Goal: Task Accomplishment & Management: Manage account settings

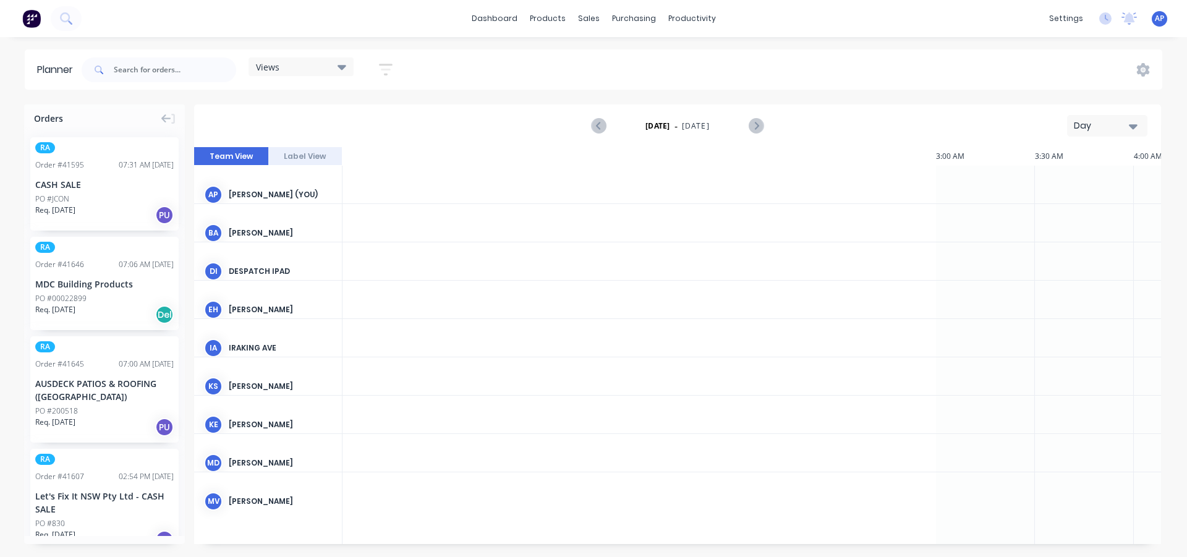
scroll to position [0, 1386]
click at [701, 23] on div "productivity" at bounding box center [692, 18] width 60 height 19
click at [708, 87] on div "Planner" at bounding box center [709, 84] width 29 height 11
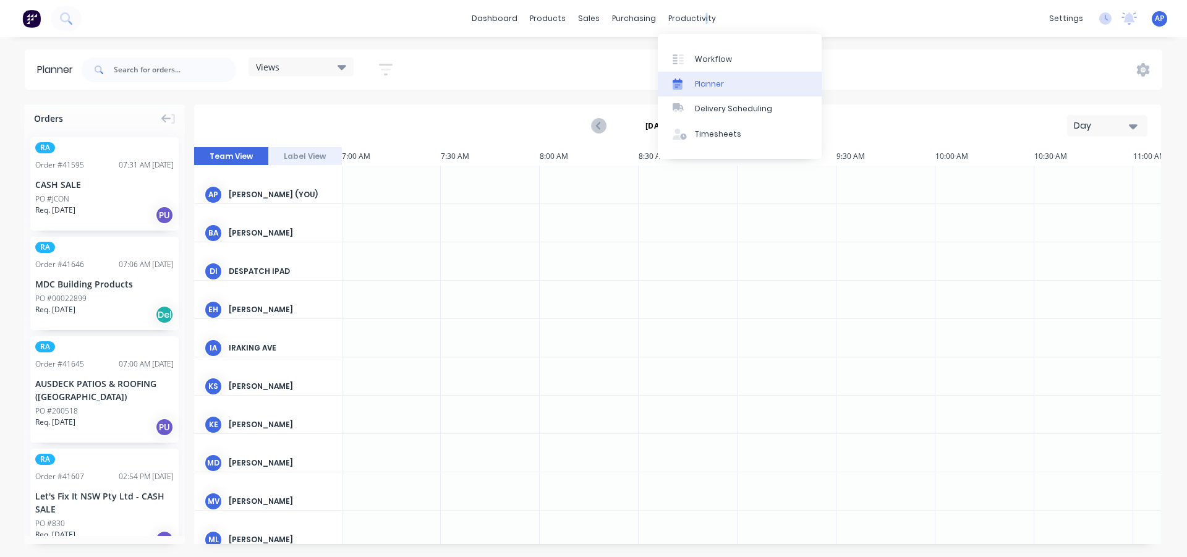
click at [550, 72] on div "Views Save new view None (Default) edit Iraking edit [PERSON_NAME] edit [PERSON…" at bounding box center [620, 69] width 1083 height 37
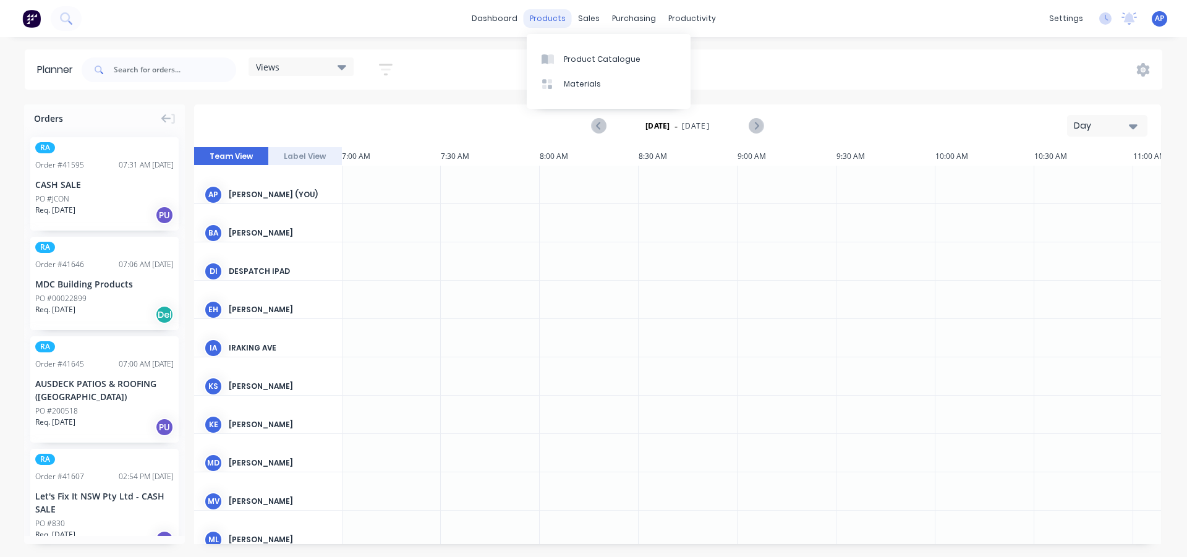
click at [546, 9] on div "products" at bounding box center [548, 18] width 48 height 19
click at [571, 28] on div "dashboard products sales purchasing productivity dashboard products Product Cat…" at bounding box center [593, 18] width 1187 height 37
drag, startPoint x: 373, startPoint y: 57, endPoint x: 389, endPoint y: 64, distance: 17.1
click at [377, 58] on div "Views Save new view None (Default) edit Iraking edit [PERSON_NAME] edit [PERSON…" at bounding box center [242, 69] width 326 height 37
click at [391, 67] on icon "button" at bounding box center [386, 69] width 14 height 15
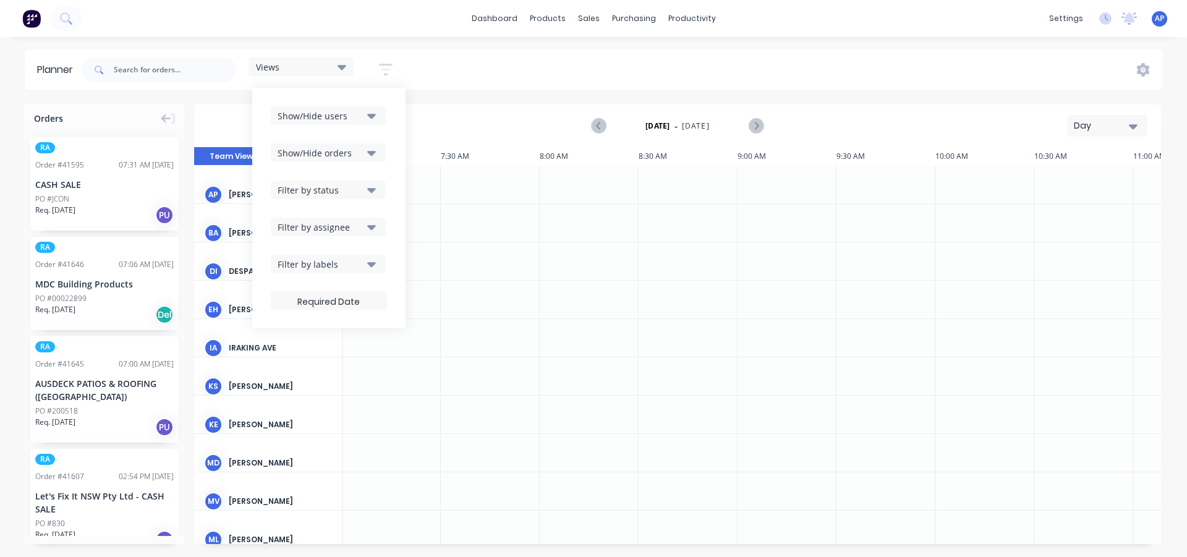
click at [352, 126] on div "Show/Hide users Show/Hide orders Filter by status Filter by assignee Filter by …" at bounding box center [329, 207] width 116 height 203
click at [355, 118] on div "Show/Hide users" at bounding box center [321, 115] width 86 height 13
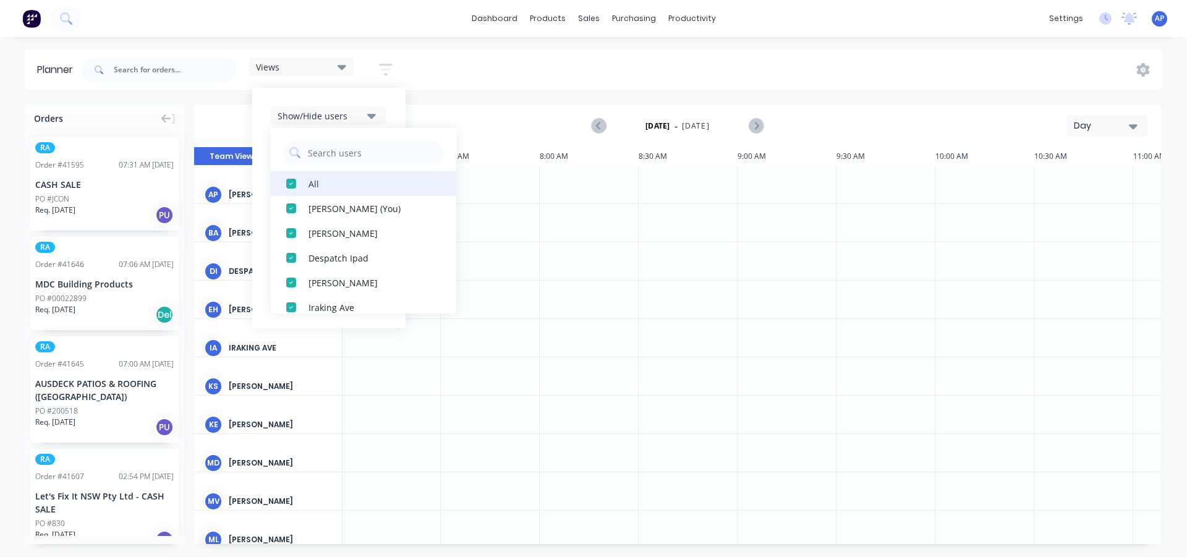
click at [347, 195] on button "All" at bounding box center [363, 183] width 185 height 25
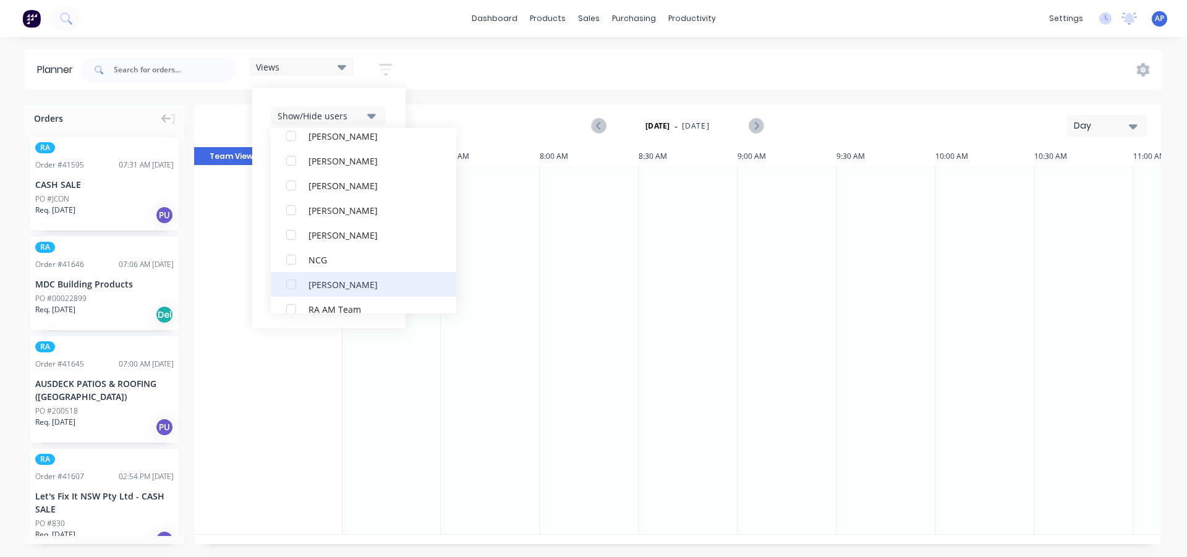
scroll to position [247, 0]
click at [328, 284] on div "RA PM Team" at bounding box center [371, 282] width 124 height 13
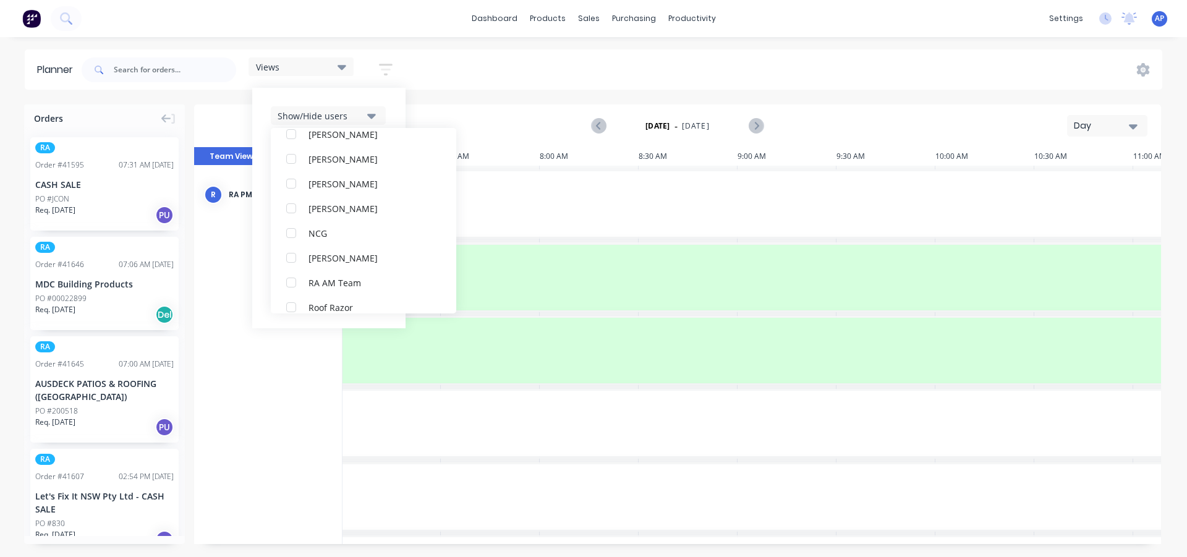
scroll to position [0, 0]
click at [394, 103] on div "Show/Hide users All RA PM Team [PERSON_NAME] (You) [PERSON_NAME] Despatch Ipad …" at bounding box center [328, 208] width 153 height 241
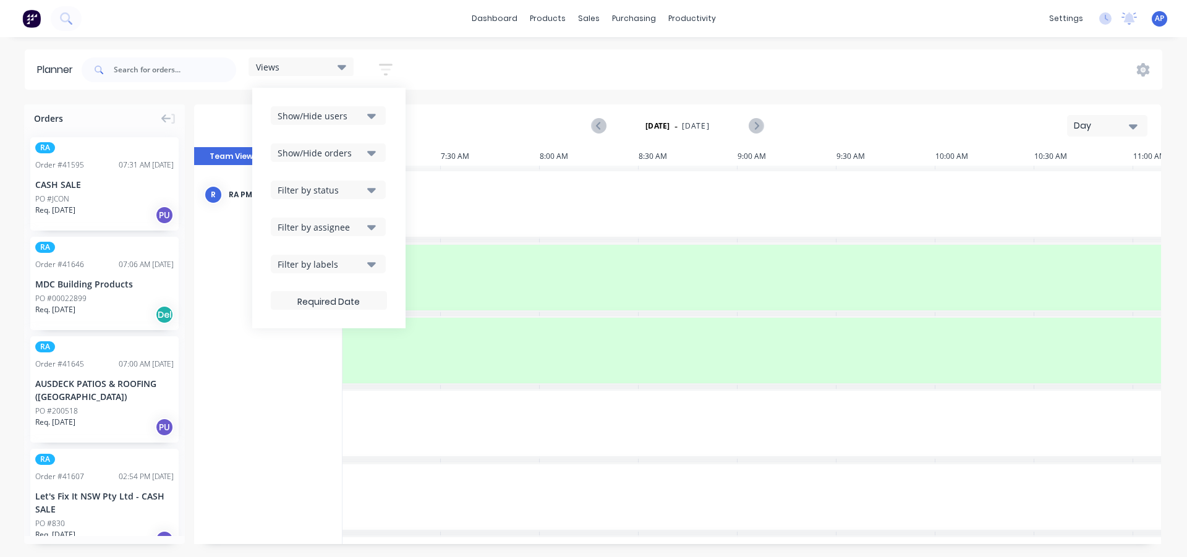
click at [333, 201] on div "Show/Hide users Show/Hide orders Filter by status Filter by assignee Filter by …" at bounding box center [329, 207] width 116 height 203
click at [337, 192] on div "Filter by status" at bounding box center [321, 190] width 86 height 13
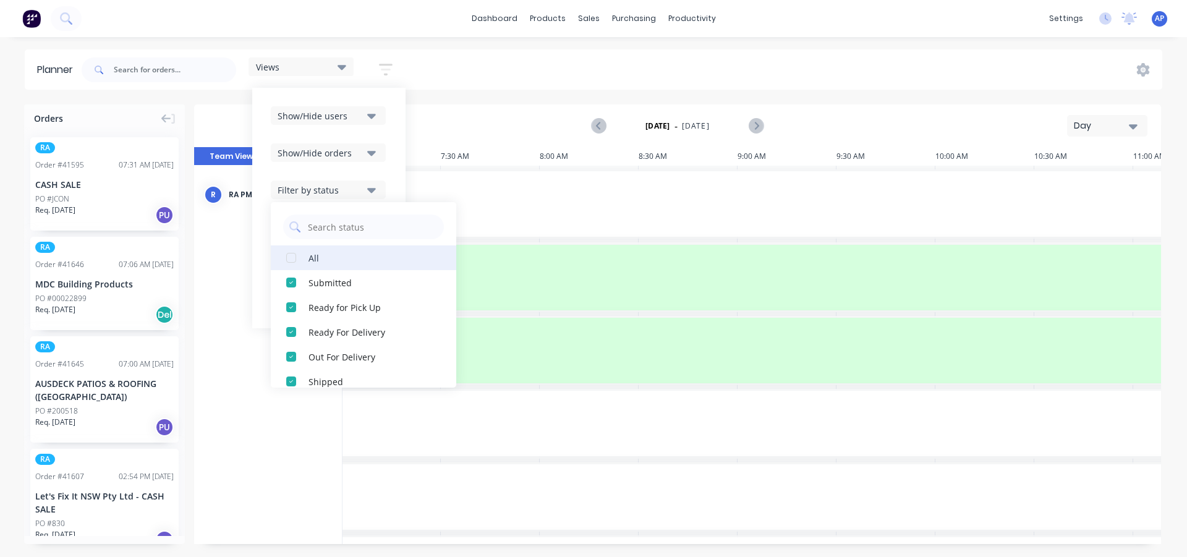
click at [306, 248] on button "All" at bounding box center [363, 257] width 185 height 25
click at [401, 168] on div "Show/Hide users Show/Hide orders Filter by status All Draft Quote Archived Deli…" at bounding box center [328, 208] width 153 height 241
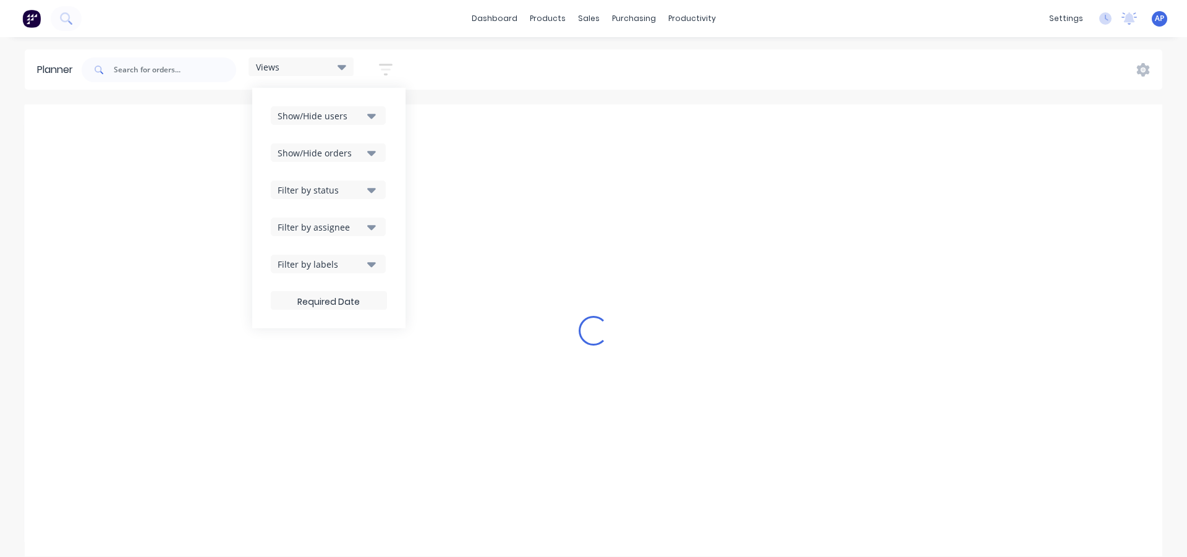
click at [371, 229] on icon "button" at bounding box center [371, 227] width 9 height 14
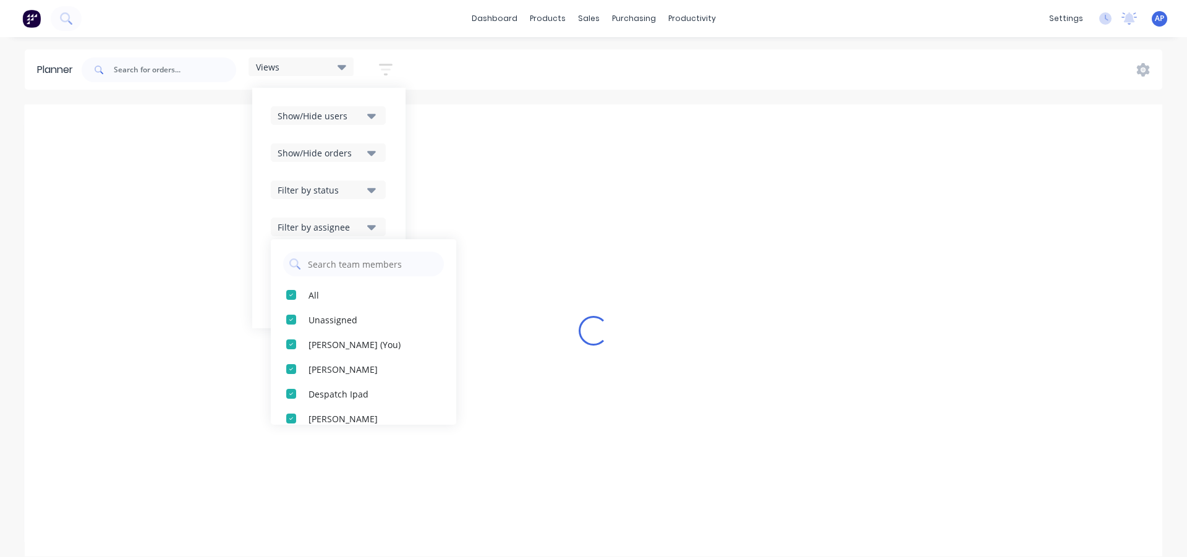
click at [370, 175] on div "Show/Hide users Show/Hide orders Filter by status Filter by assignee All Unassi…" at bounding box center [329, 207] width 116 height 203
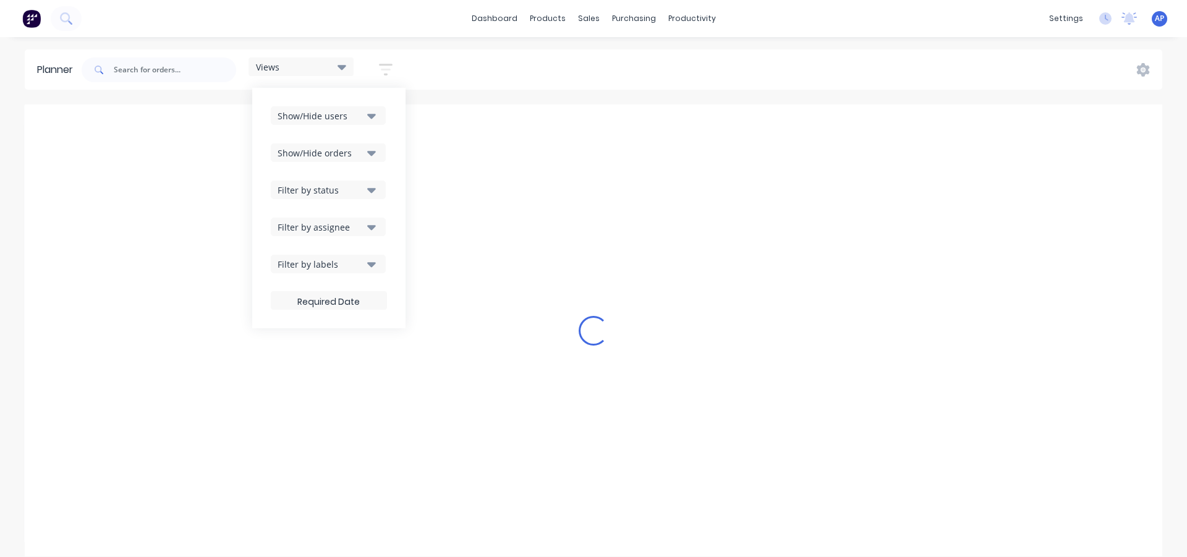
click at [375, 188] on icon "button" at bounding box center [371, 190] width 9 height 14
click at [368, 157] on button "Show/Hide orders" at bounding box center [328, 152] width 115 height 19
drag, startPoint x: 357, startPoint y: 177, endPoint x: 360, endPoint y: 183, distance: 6.4
click at [357, 177] on div "All" at bounding box center [371, 183] width 124 height 13
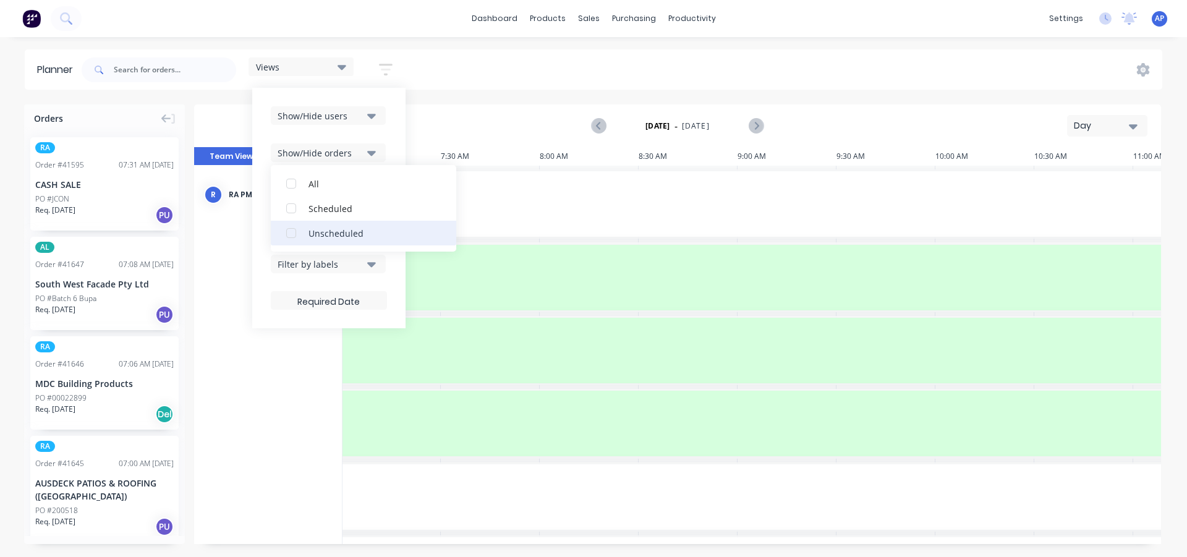
click at [369, 234] on div "Unscheduled" at bounding box center [371, 232] width 124 height 13
click at [1114, 137] on div "[DATE] - [DATE] Day" at bounding box center [677, 126] width 965 height 40
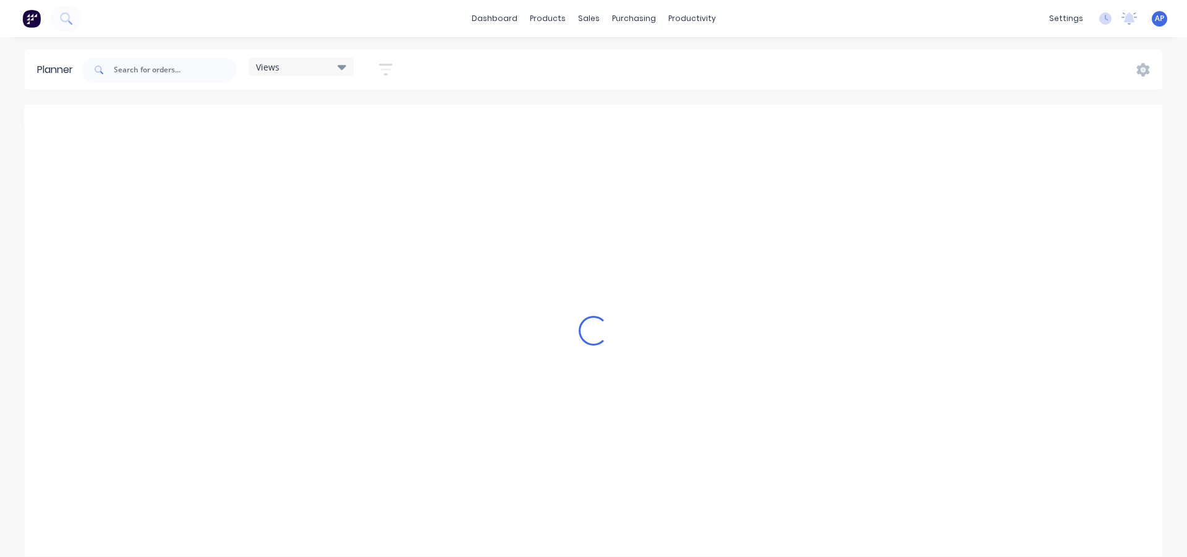
click at [1113, 126] on div "Loading..." at bounding box center [594, 330] width 1138 height 452
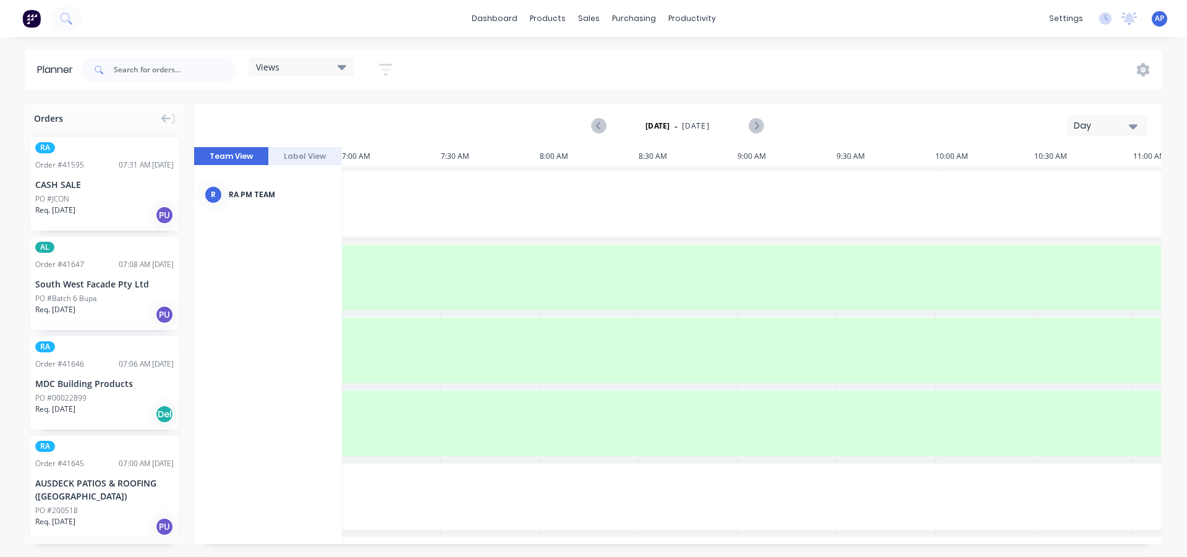
click at [1080, 134] on button "Day" at bounding box center [1107, 126] width 80 height 22
click at [1058, 190] on div "Week" at bounding box center [1085, 183] width 122 height 25
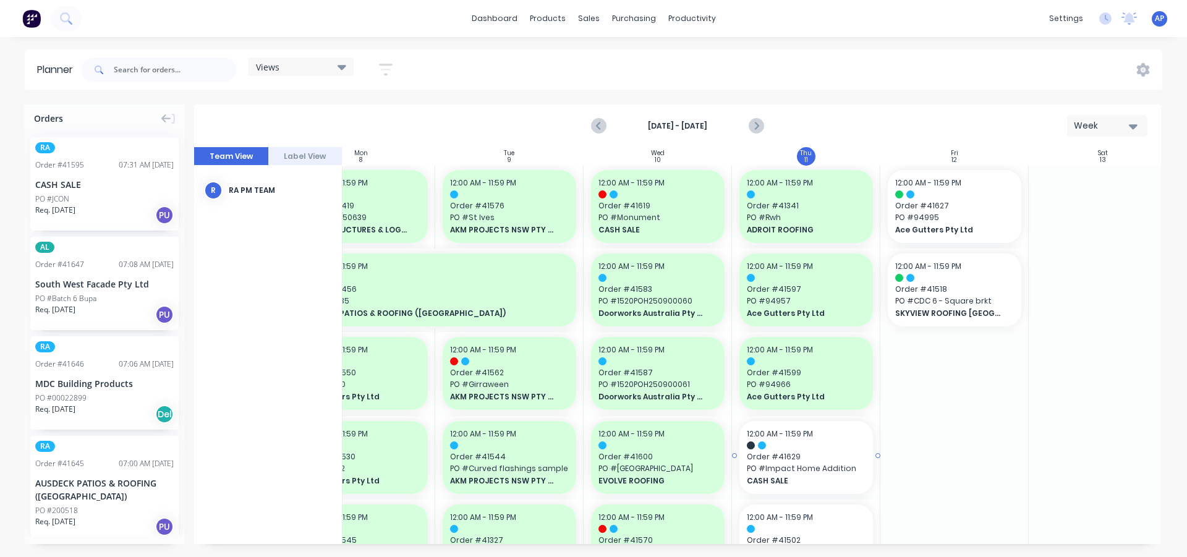
scroll to position [0, 204]
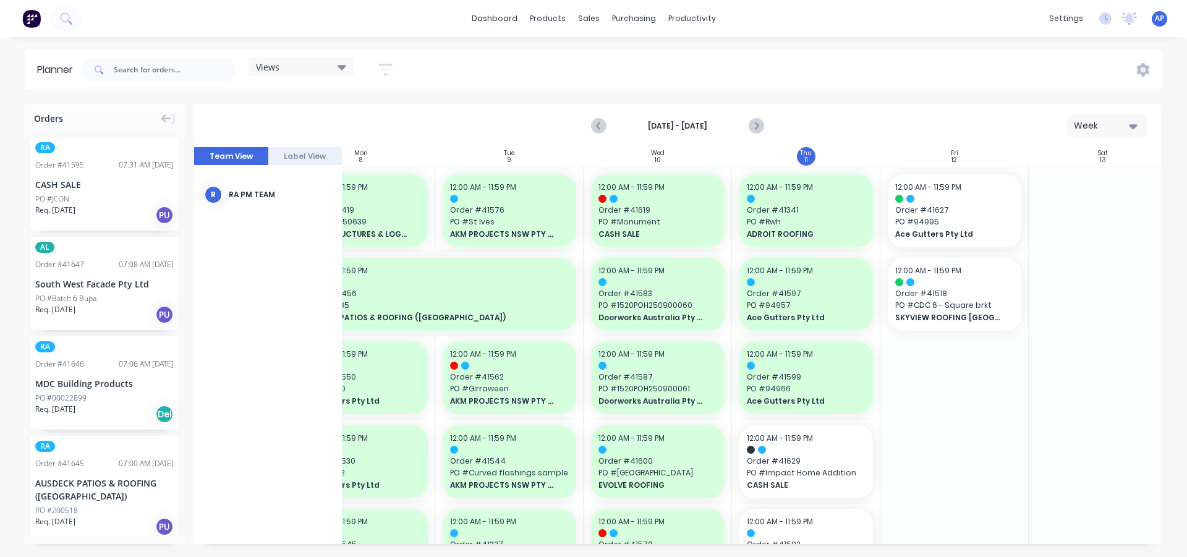
click at [388, 69] on icon "button" at bounding box center [386, 69] width 14 height 15
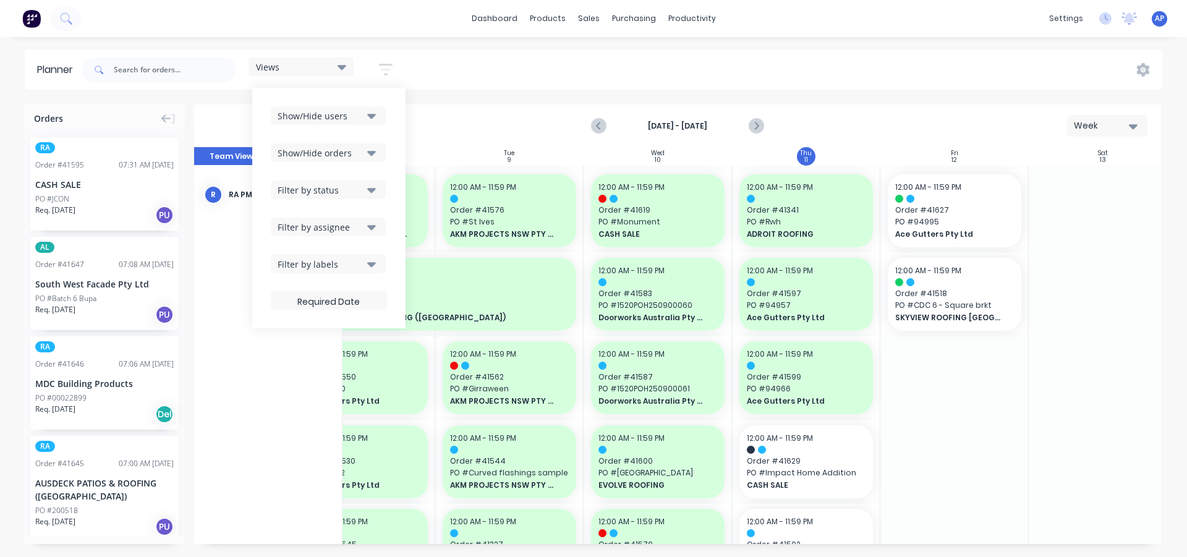
click at [331, 115] on div "Show/Hide users" at bounding box center [321, 115] width 86 height 13
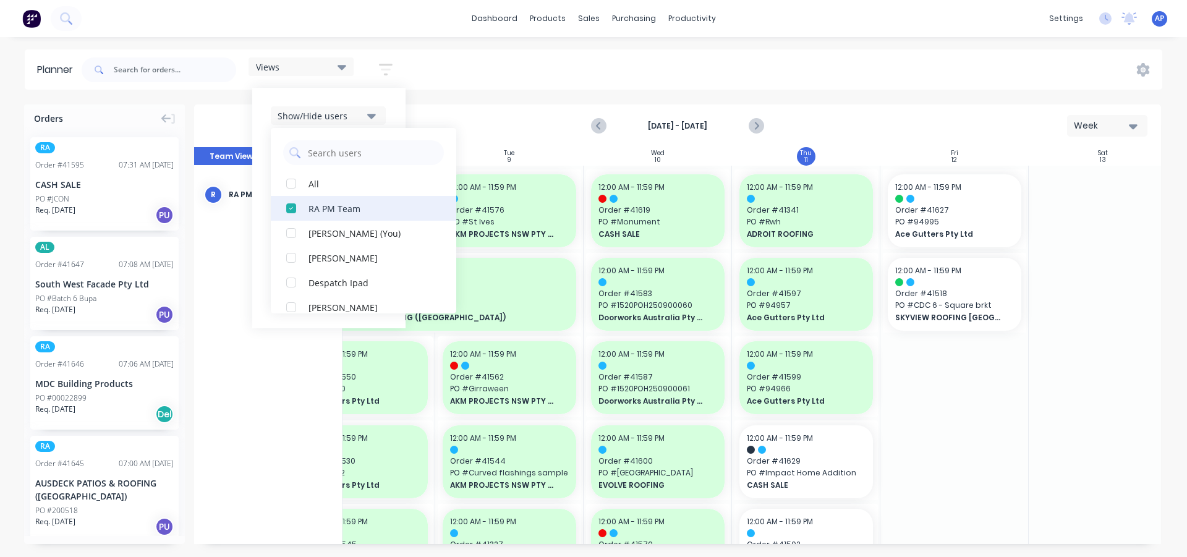
click at [291, 207] on div "button" at bounding box center [291, 208] width 25 height 25
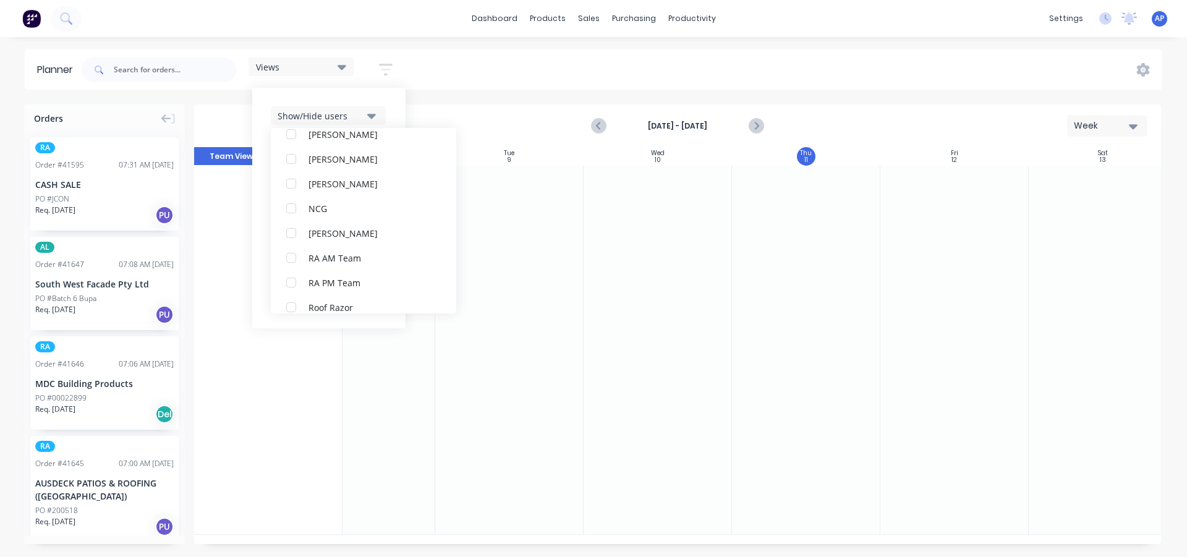
scroll to position [371, 0]
click at [300, 213] on div "button" at bounding box center [291, 208] width 25 height 25
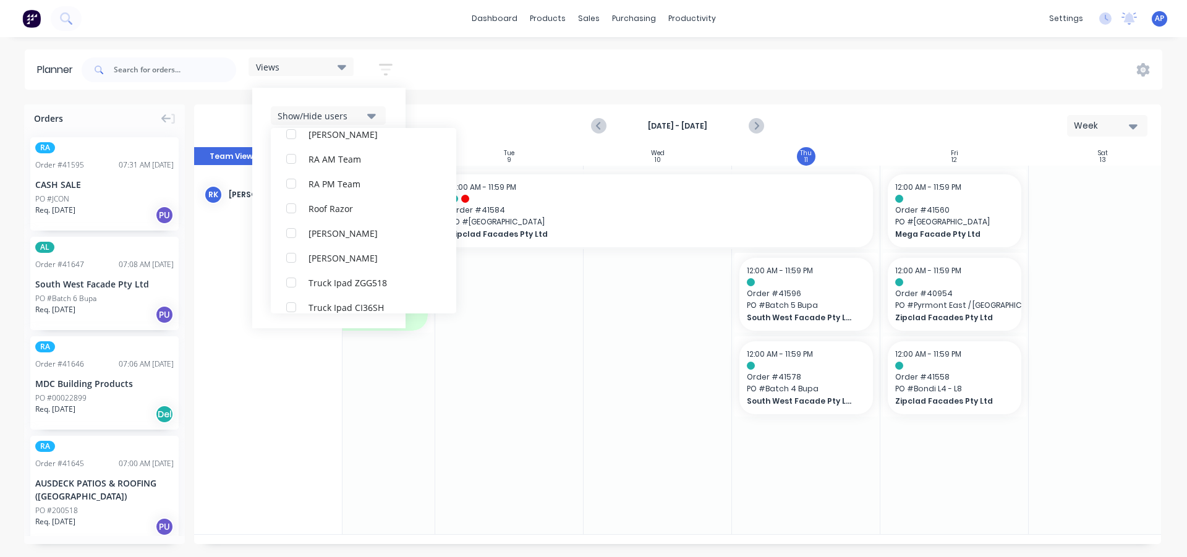
scroll to position [0, 0]
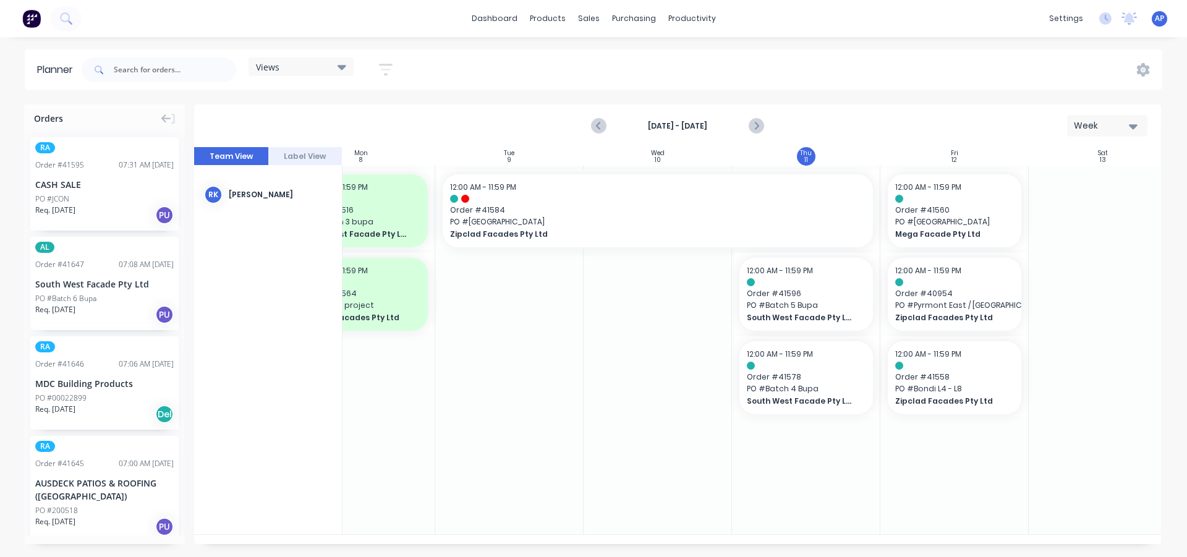
click at [679, 78] on div "Views Save new view None (Default) edit Iraking edit [PERSON_NAME] edit [PERSON…" at bounding box center [620, 69] width 1083 height 37
click at [746, 223] on span "PO # [GEOGRAPHIC_DATA]" at bounding box center [657, 221] width 415 height 11
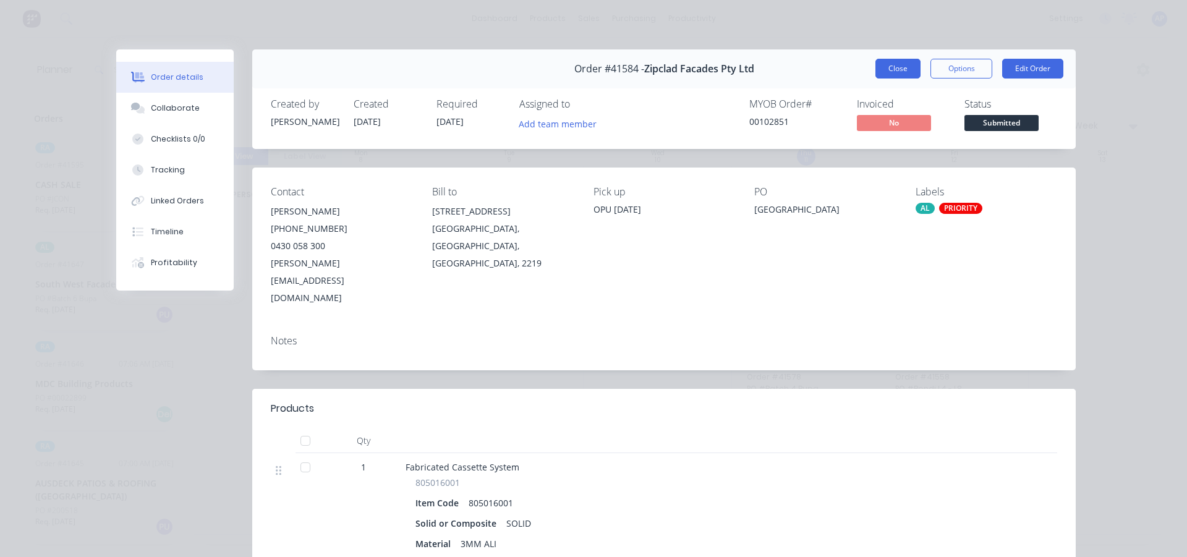
click at [884, 73] on button "Close" at bounding box center [897, 69] width 45 height 20
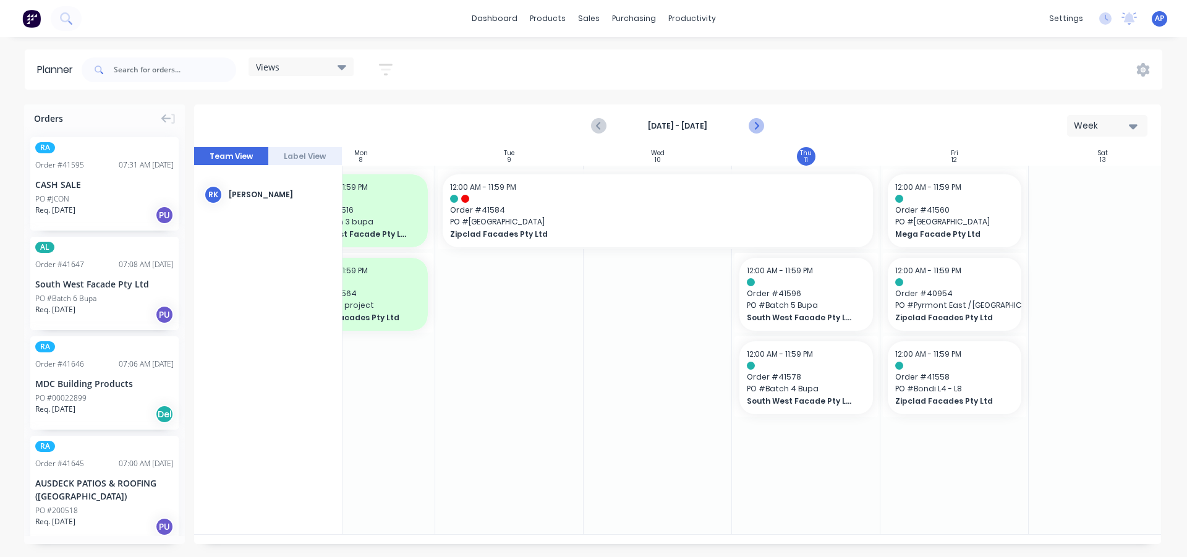
click at [749, 122] on icon "Next page" at bounding box center [755, 126] width 15 height 15
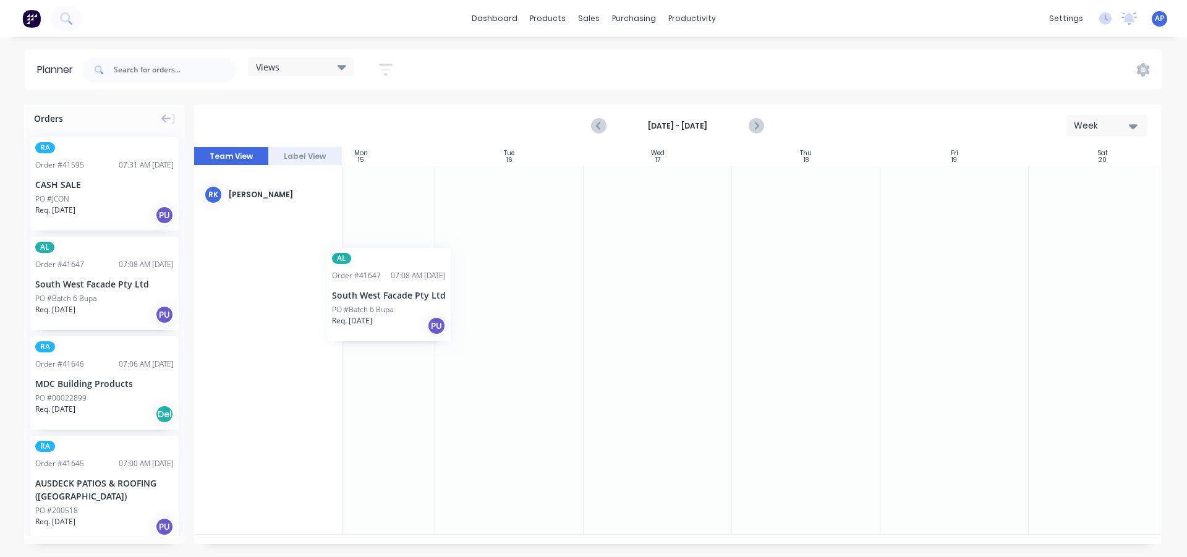
scroll to position [0, 198]
drag, startPoint x: 56, startPoint y: 291, endPoint x: 403, endPoint y: 216, distance: 354.8
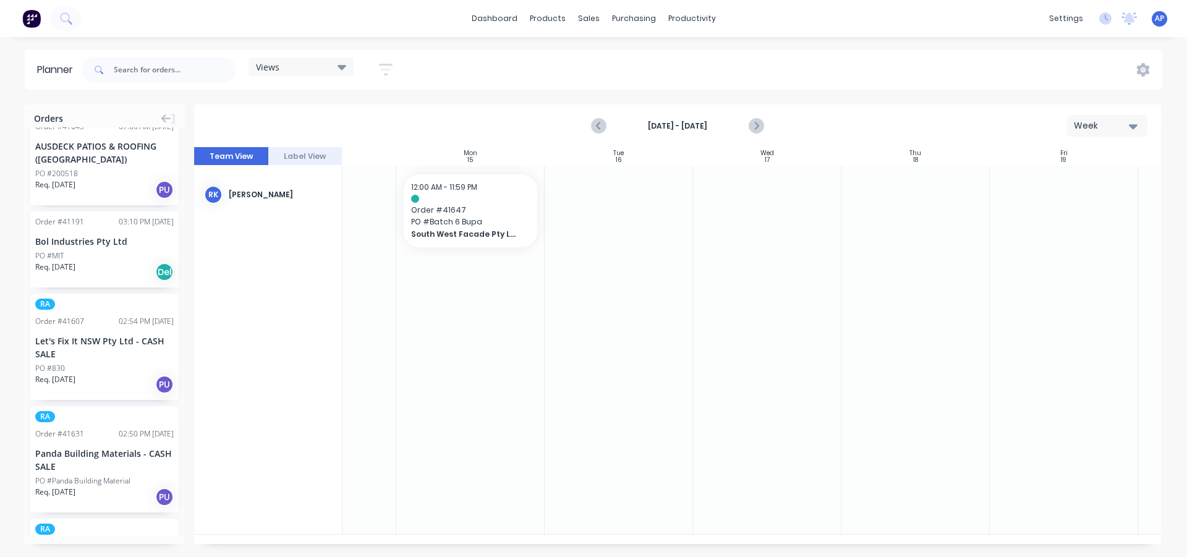
scroll to position [247, 0]
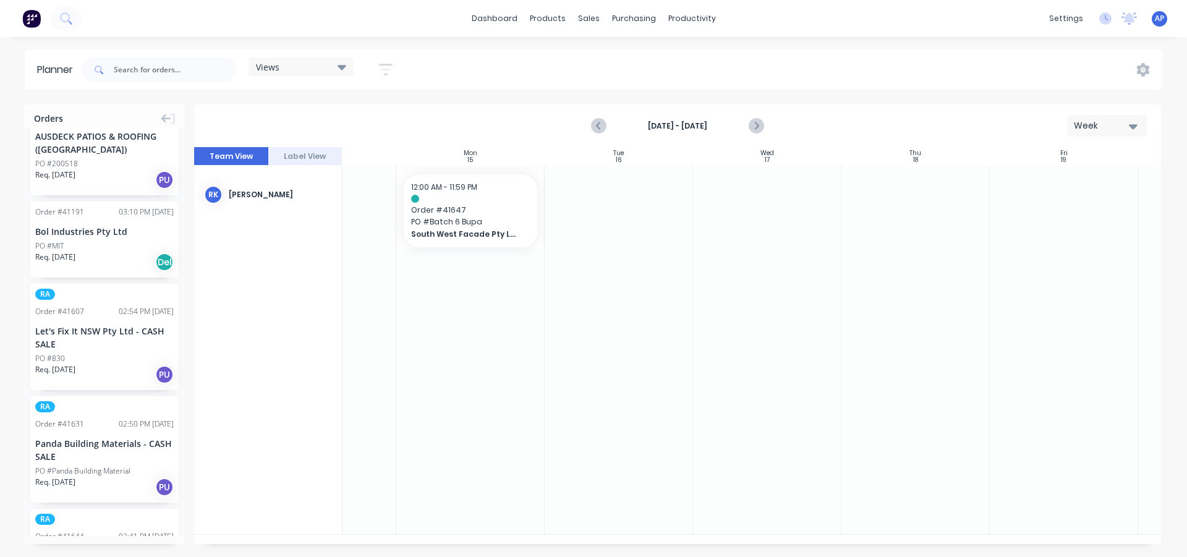
click at [128, 234] on div "Bol Industries Pty Ltd" at bounding box center [104, 231] width 138 height 13
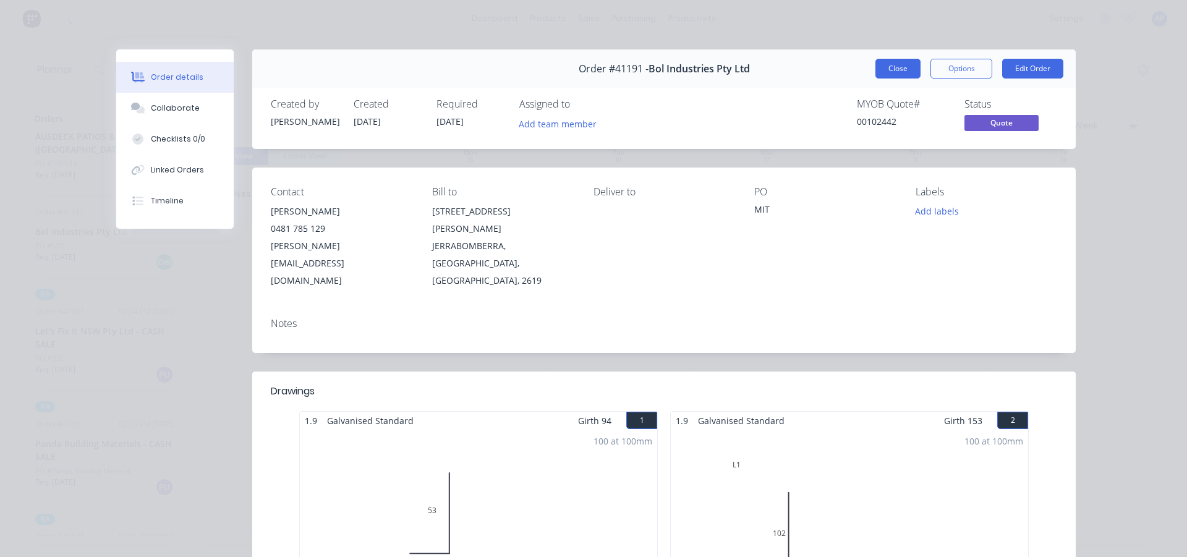
click at [899, 70] on button "Close" at bounding box center [897, 69] width 45 height 20
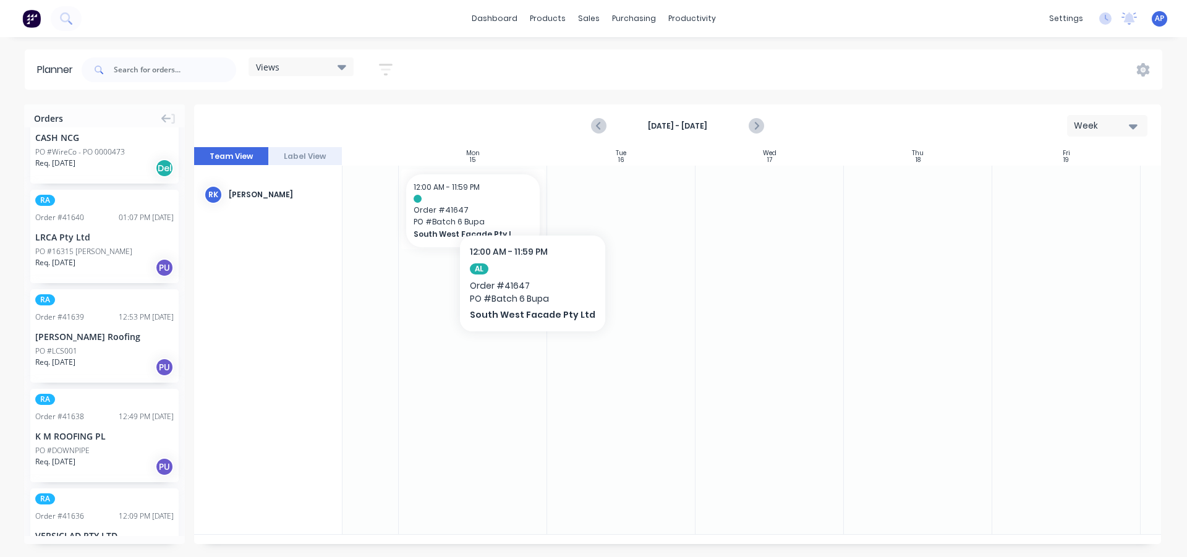
scroll to position [0, 92]
click at [596, 128] on icon "Previous page" at bounding box center [599, 126] width 15 height 15
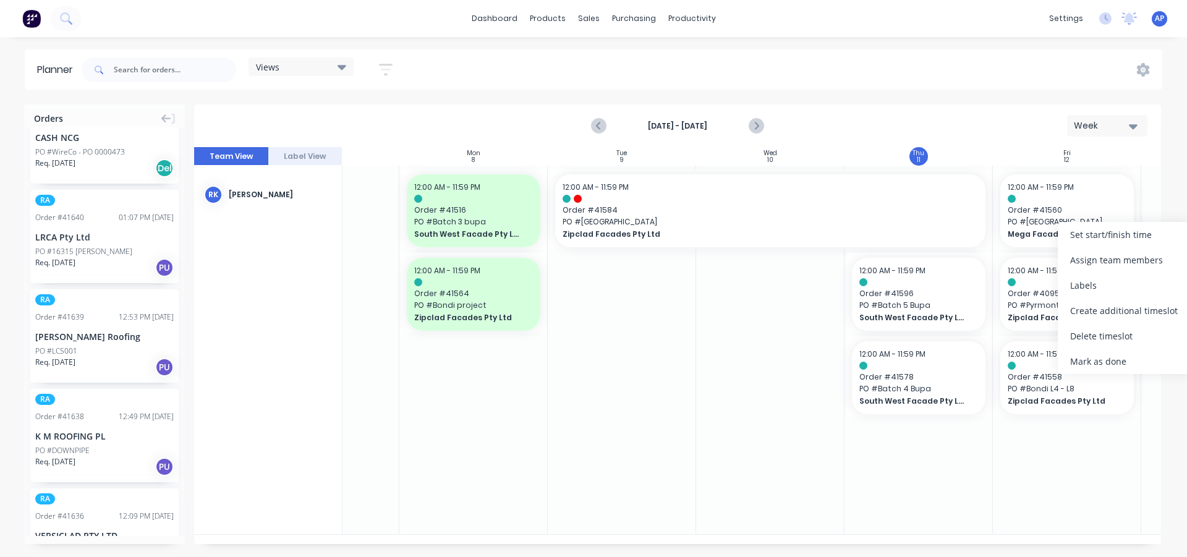
click at [1007, 55] on div "Views Save new view None (Default) edit Iraking edit [PERSON_NAME] edit [PERSON…" at bounding box center [620, 69] width 1083 height 37
click at [339, 69] on icon at bounding box center [342, 67] width 9 height 14
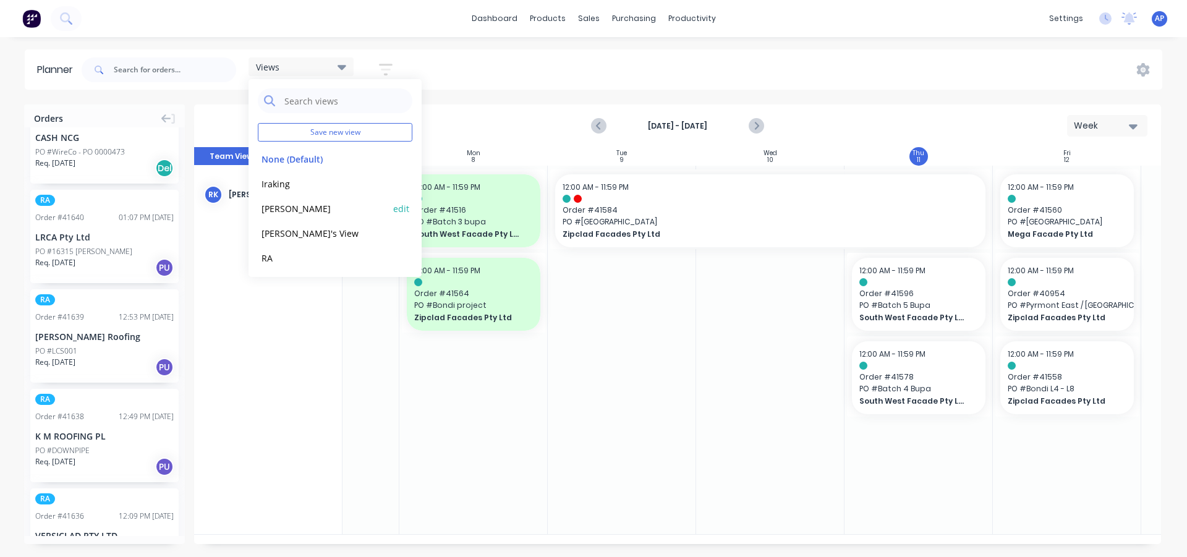
click at [300, 209] on button "[PERSON_NAME]" at bounding box center [324, 208] width 132 height 14
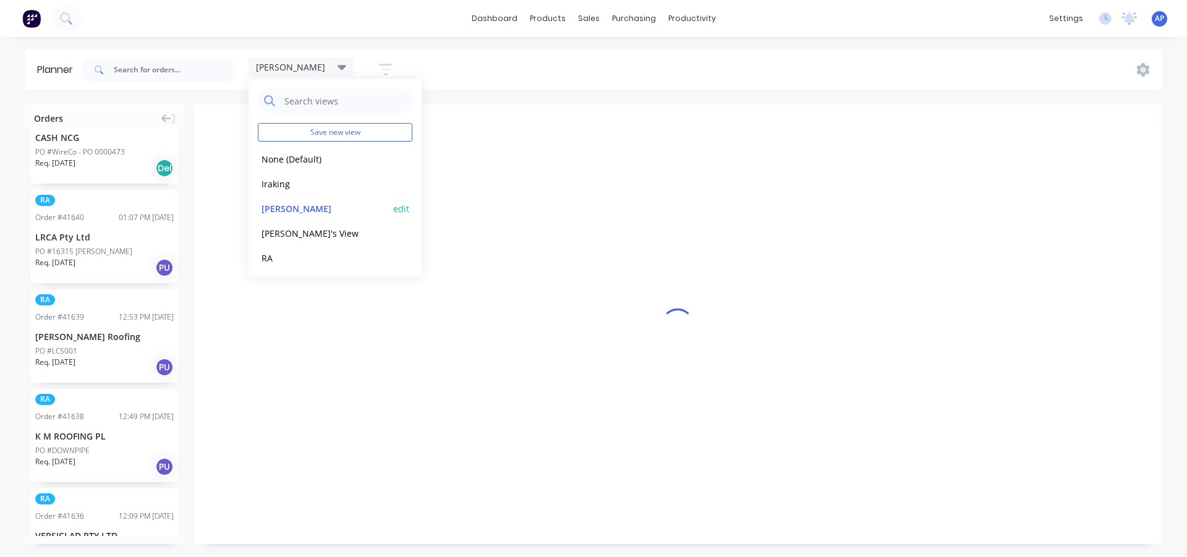
scroll to position [0, 1]
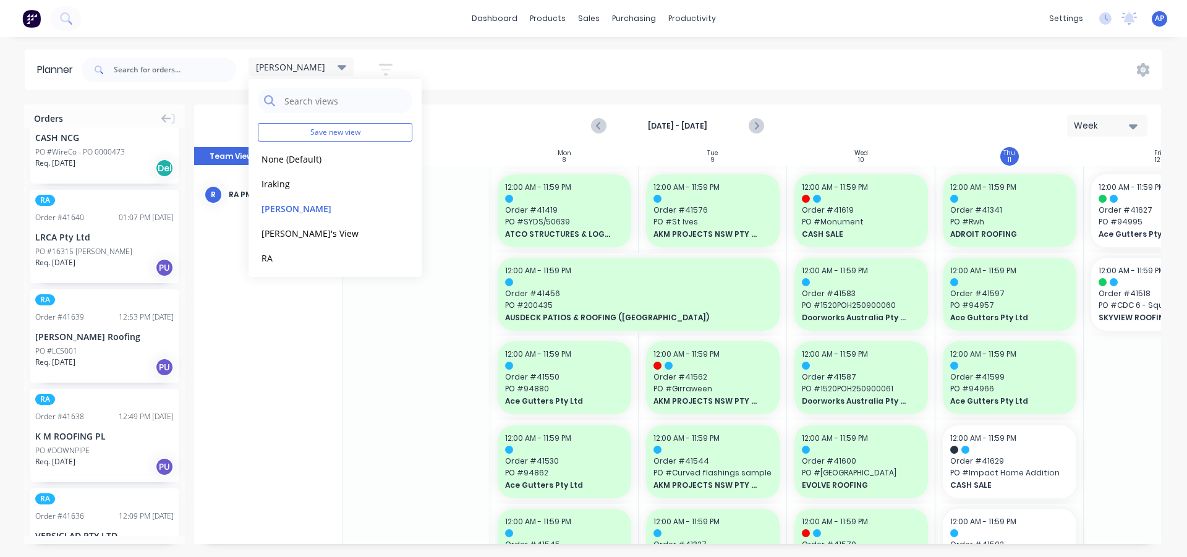
click at [798, 124] on div "[DATE] - [DATE] Week" at bounding box center [677, 126] width 965 height 40
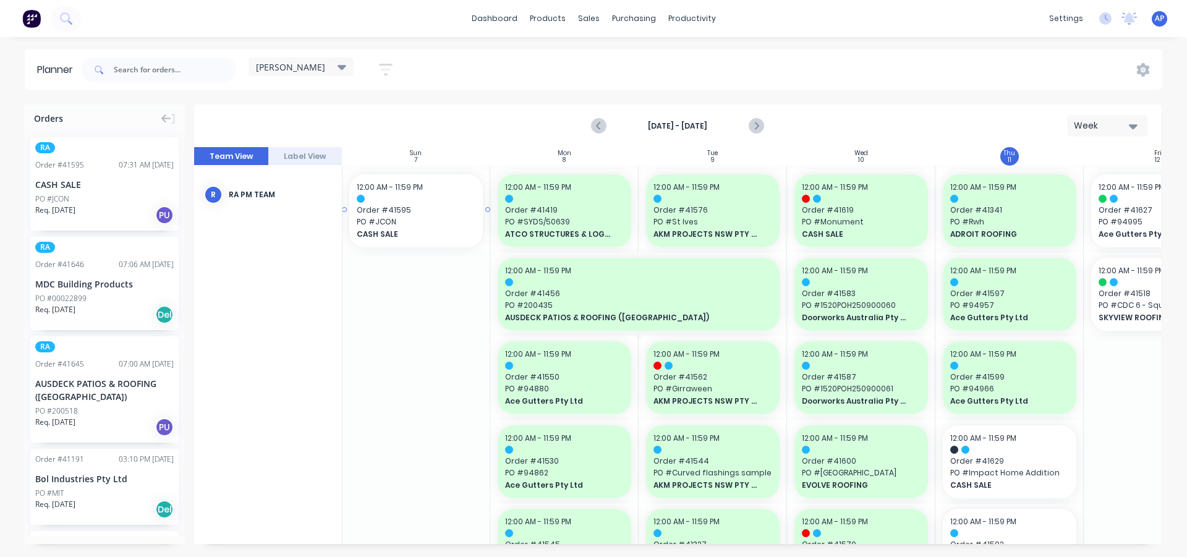
scroll to position [0, 0]
drag, startPoint x: 98, startPoint y: 189, endPoint x: 1131, endPoint y: 189, distance: 1033.2
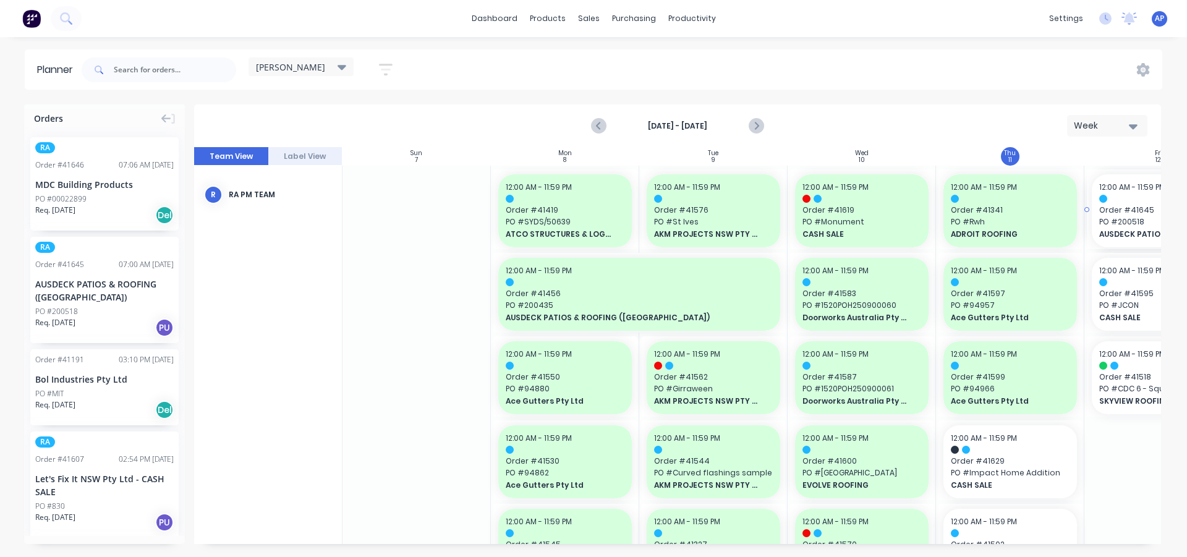
drag, startPoint x: 125, startPoint y: 300, endPoint x: 1109, endPoint y: 328, distance: 984.7
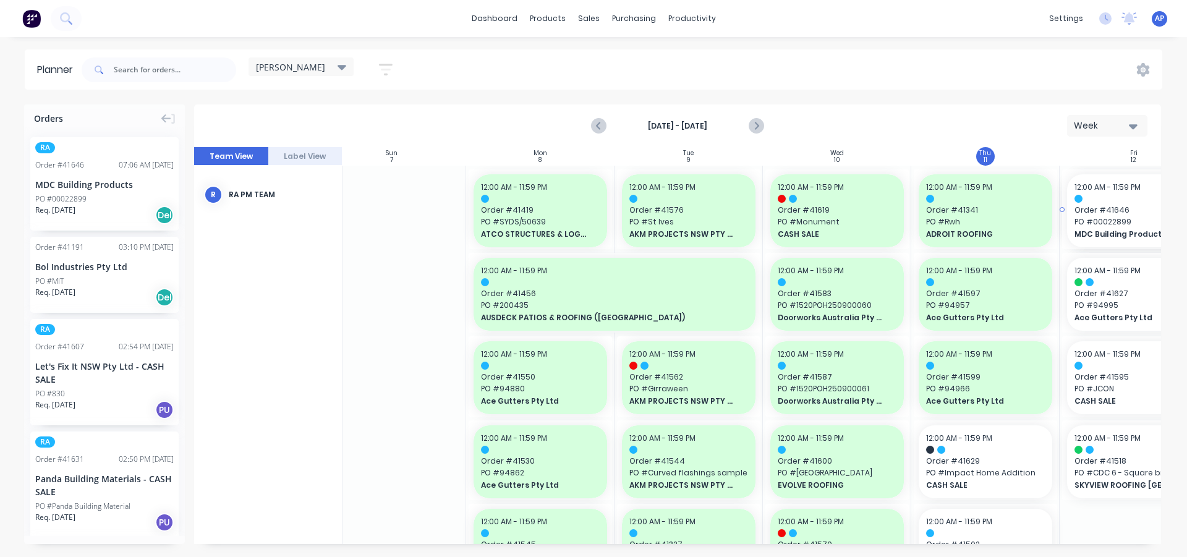
scroll to position [0, 43]
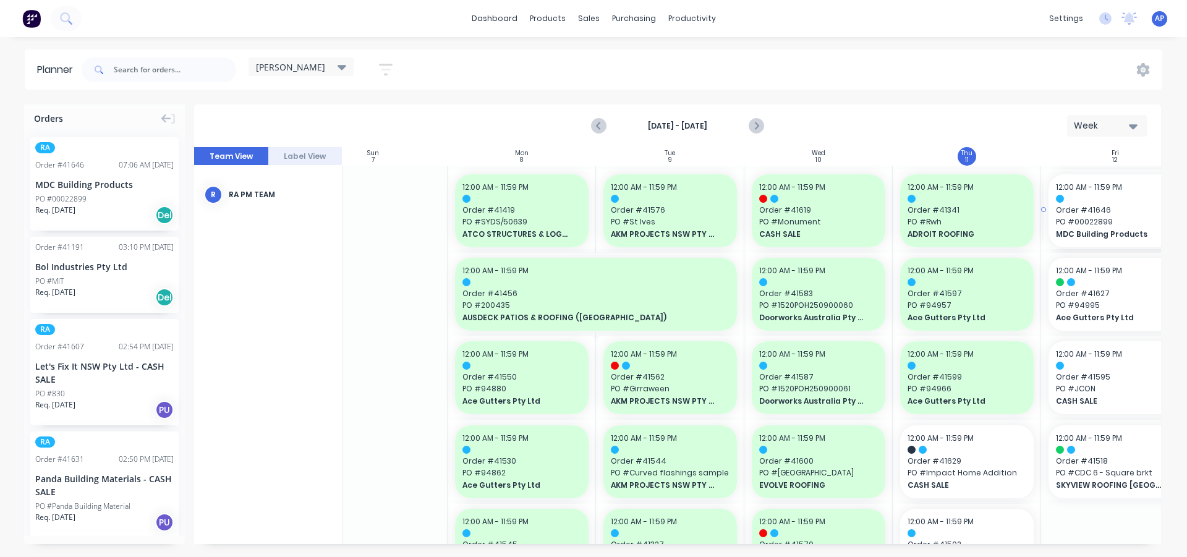
drag, startPoint x: 104, startPoint y: 171, endPoint x: 1112, endPoint y: 208, distance: 1007.9
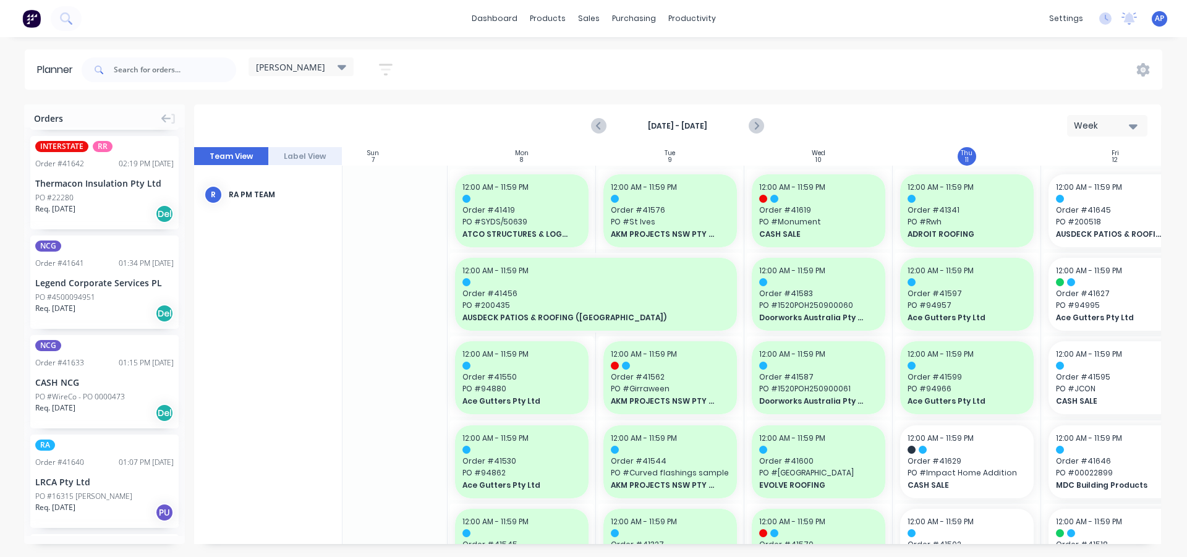
scroll to position [680, 0]
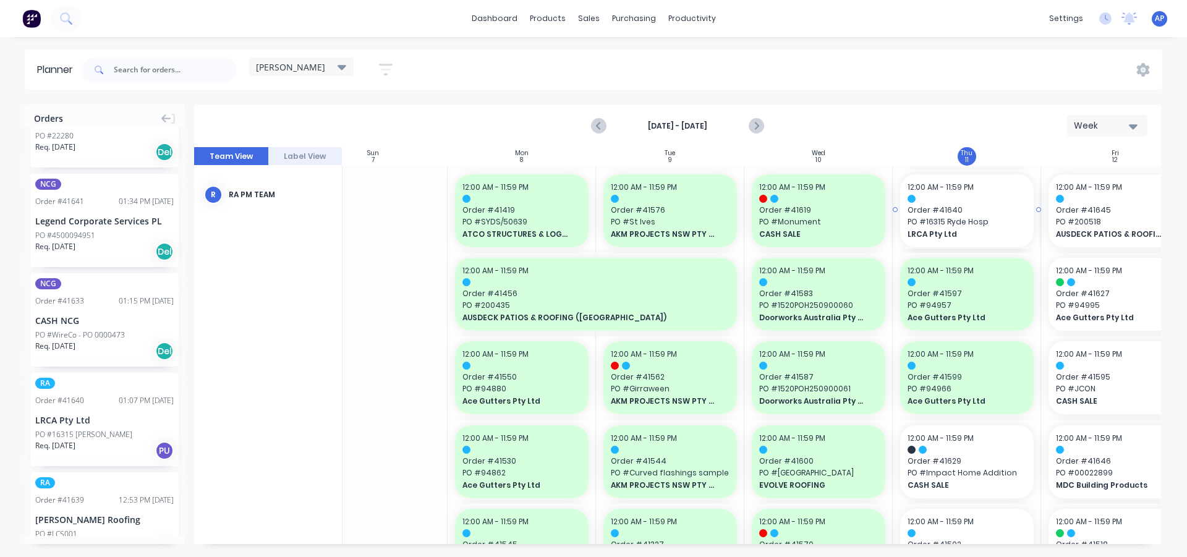
drag, startPoint x: 75, startPoint y: 397, endPoint x: 927, endPoint y: 334, distance: 854.9
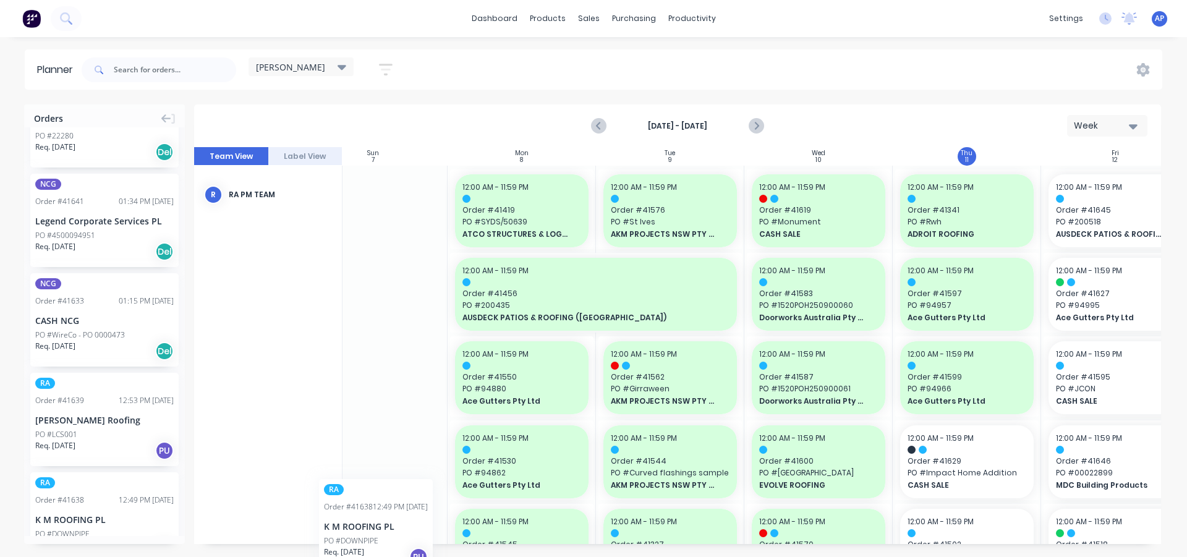
scroll to position [0, 37]
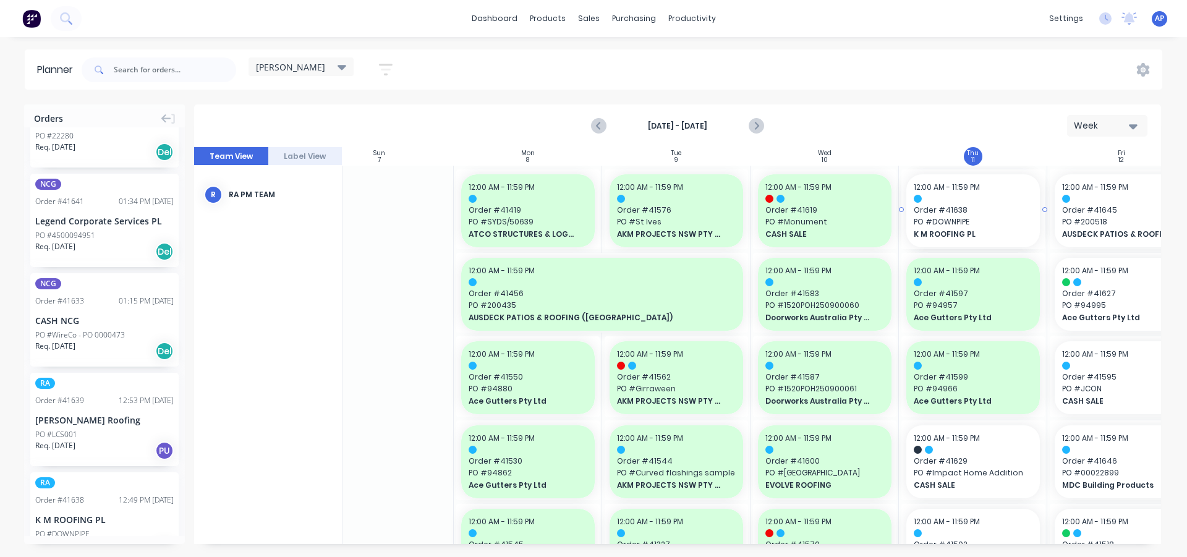
drag, startPoint x: 95, startPoint y: 502, endPoint x: 952, endPoint y: 411, distance: 862.4
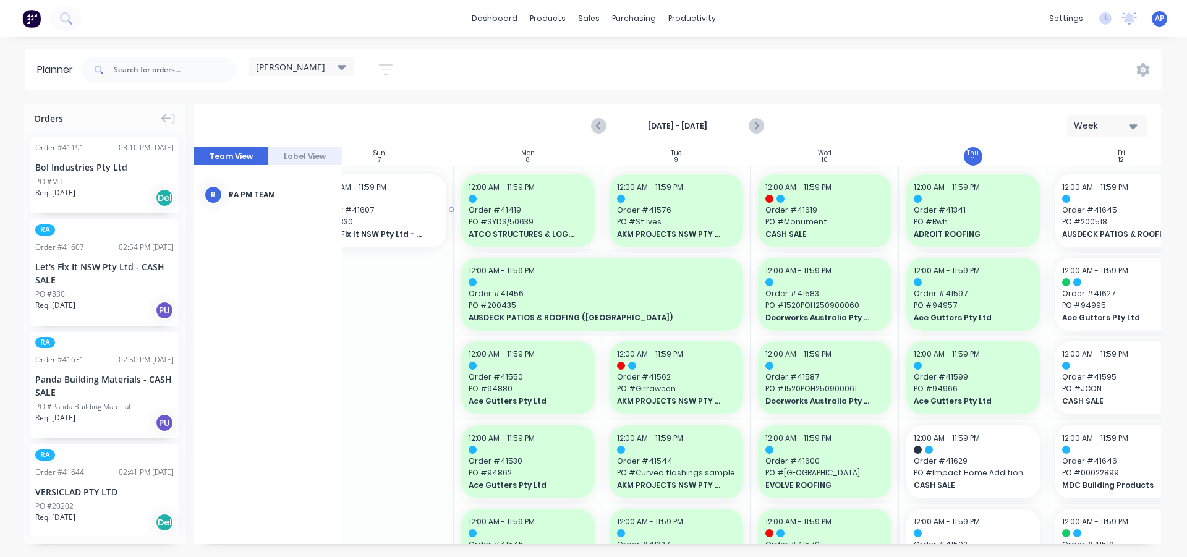
scroll to position [0, 25]
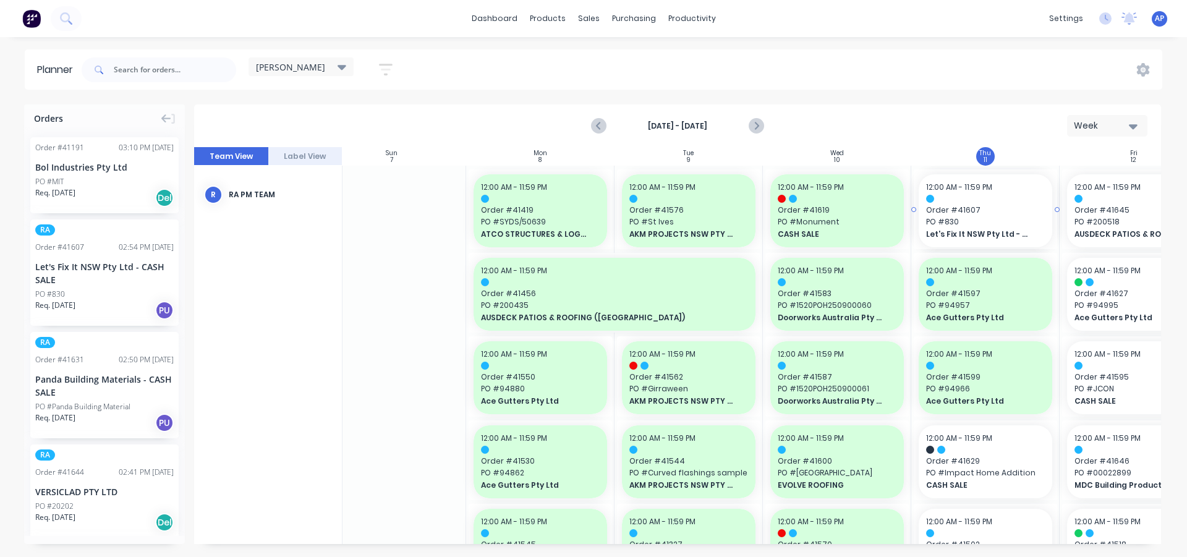
drag, startPoint x: 92, startPoint y: 256, endPoint x: 984, endPoint y: 289, distance: 892.8
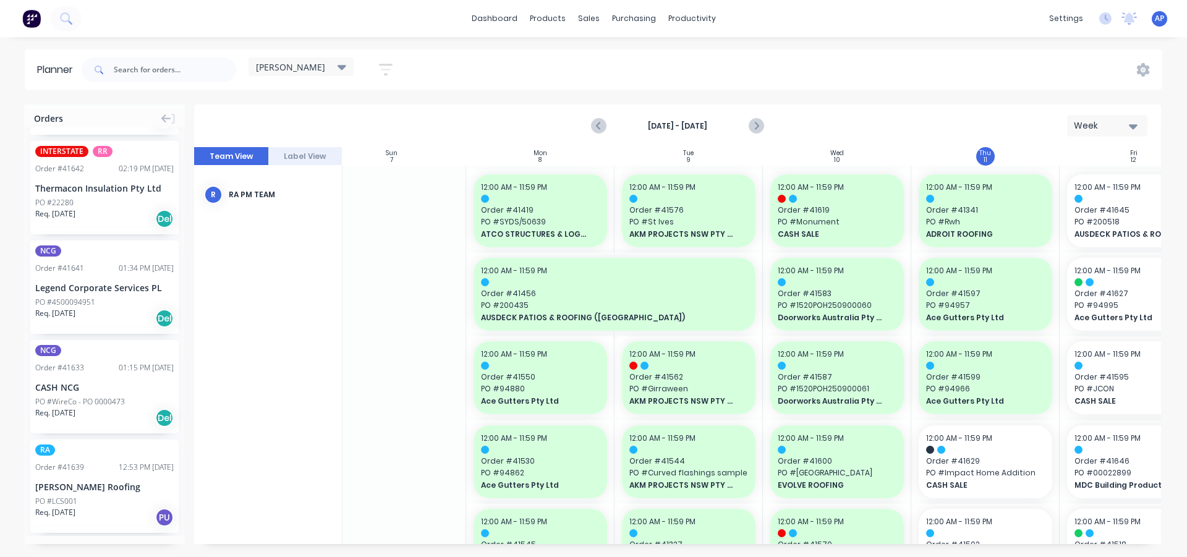
scroll to position [618, 0]
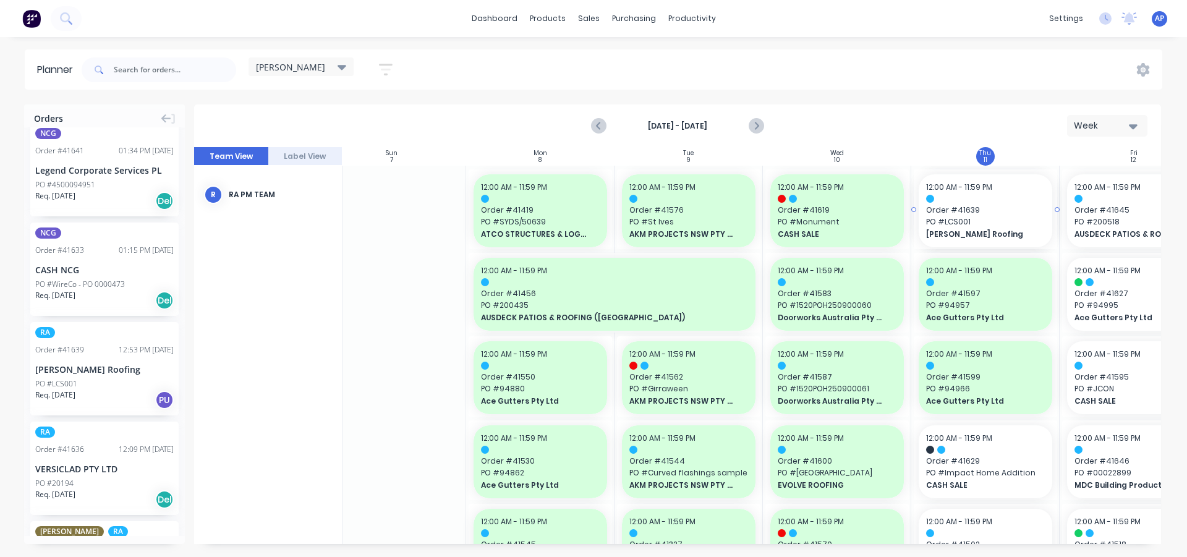
drag, startPoint x: 72, startPoint y: 361, endPoint x: 966, endPoint y: 340, distance: 894.9
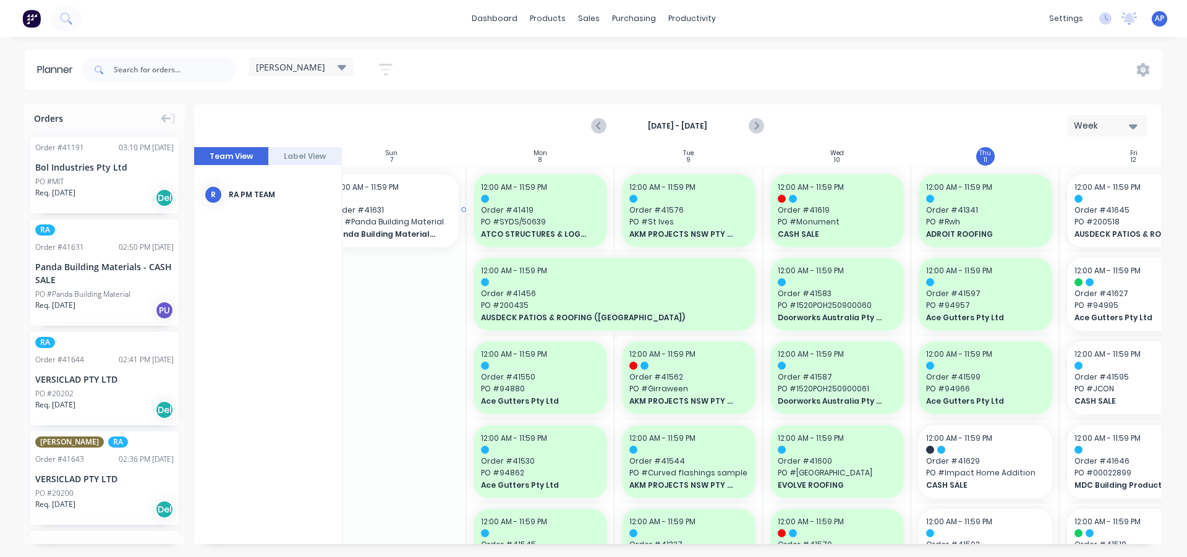
scroll to position [0, 19]
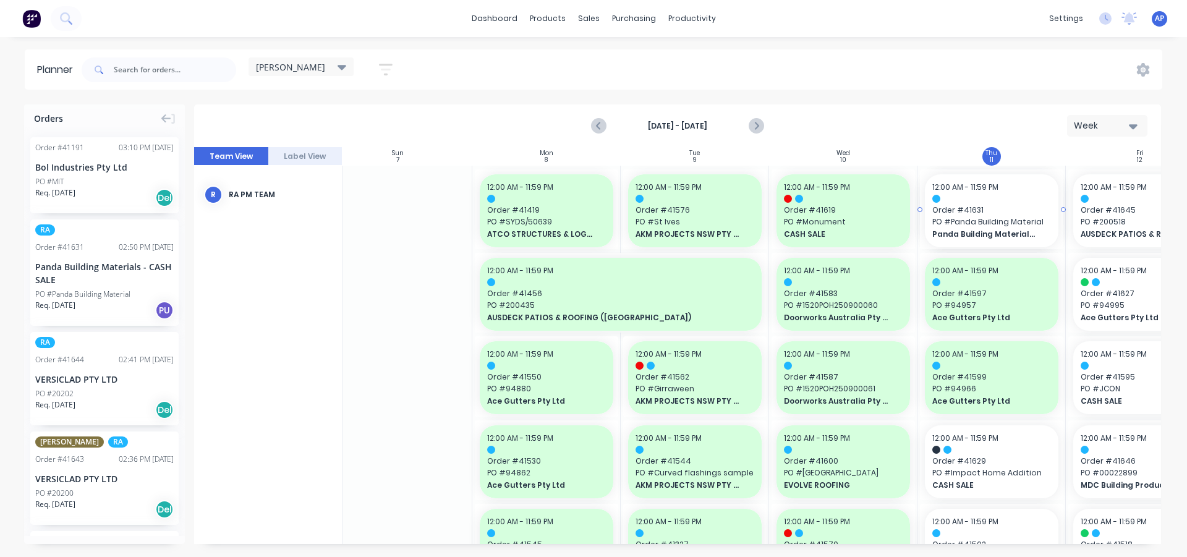
drag, startPoint x: 72, startPoint y: 284, endPoint x: 947, endPoint y: 273, distance: 874.3
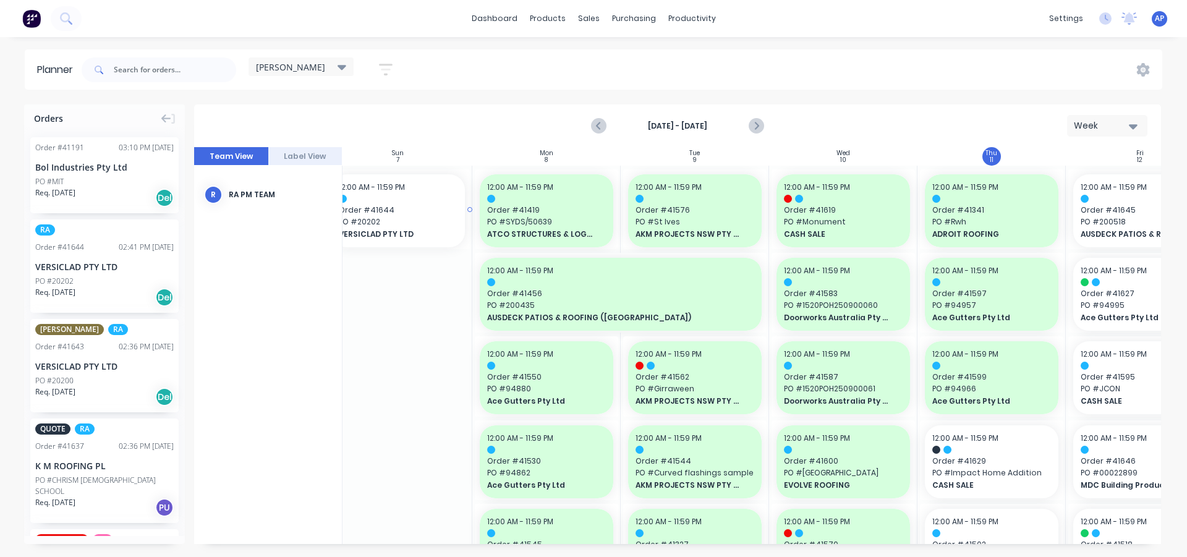
scroll to position [0, 12]
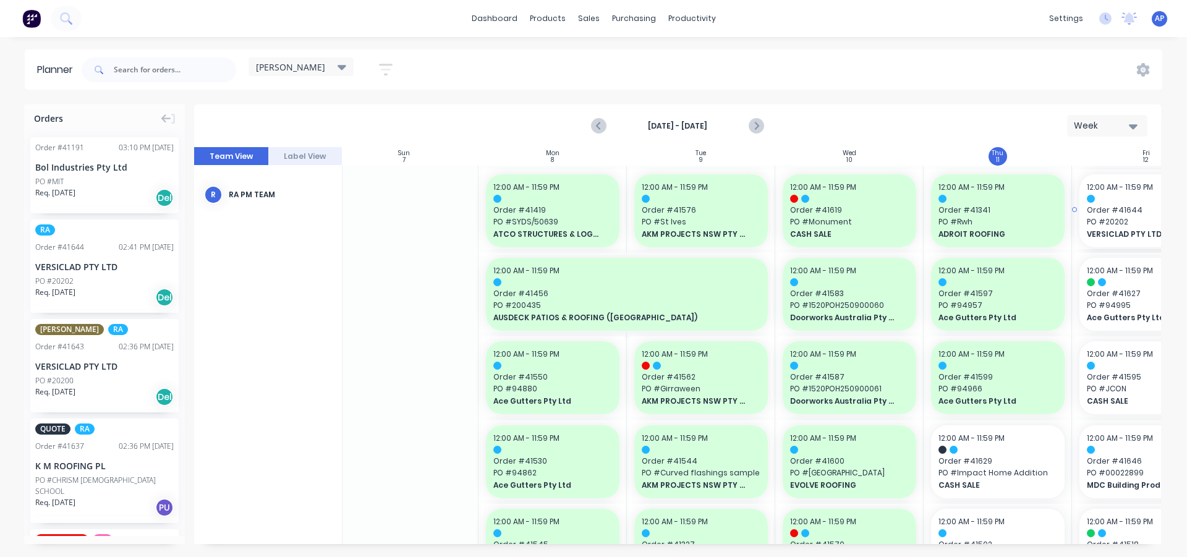
drag, startPoint x: 131, startPoint y: 257, endPoint x: 1096, endPoint y: 266, distance: 964.6
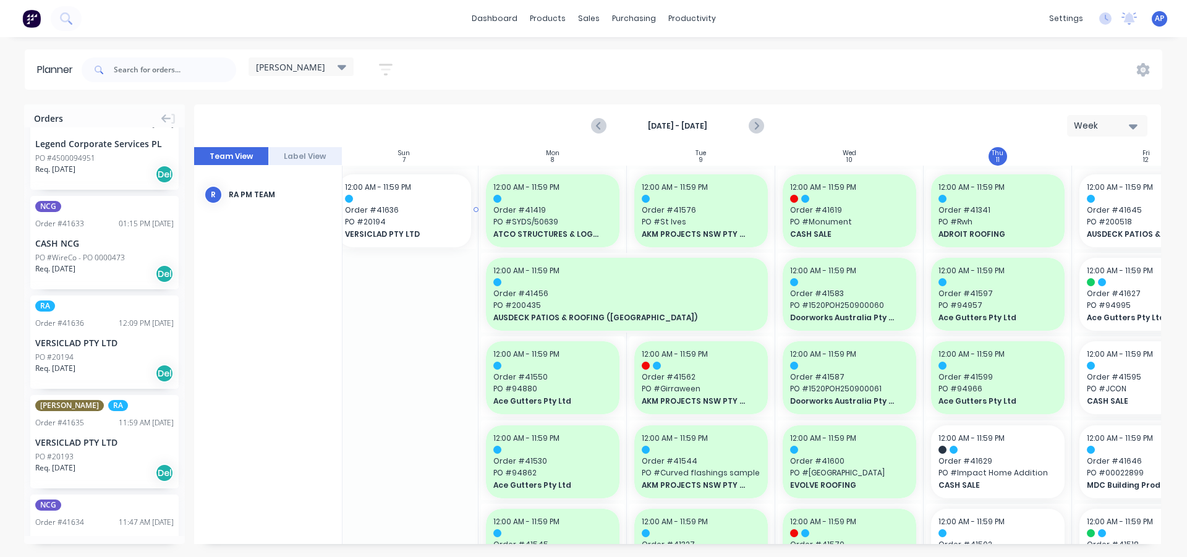
scroll to position [0, 6]
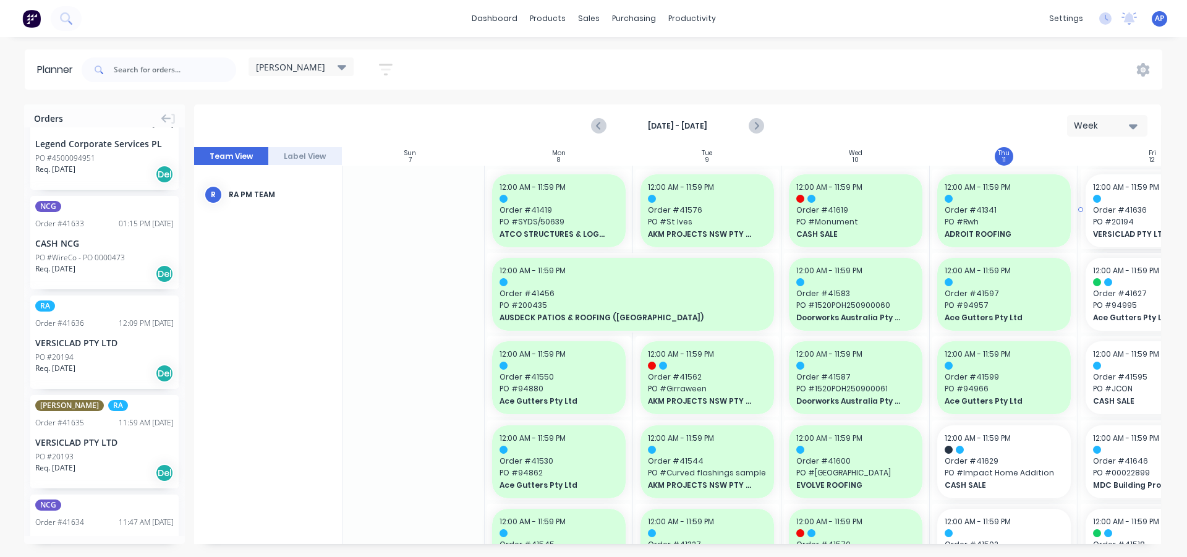
drag, startPoint x: 99, startPoint y: 314, endPoint x: 1105, endPoint y: 283, distance: 1006.4
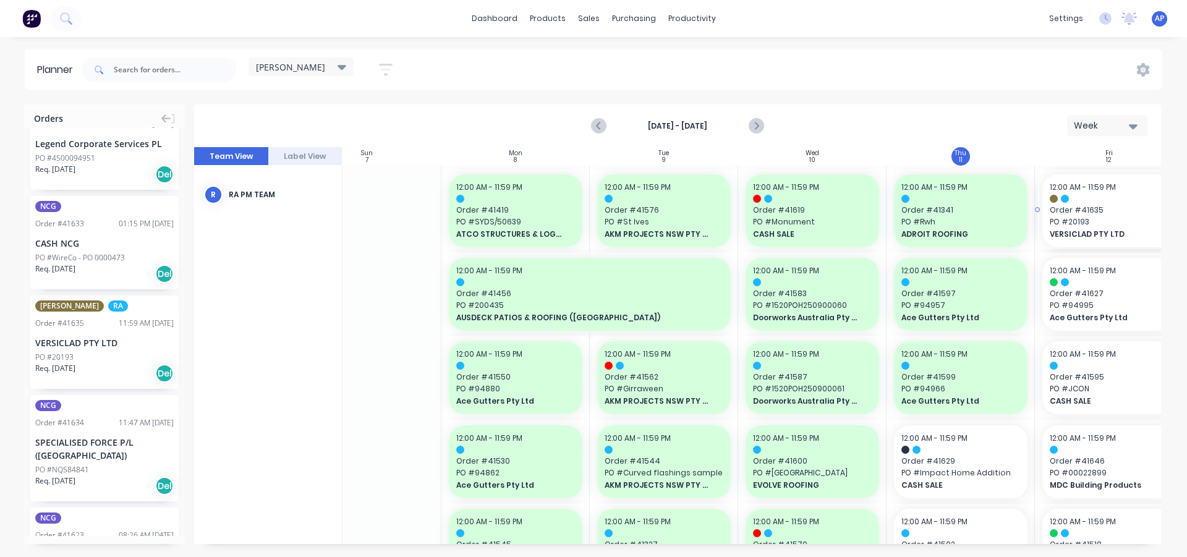
scroll to position [0, 77]
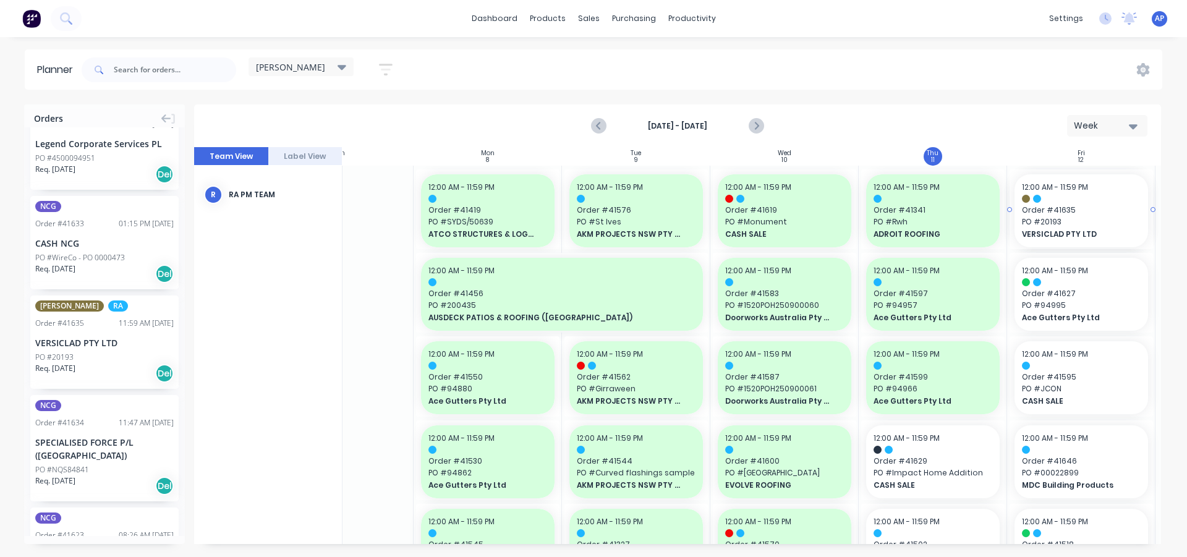
drag, startPoint x: 87, startPoint y: 351, endPoint x: 1057, endPoint y: 373, distance: 969.7
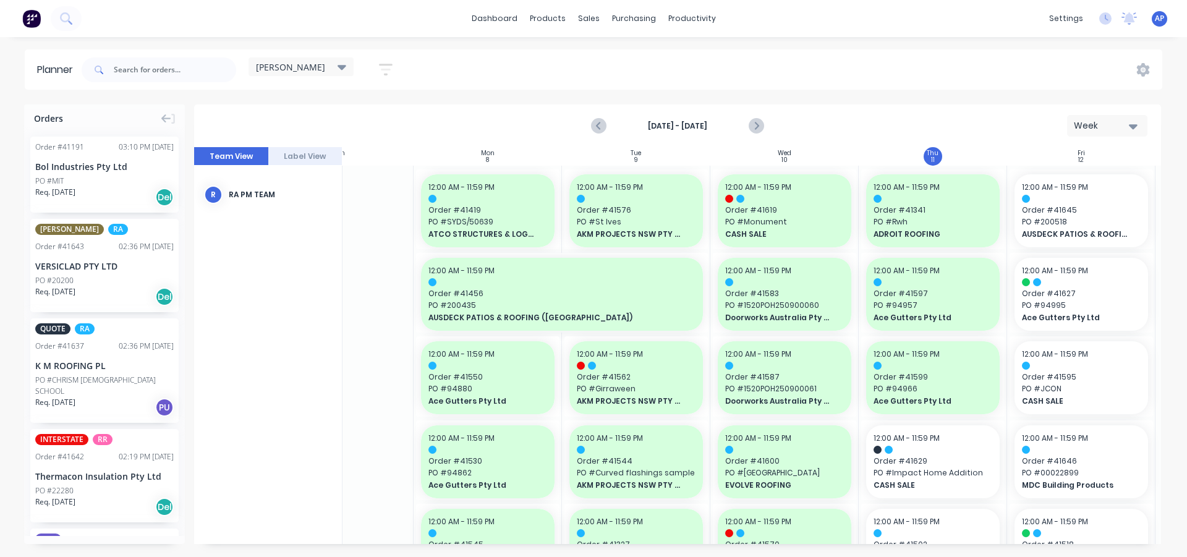
scroll to position [0, 0]
drag, startPoint x: 109, startPoint y: 273, endPoint x: 1093, endPoint y: 301, distance: 984.1
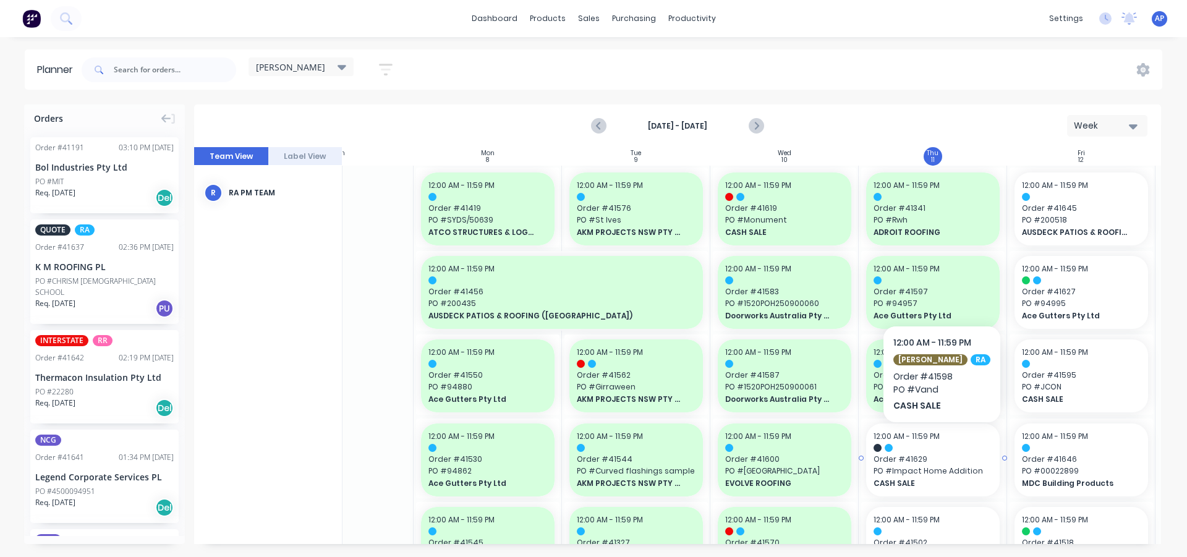
scroll to position [0, 77]
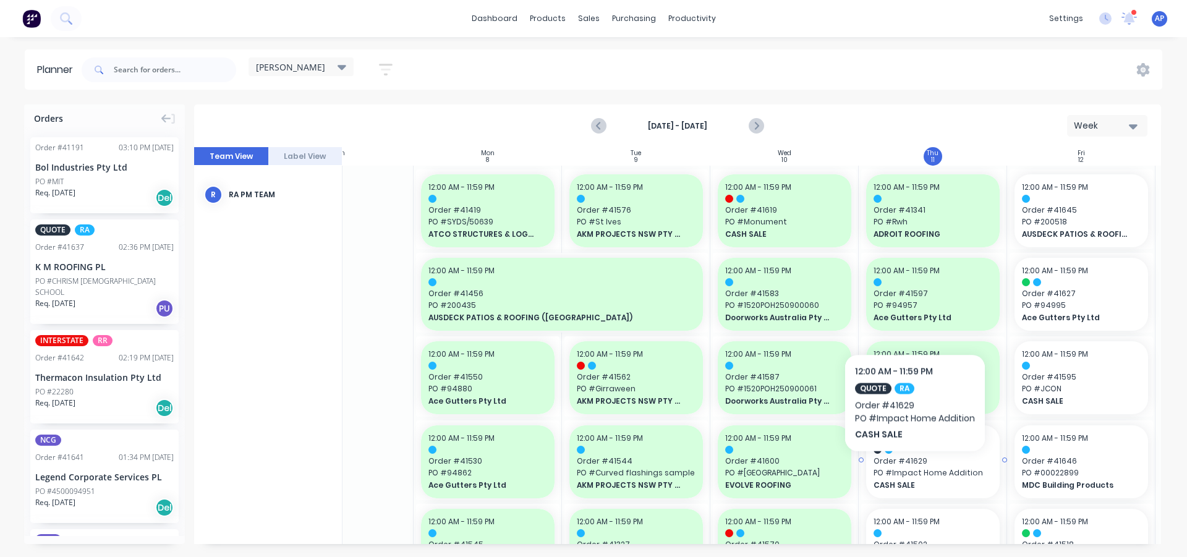
click at [914, 470] on span "PO # Impact Home Addition" at bounding box center [933, 472] width 119 height 11
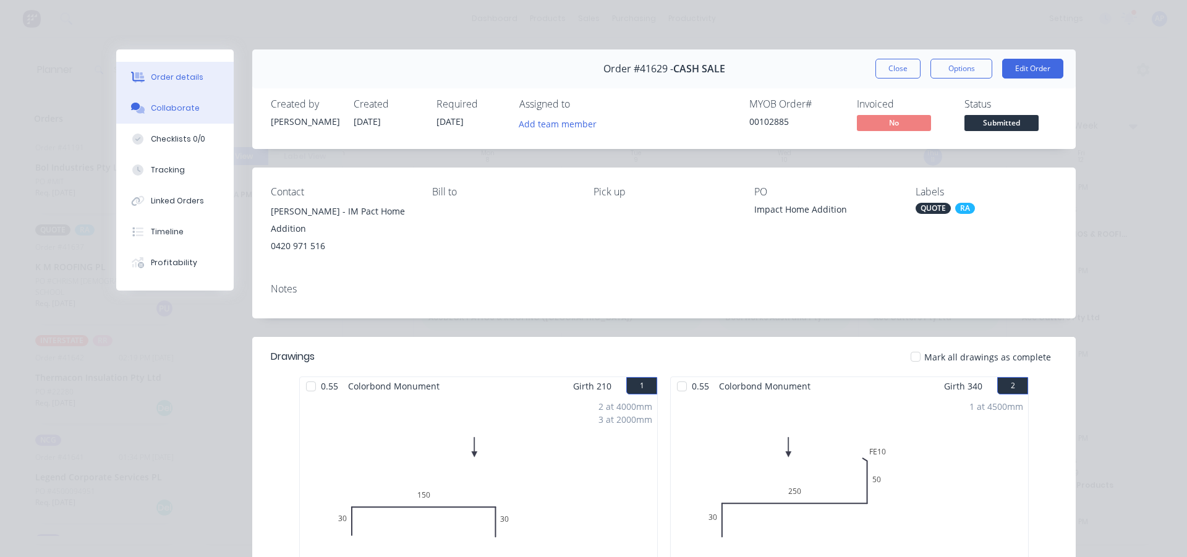
click at [177, 106] on div "Collaborate" at bounding box center [175, 108] width 49 height 11
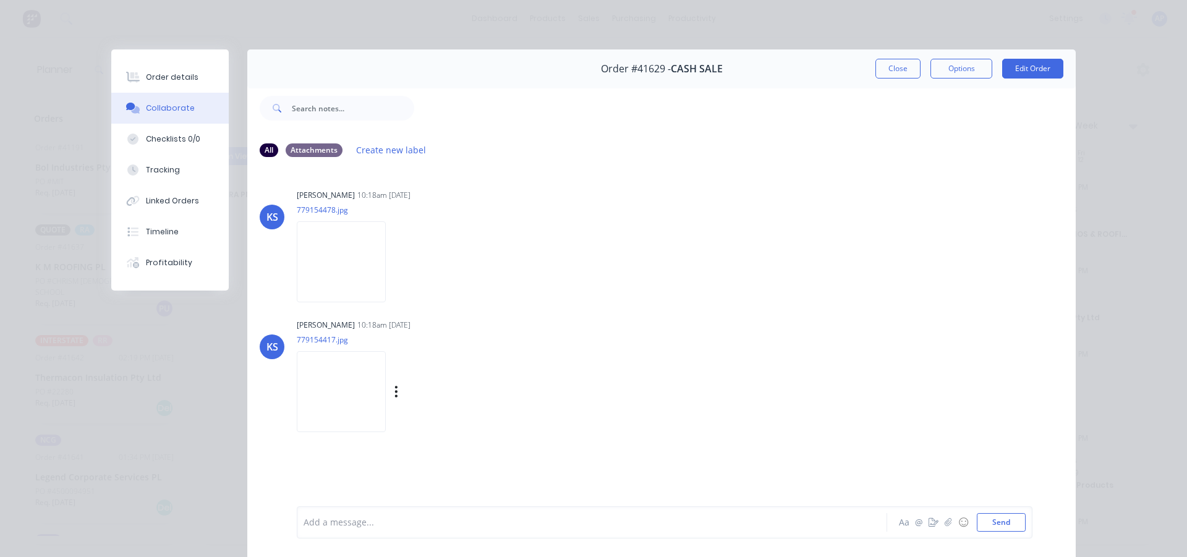
scroll to position [56, 0]
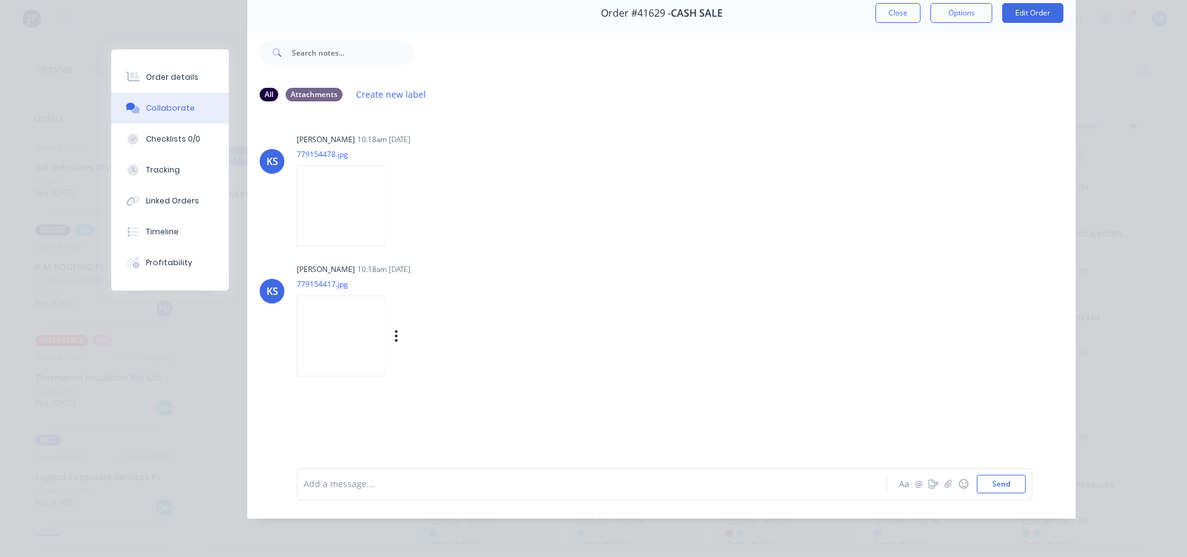
click at [352, 324] on img at bounding box center [341, 336] width 89 height 81
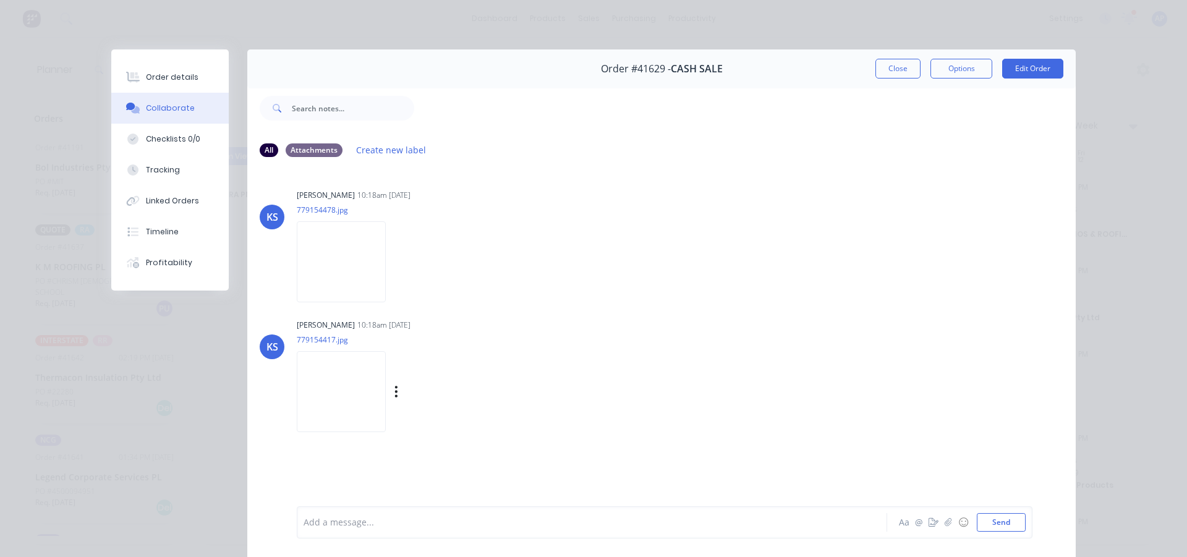
click at [334, 366] on img at bounding box center [341, 391] width 89 height 81
drag, startPoint x: 900, startPoint y: 62, endPoint x: 317, endPoint y: 333, distance: 643.4
click at [317, 333] on div "Order #41629 - CASH SALE Close Options Edit Order All Attachments Create new la…" at bounding box center [593, 311] width 965 height 525
click at [890, 59] on button "Close" at bounding box center [897, 69] width 45 height 20
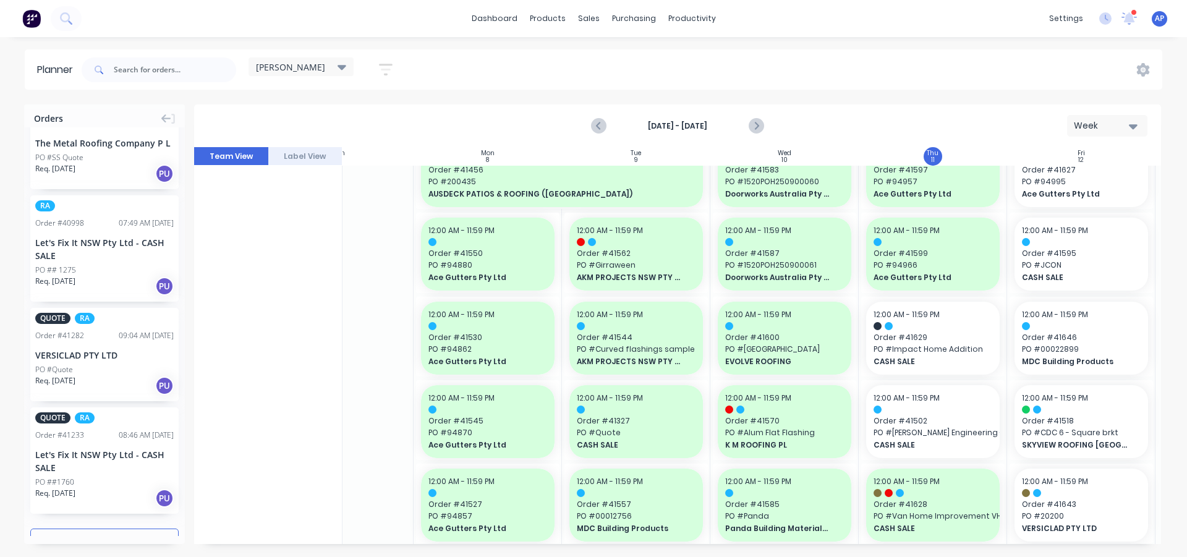
scroll to position [826, 0]
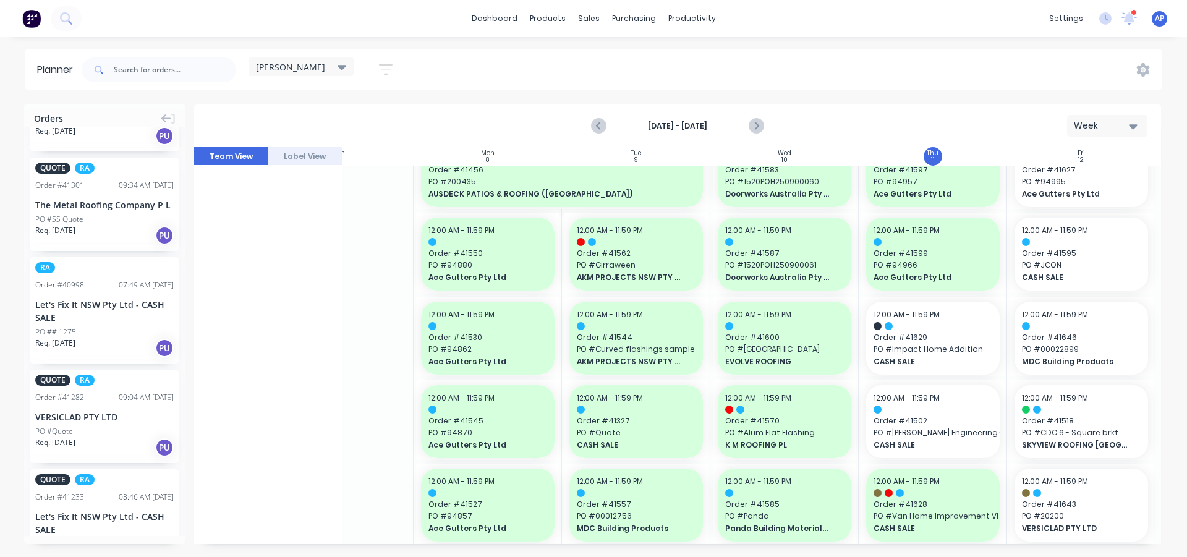
click at [140, 326] on div "PO ## 1275" at bounding box center [104, 331] width 138 height 11
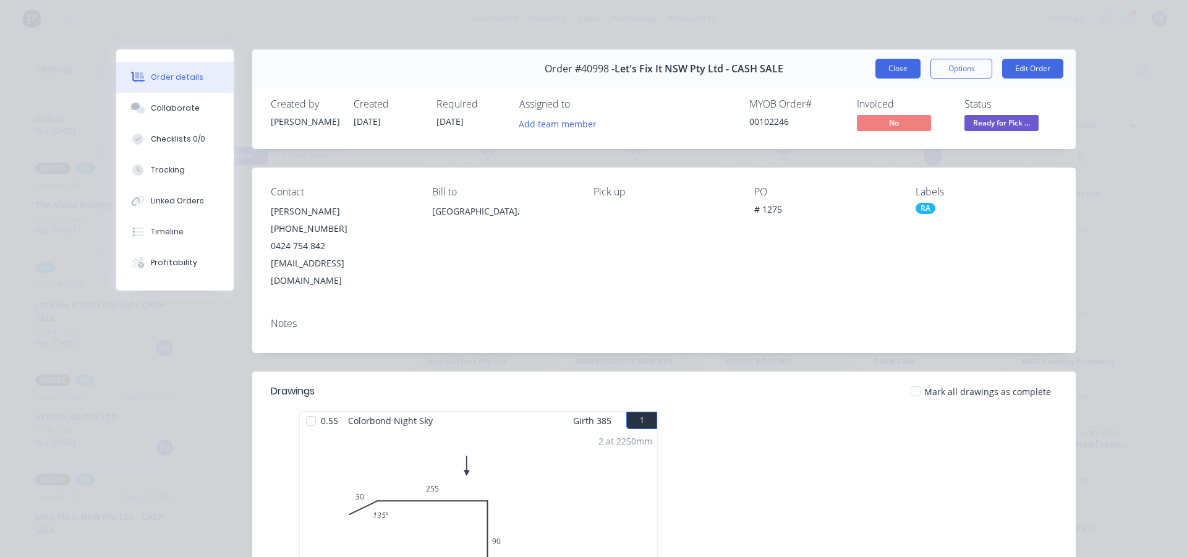
click at [909, 66] on button "Close" at bounding box center [897, 69] width 45 height 20
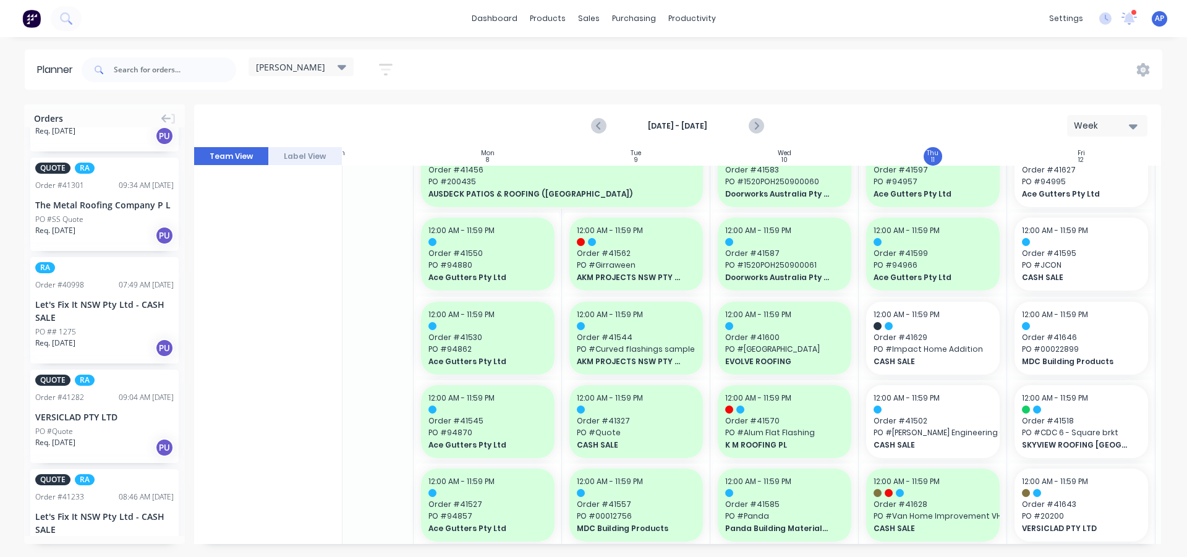
scroll to position [124, 74]
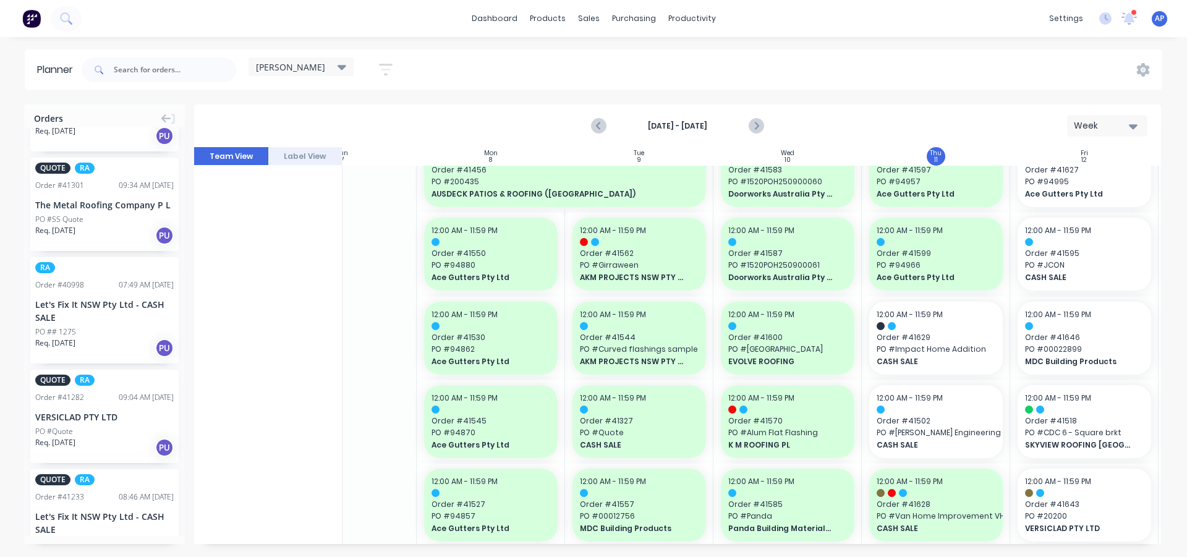
drag, startPoint x: 82, startPoint y: 301, endPoint x: 451, endPoint y: 263, distance: 370.4
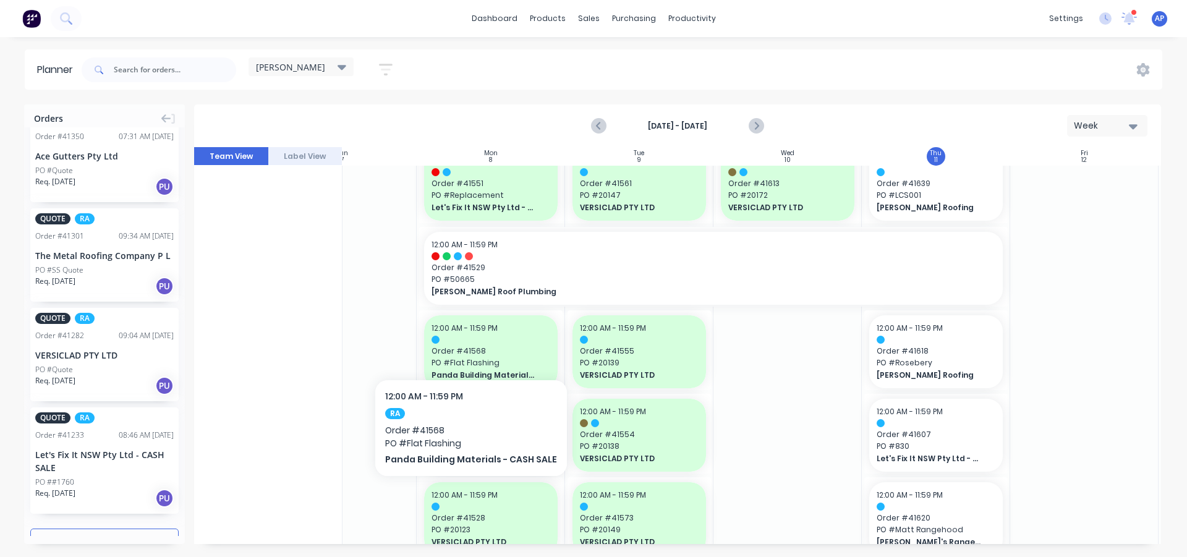
scroll to position [866, 74]
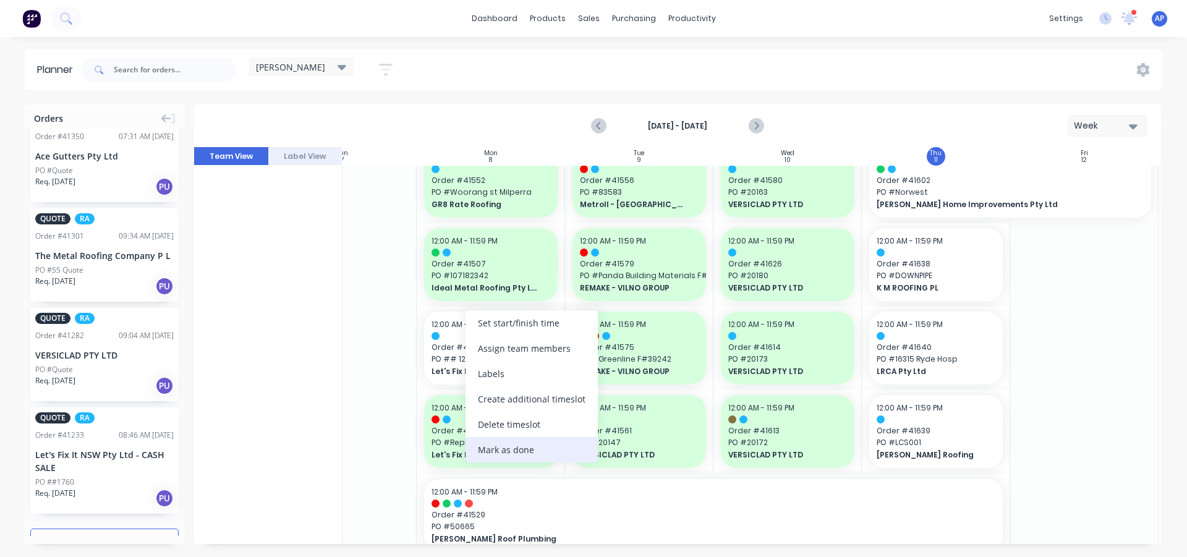
click at [495, 448] on div "Mark as done" at bounding box center [532, 449] width 132 height 25
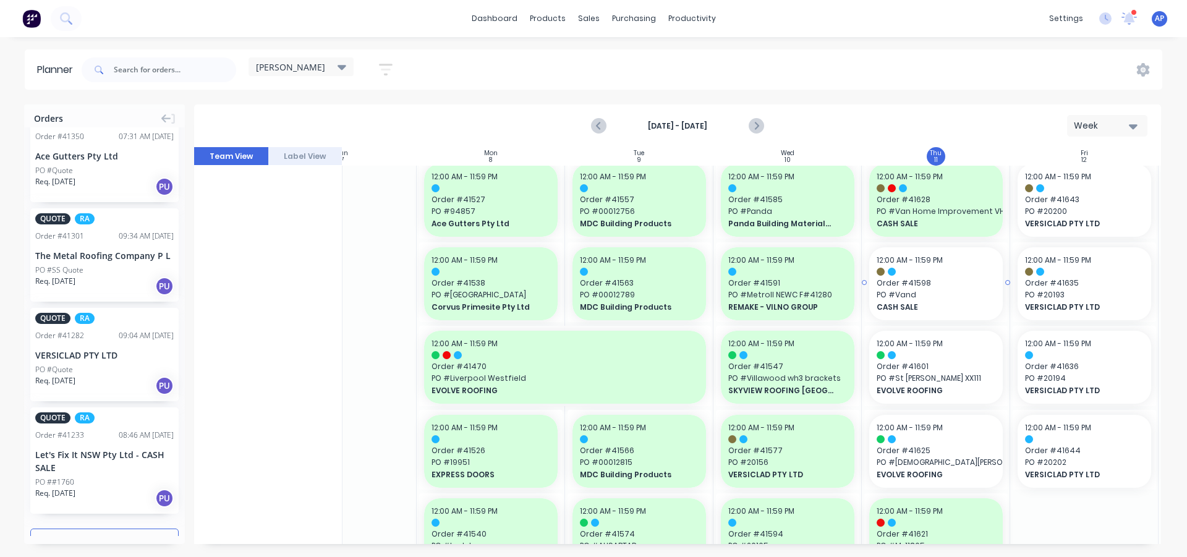
scroll to position [371, 74]
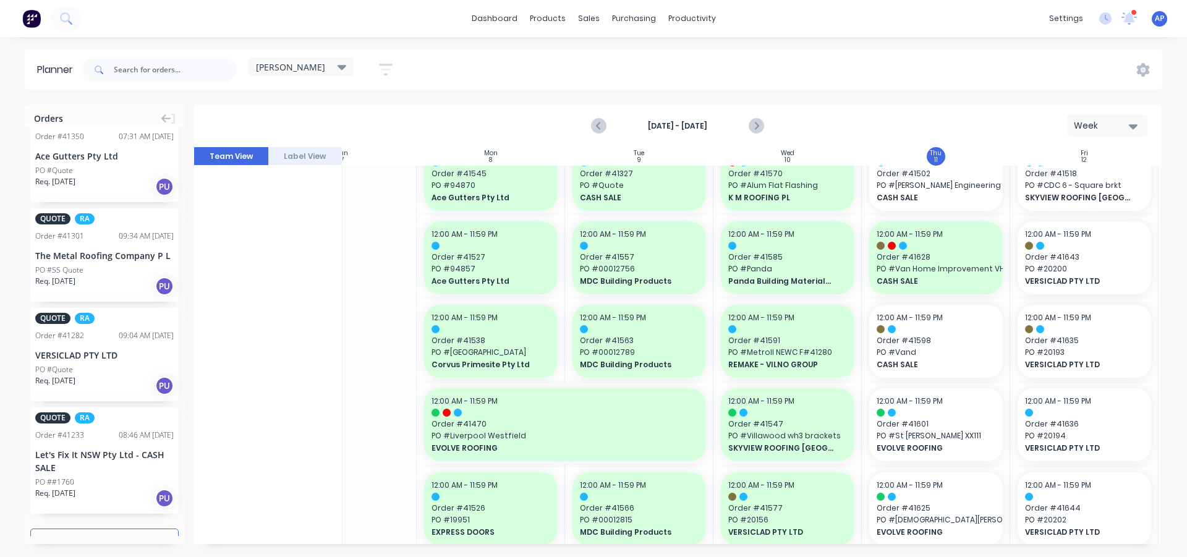
click at [780, 83] on div "[PERSON_NAME] Save new view None (Default) edit Iraking edit [PERSON_NAME] edit…" at bounding box center [620, 69] width 1083 height 37
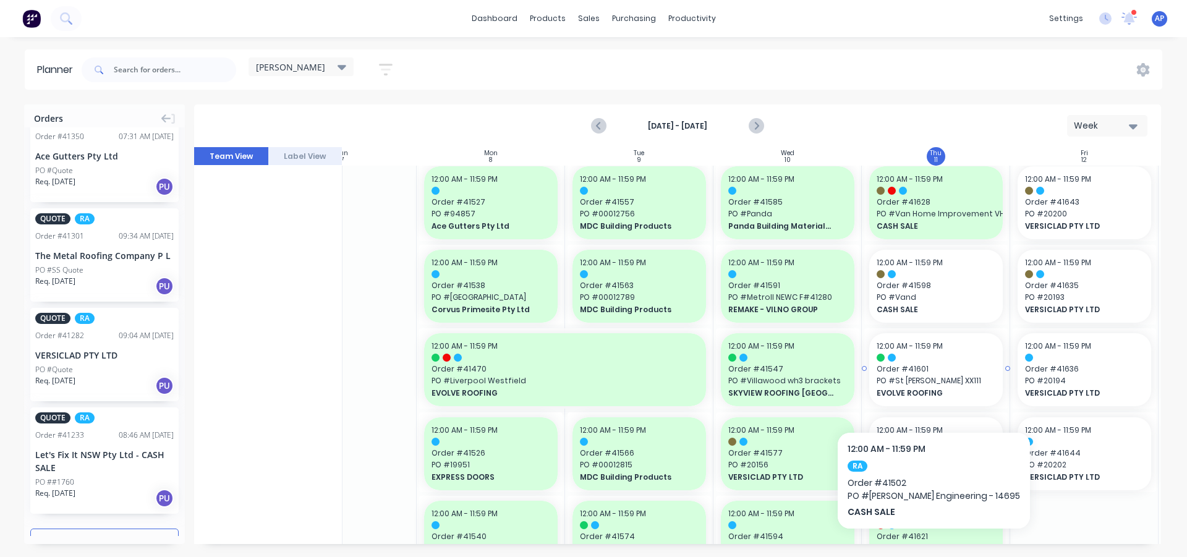
scroll to position [433, 74]
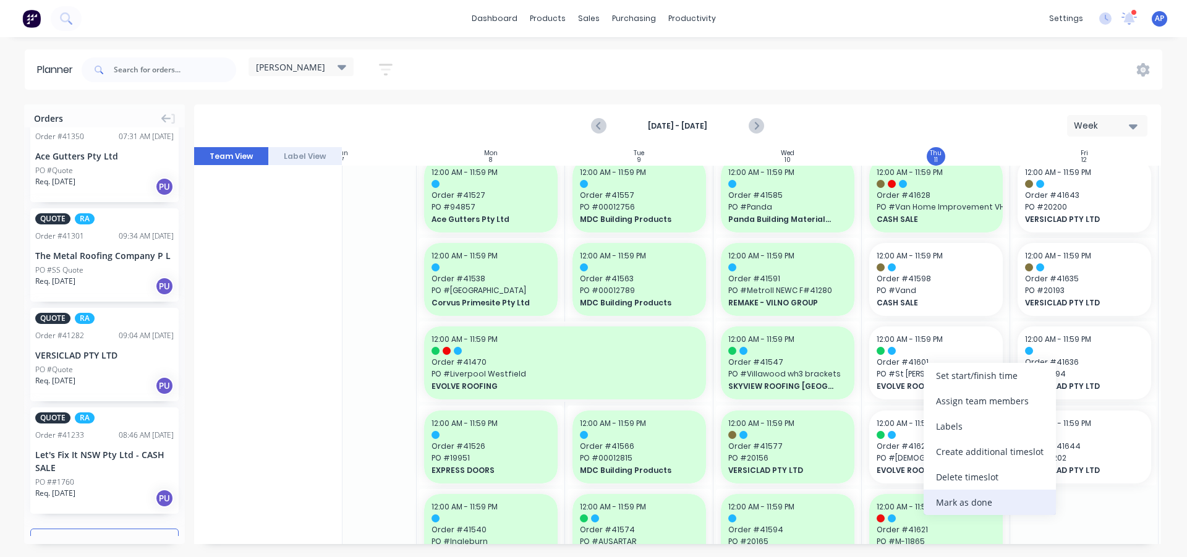
click at [952, 497] on div "Mark as done" at bounding box center [990, 502] width 132 height 25
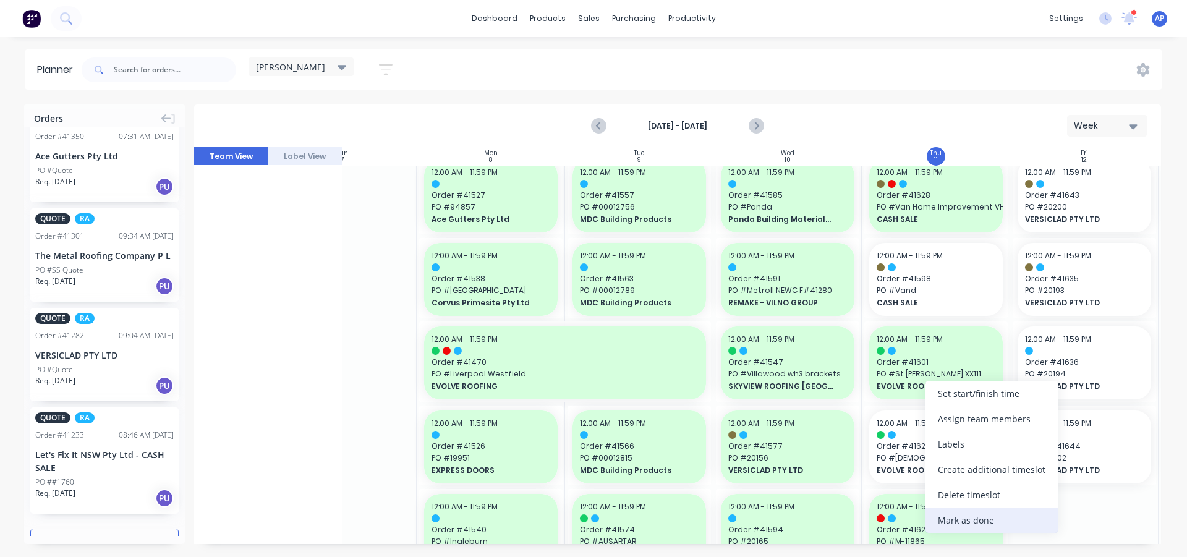
click at [949, 523] on div "Mark as done" at bounding box center [992, 520] width 132 height 25
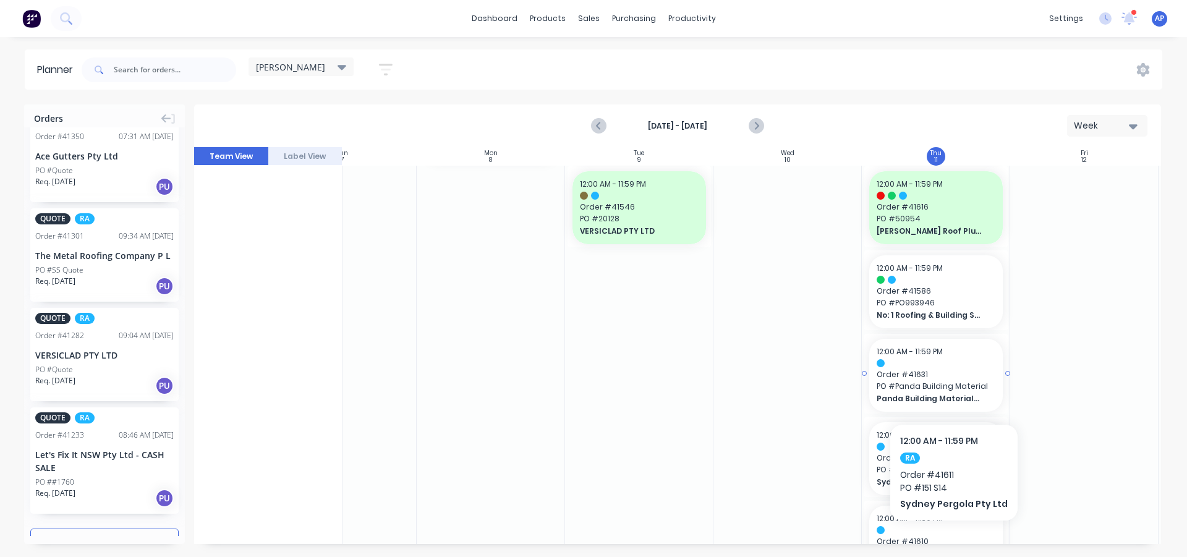
scroll to position [1501, 74]
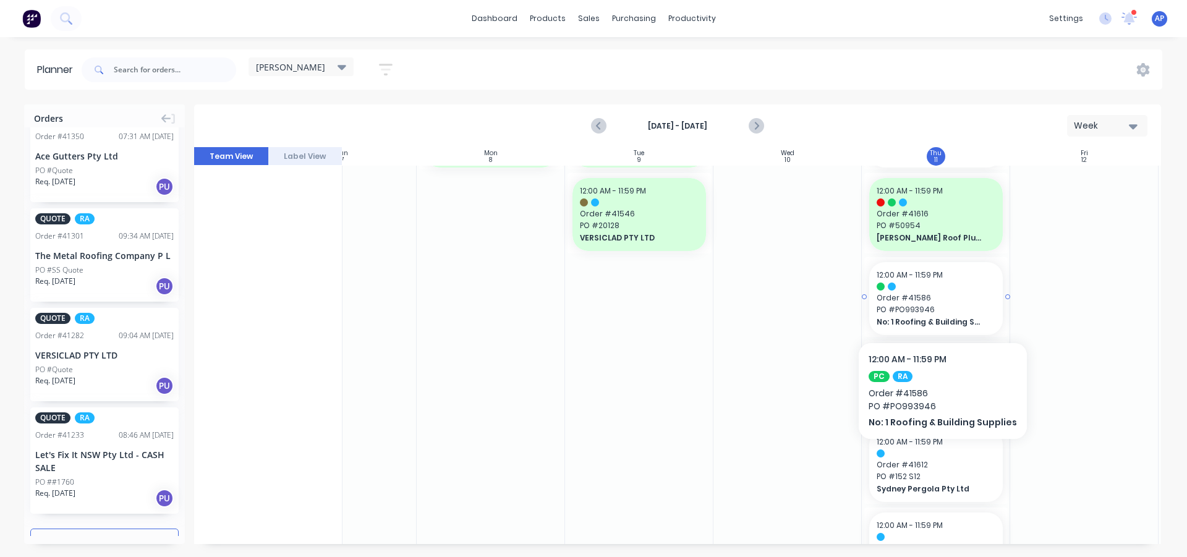
click at [938, 305] on span "PO # PO993946" at bounding box center [936, 309] width 119 height 11
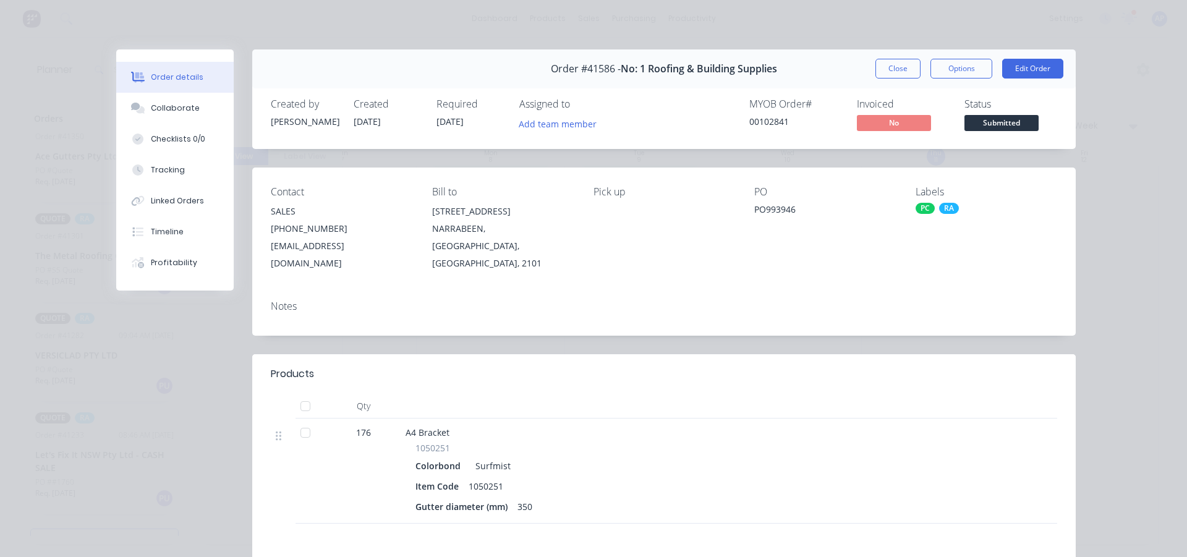
click at [905, 62] on button "Close" at bounding box center [897, 69] width 45 height 20
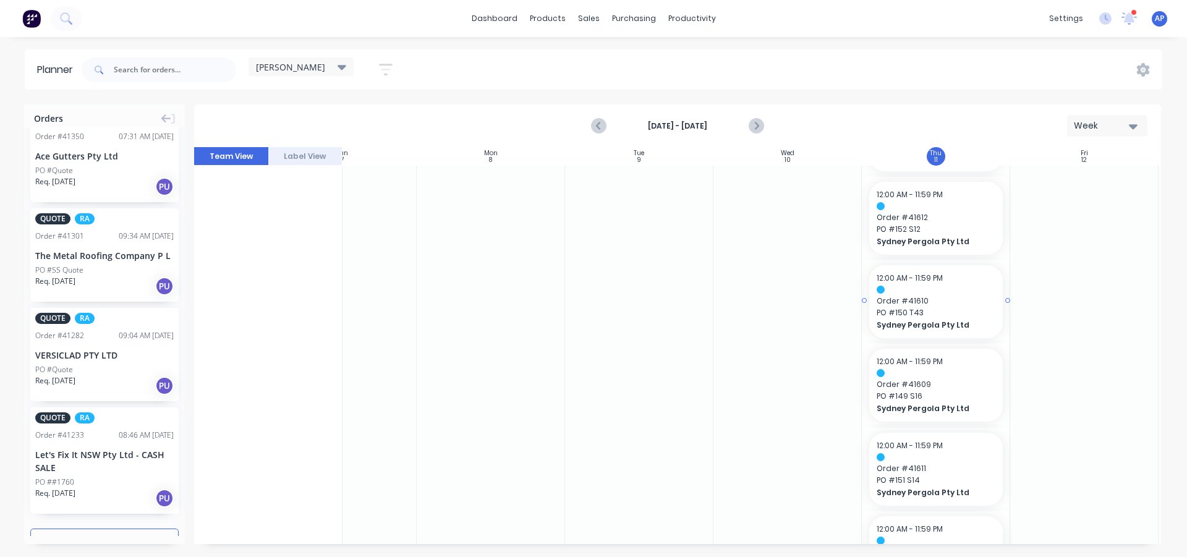
scroll to position [1562, 74]
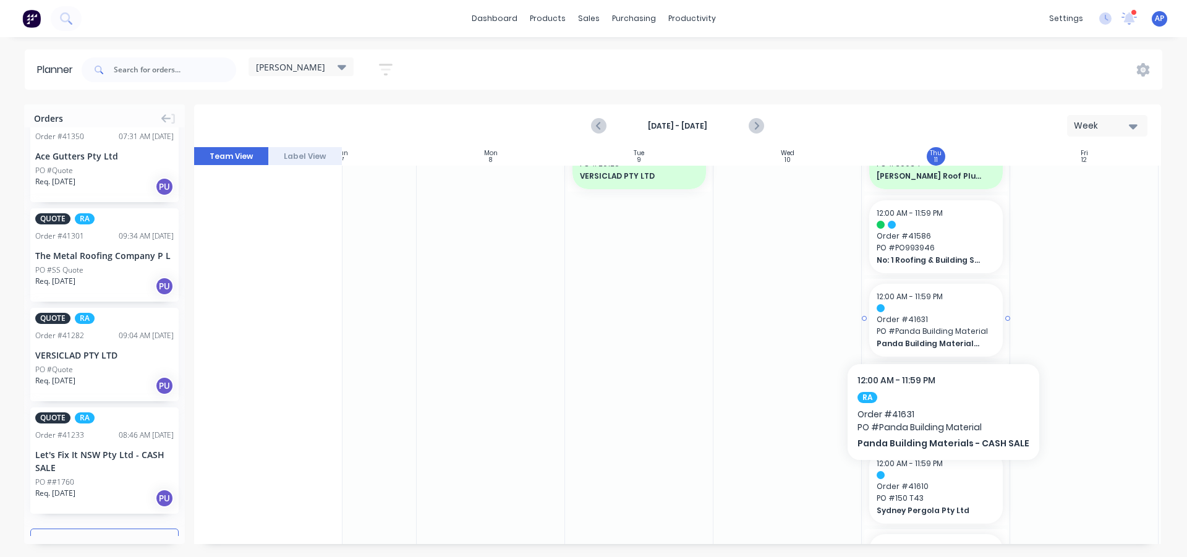
click at [939, 326] on span "PO # Panda Building Material" at bounding box center [936, 331] width 119 height 11
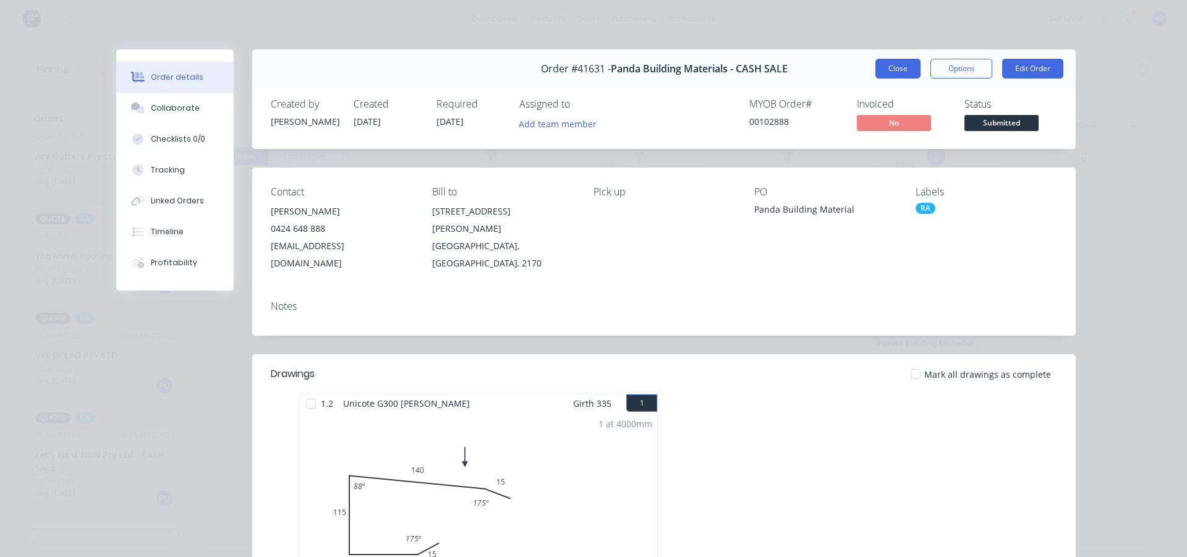
click at [893, 67] on button "Close" at bounding box center [897, 69] width 45 height 20
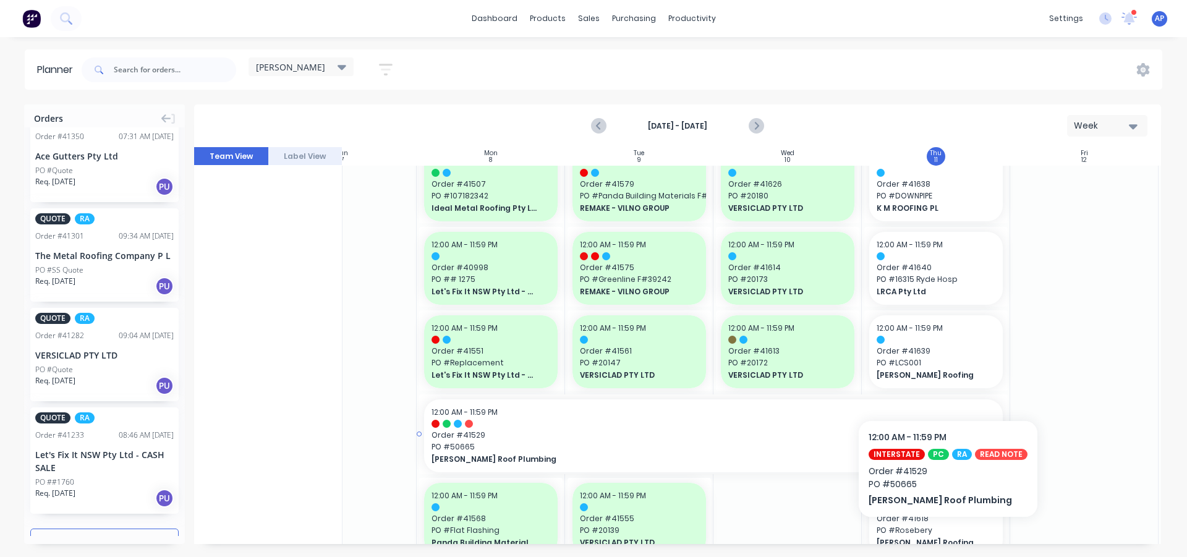
scroll to position [944, 74]
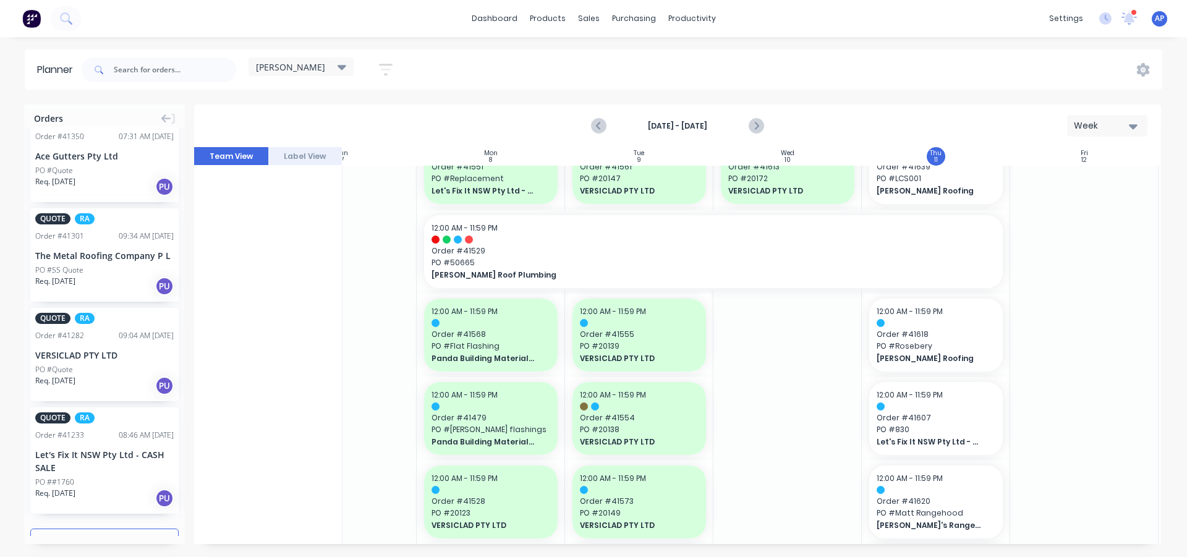
scroll to position [1253, 74]
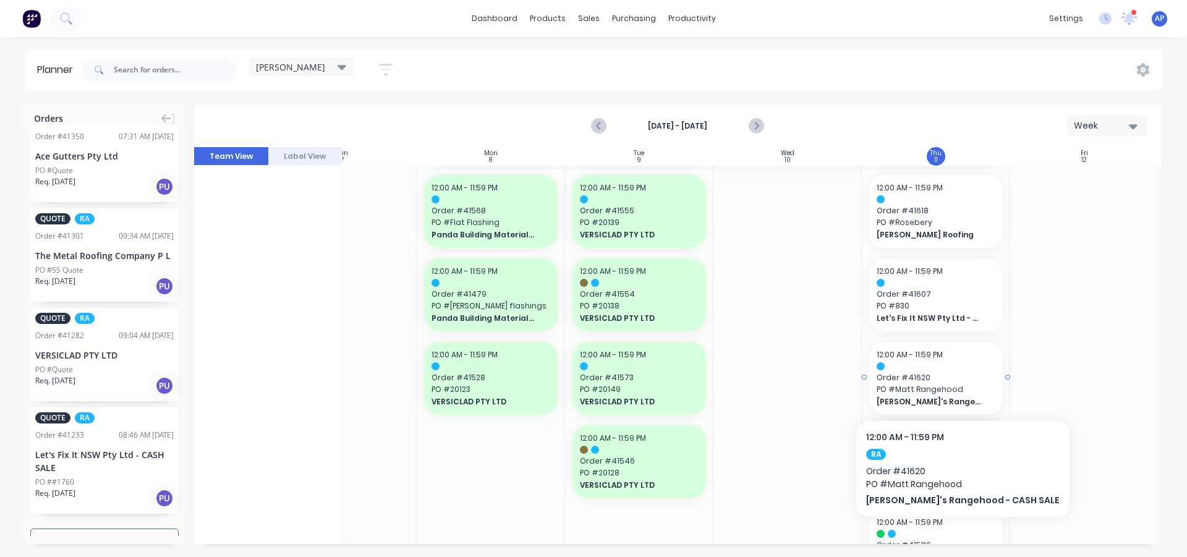
click at [935, 379] on span "Order # 41620" at bounding box center [936, 377] width 119 height 11
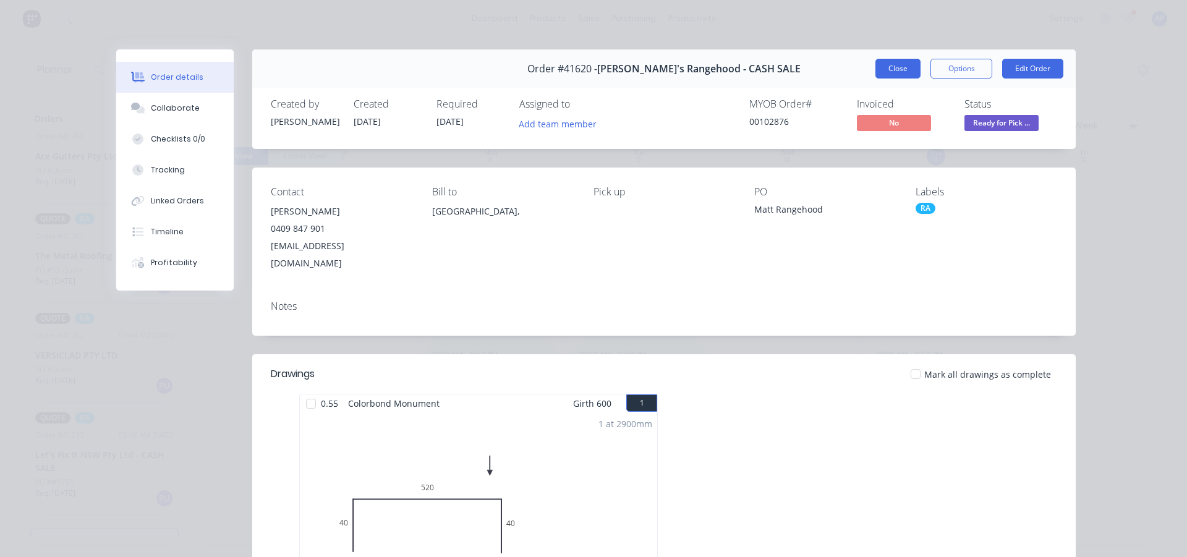
click at [885, 68] on button "Close" at bounding box center [897, 69] width 45 height 20
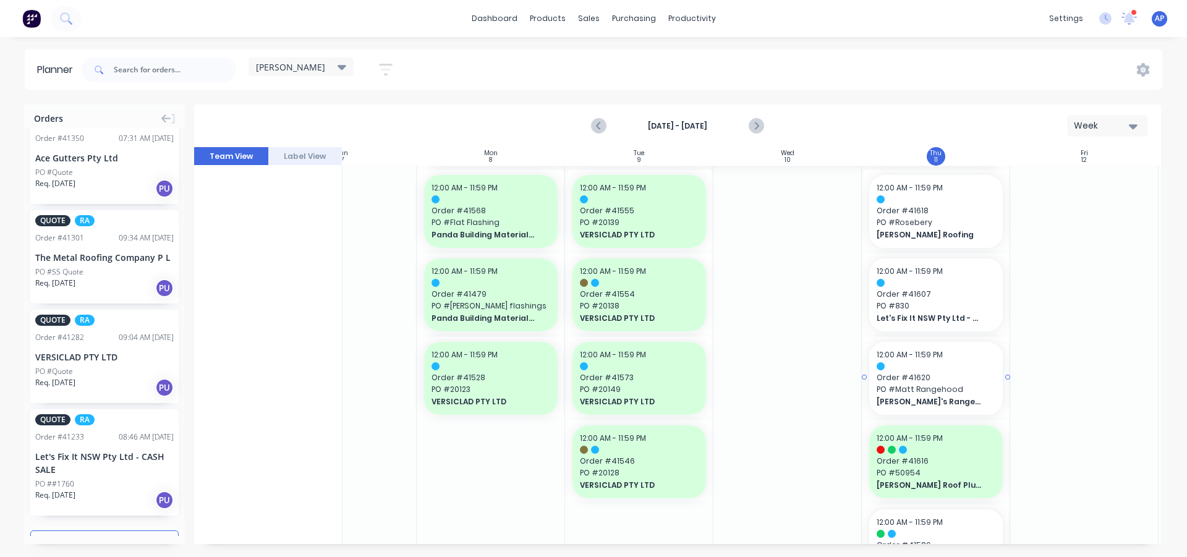
scroll to position [775, 0]
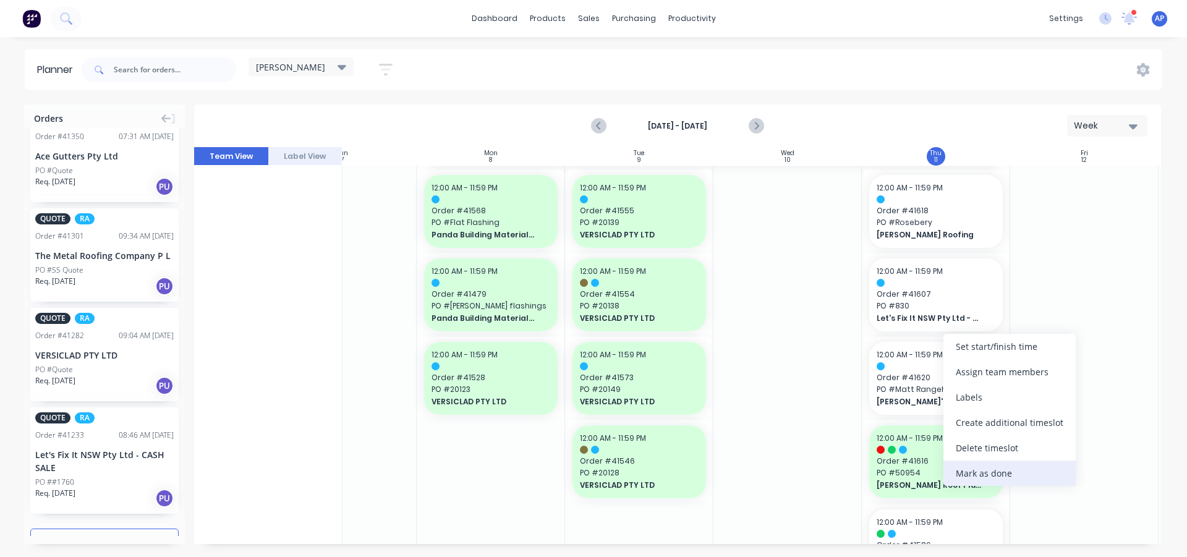
click at [981, 472] on div "Mark as done" at bounding box center [1010, 473] width 132 height 25
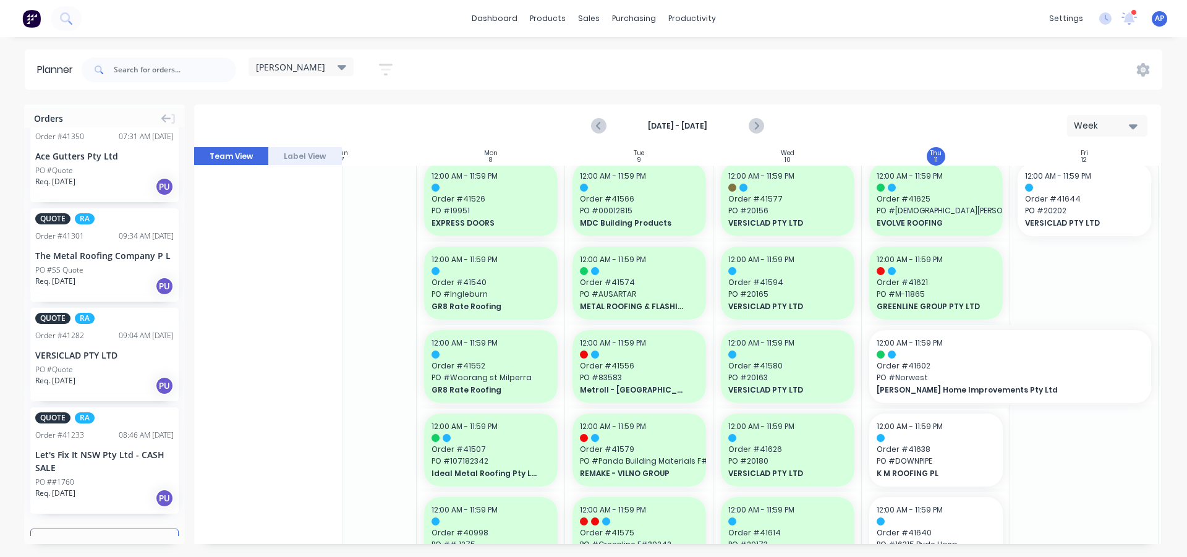
scroll to position [247, 74]
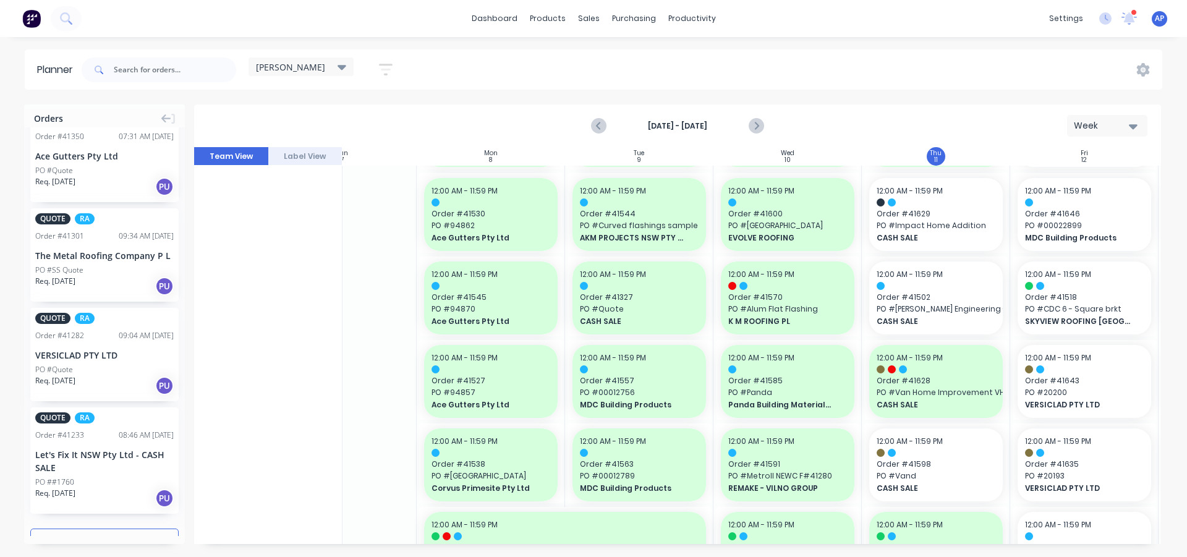
click at [769, 125] on div "[DATE] - [DATE] Week" at bounding box center [677, 126] width 965 height 40
click at [757, 127] on icon "Next page" at bounding box center [756, 126] width 6 height 10
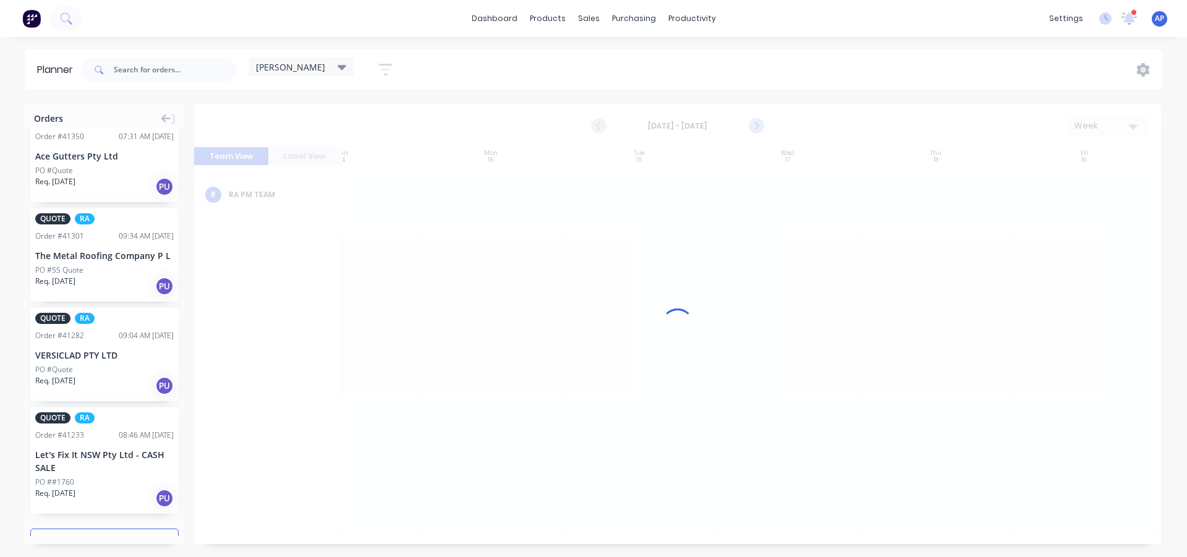
scroll to position [0, 74]
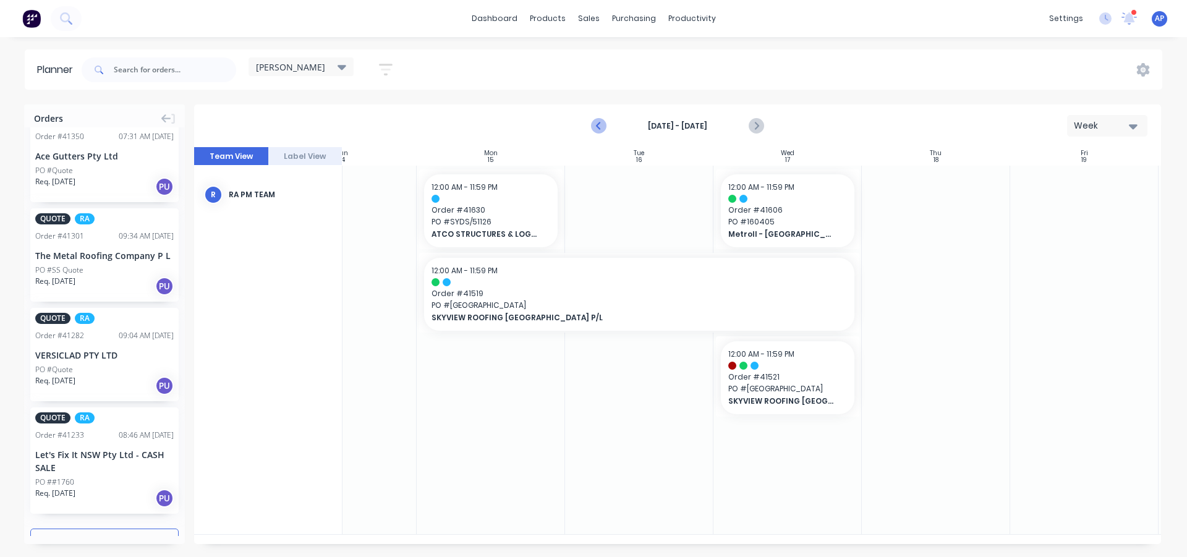
click at [603, 129] on icon "Previous page" at bounding box center [599, 126] width 15 height 15
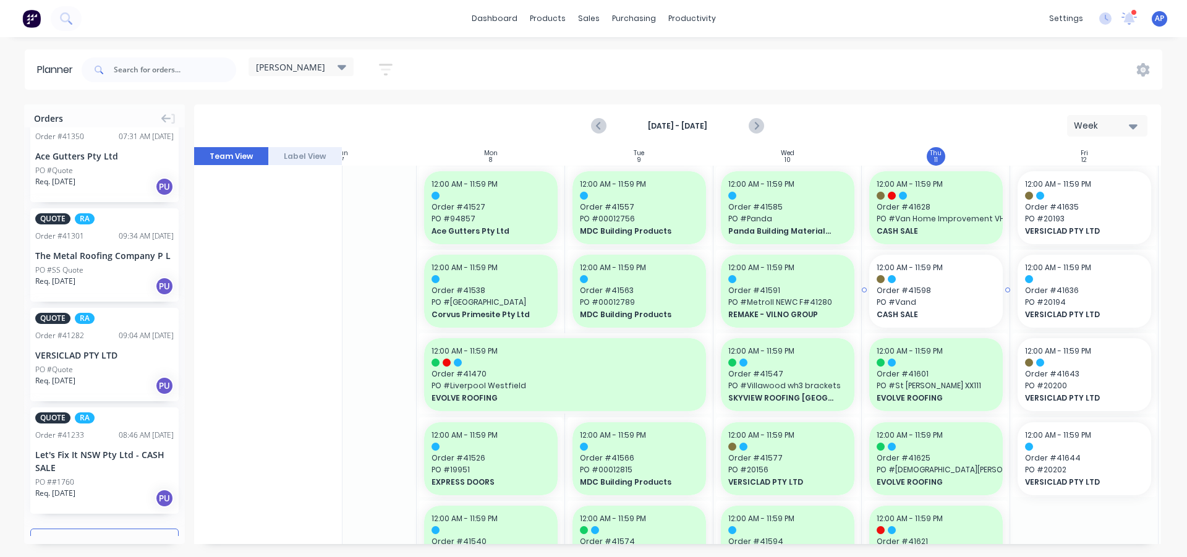
scroll to position [433, 74]
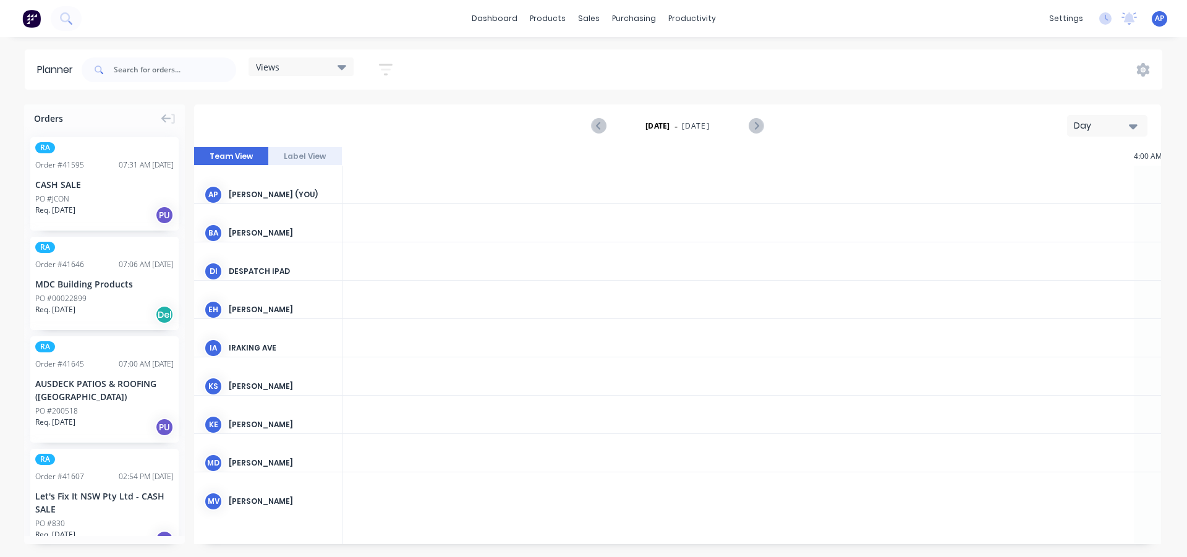
scroll to position [0, 1583]
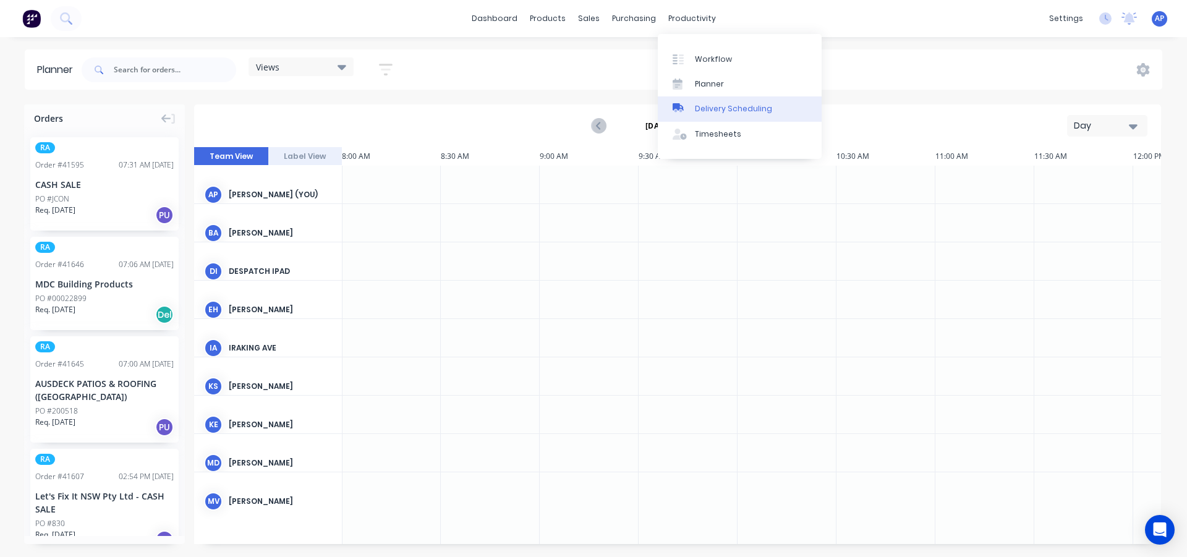
click at [720, 114] on link "Delivery Scheduling" at bounding box center [740, 108] width 164 height 25
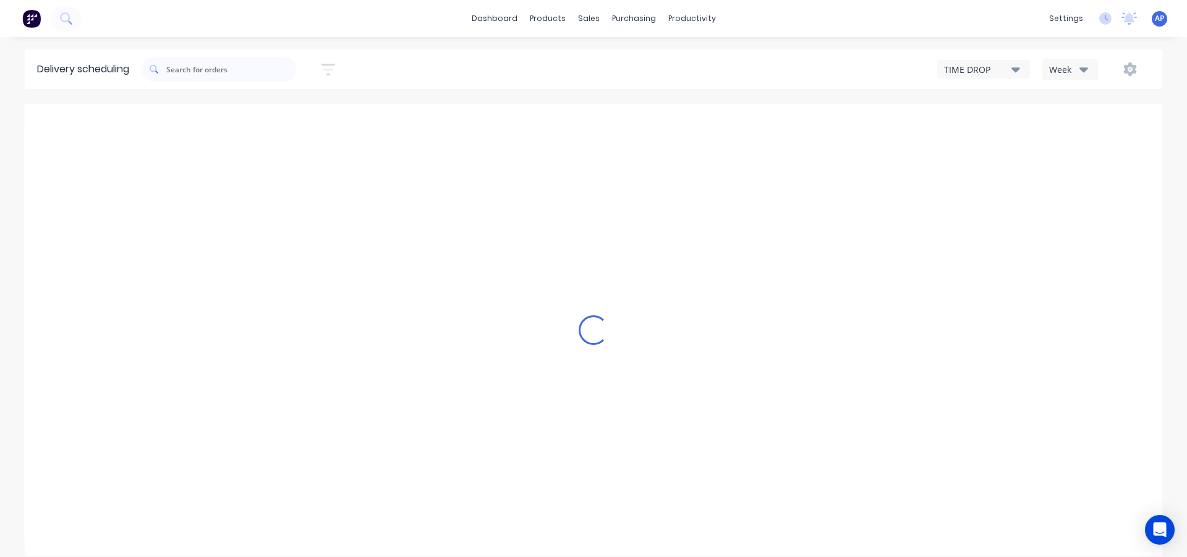
type input "Sep 7 - Sep 13"
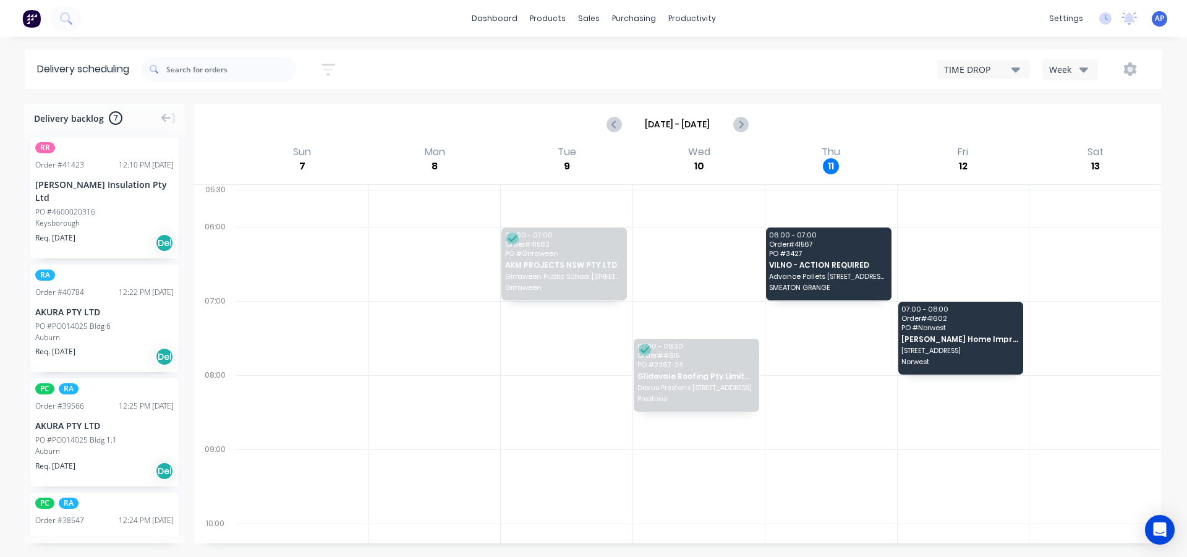
click at [1084, 74] on icon "button" at bounding box center [1084, 69] width 9 height 14
click at [1080, 135] on div "Vehicle" at bounding box center [1104, 126] width 122 height 25
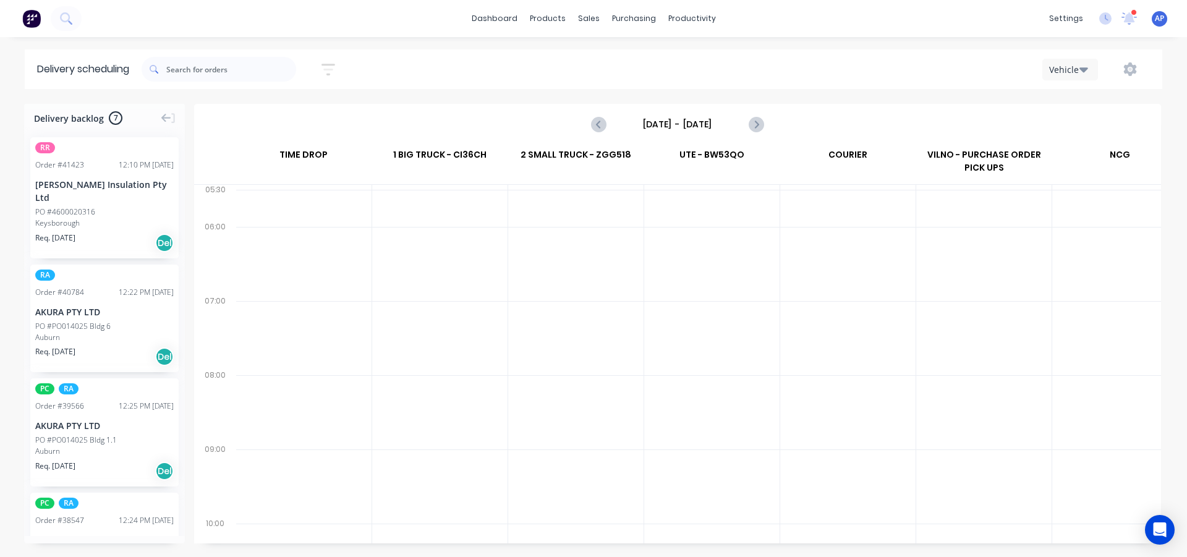
scroll to position [0, 1]
click at [722, 125] on input "Sunday - 07/09/25" at bounding box center [677, 124] width 122 height 19
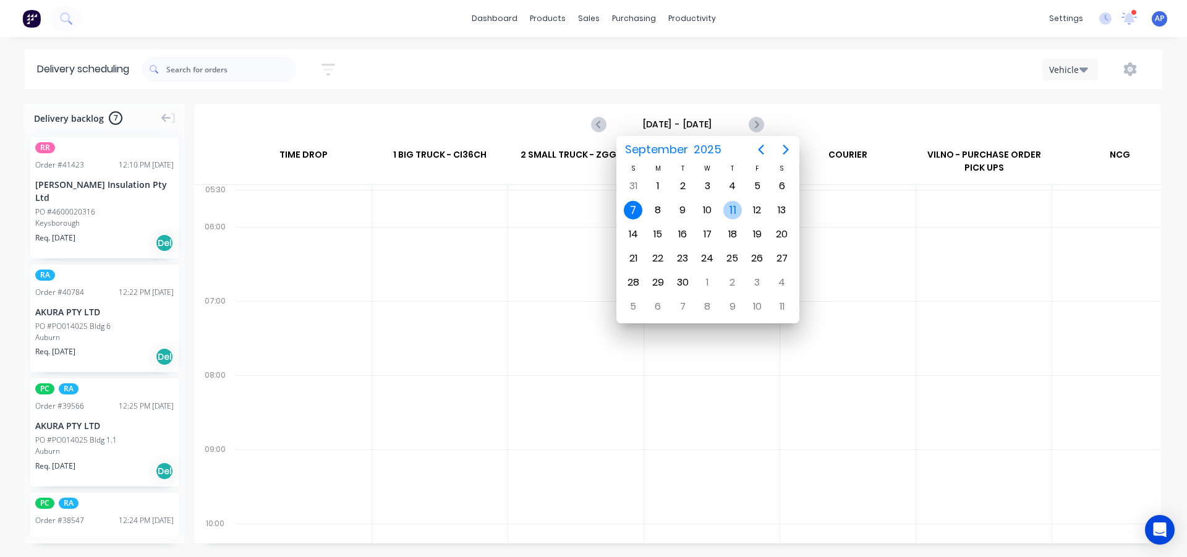
click at [729, 215] on div "11" at bounding box center [732, 210] width 19 height 19
type input "Thursday - 11/09/25"
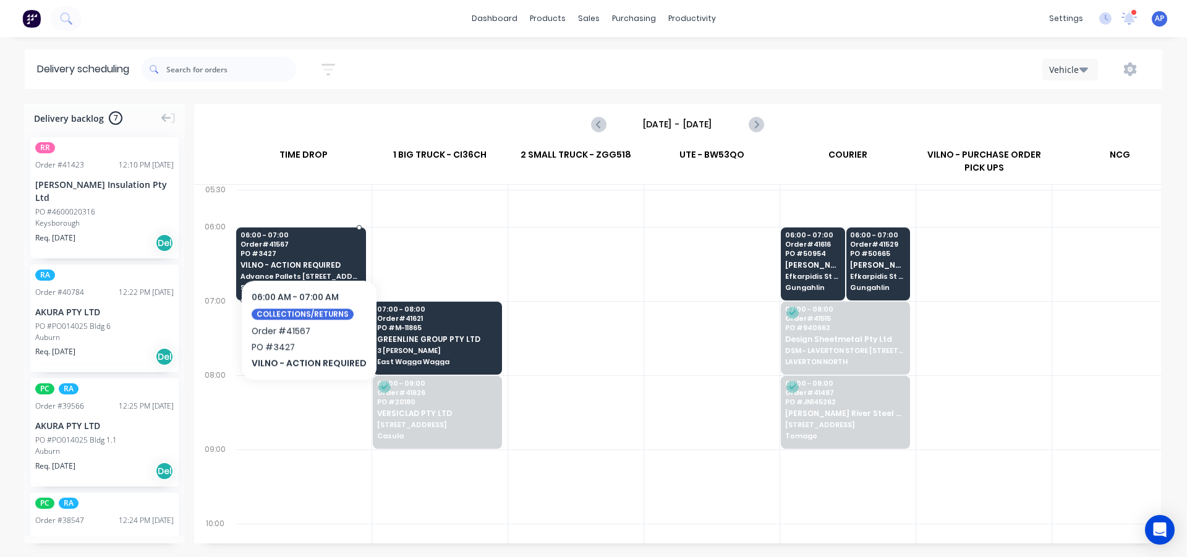
click at [307, 239] on div "06:00 - 07:00 Order # 41567 PO # 3427 VILNO - ACTION REQUIRED Advance Pallets 1…" at bounding box center [301, 262] width 129 height 69
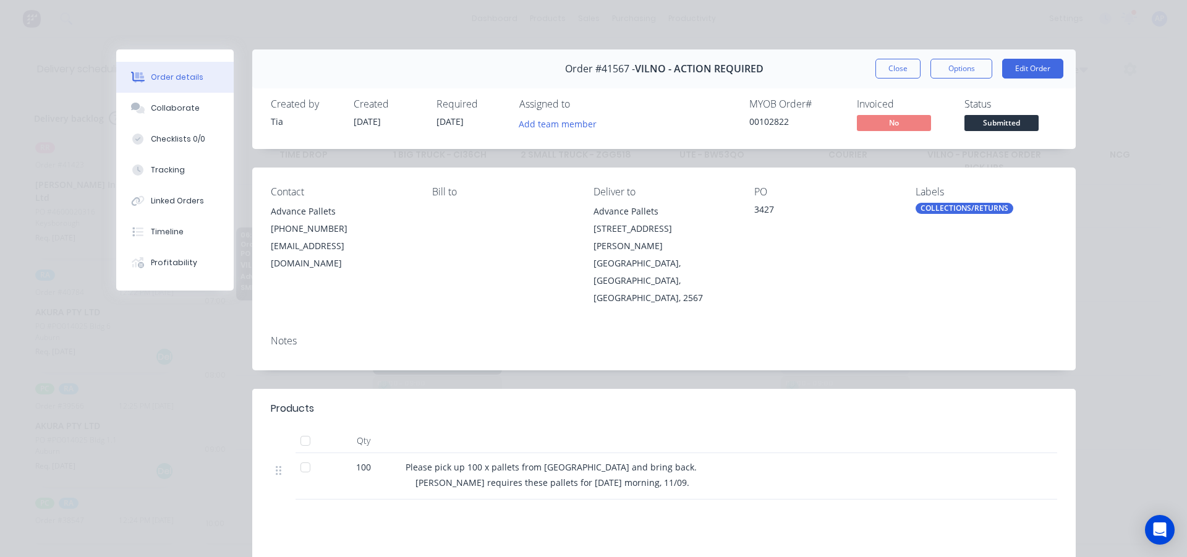
click at [884, 64] on button "Close" at bounding box center [897, 69] width 45 height 20
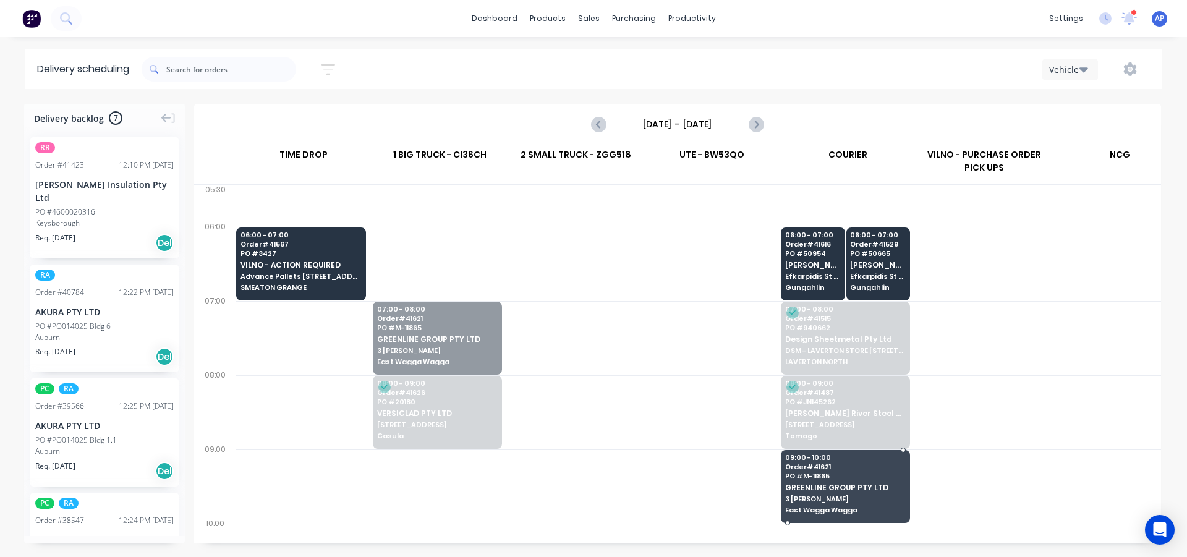
drag, startPoint x: 428, startPoint y: 323, endPoint x: 839, endPoint y: 463, distance: 434.5
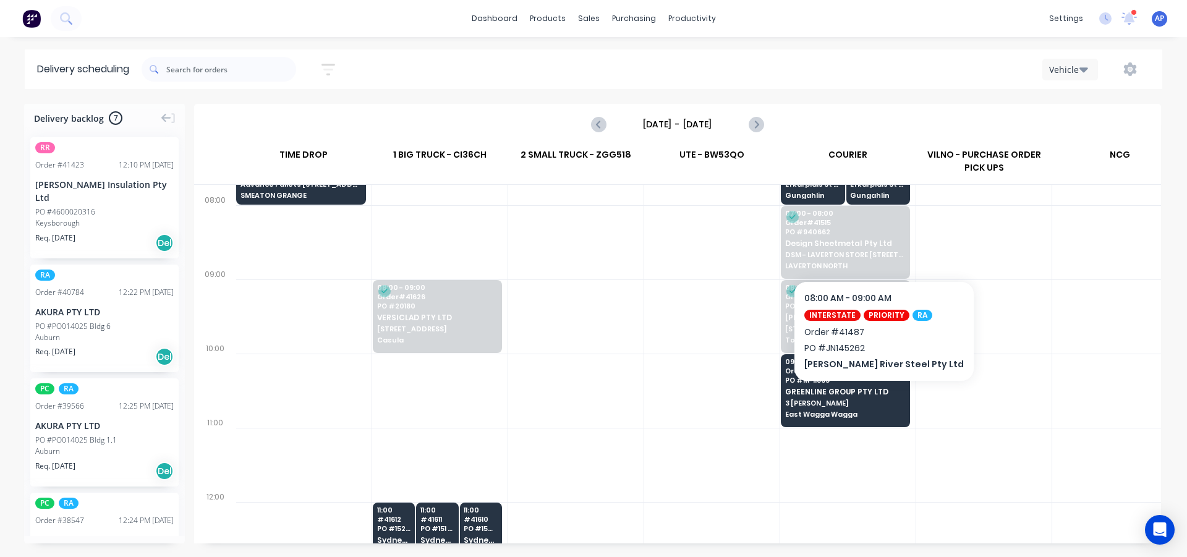
scroll to position [185, 1]
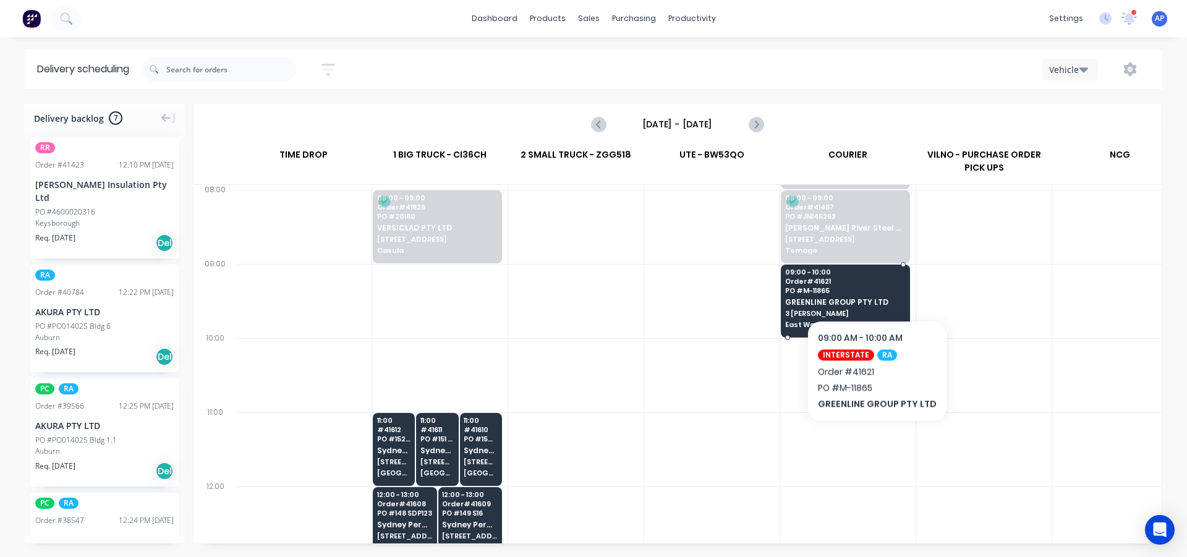
click at [872, 284] on span "Order # 41621" at bounding box center [845, 281] width 120 height 7
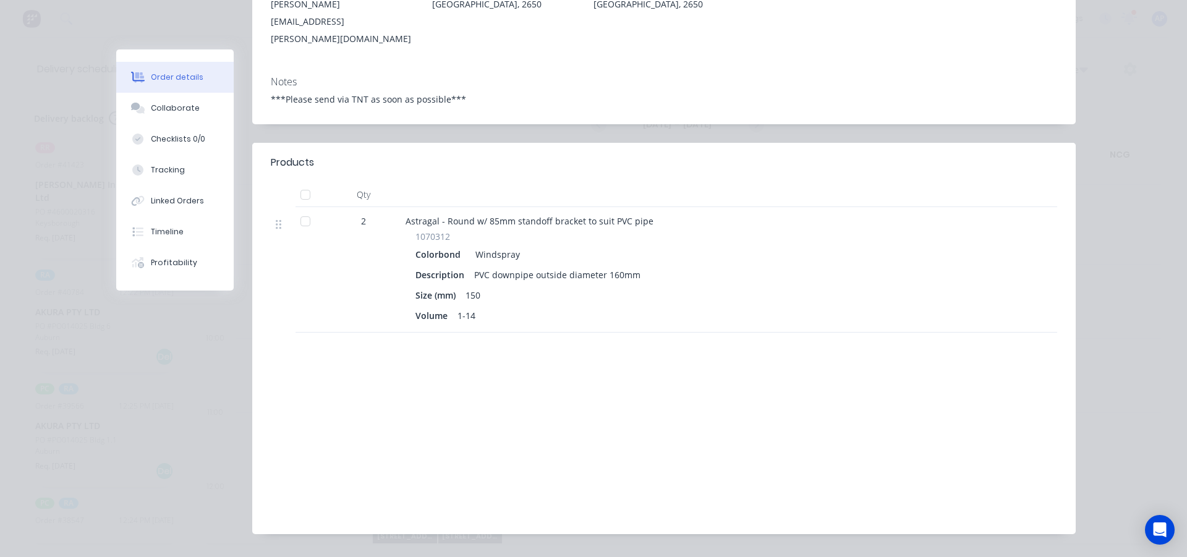
scroll to position [0, 0]
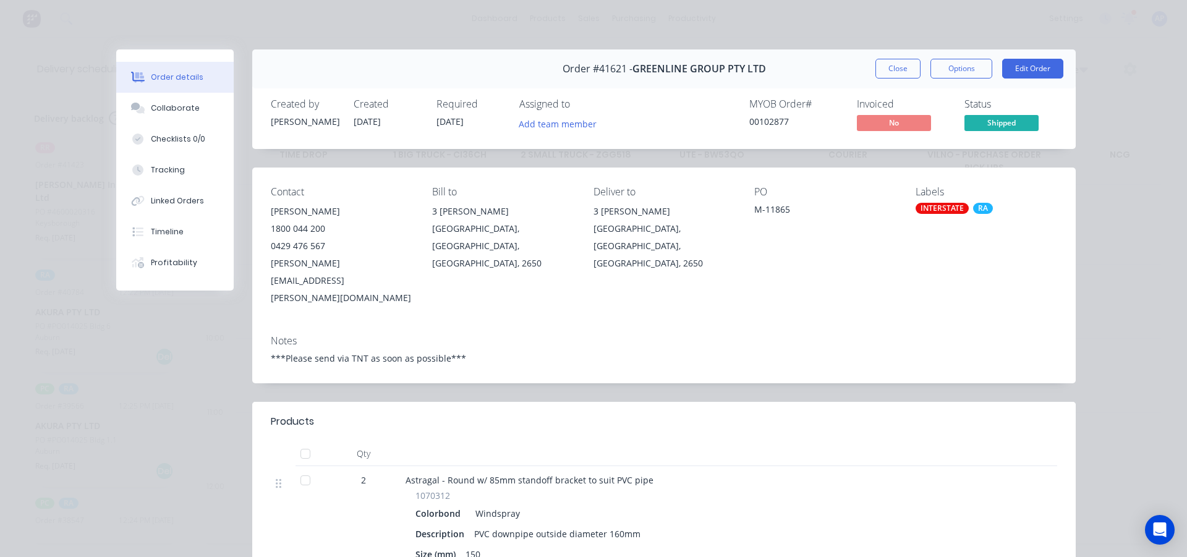
click at [885, 87] on div "Order #41621 - GREENLINE GROUP PTY LTD Close Options Edit Order" at bounding box center [664, 68] width 824 height 39
click at [894, 79] on div "Order #41621 - GREENLINE GROUP PTY LTD Close Options Edit Order" at bounding box center [664, 68] width 824 height 39
click at [894, 64] on button "Close" at bounding box center [897, 69] width 45 height 20
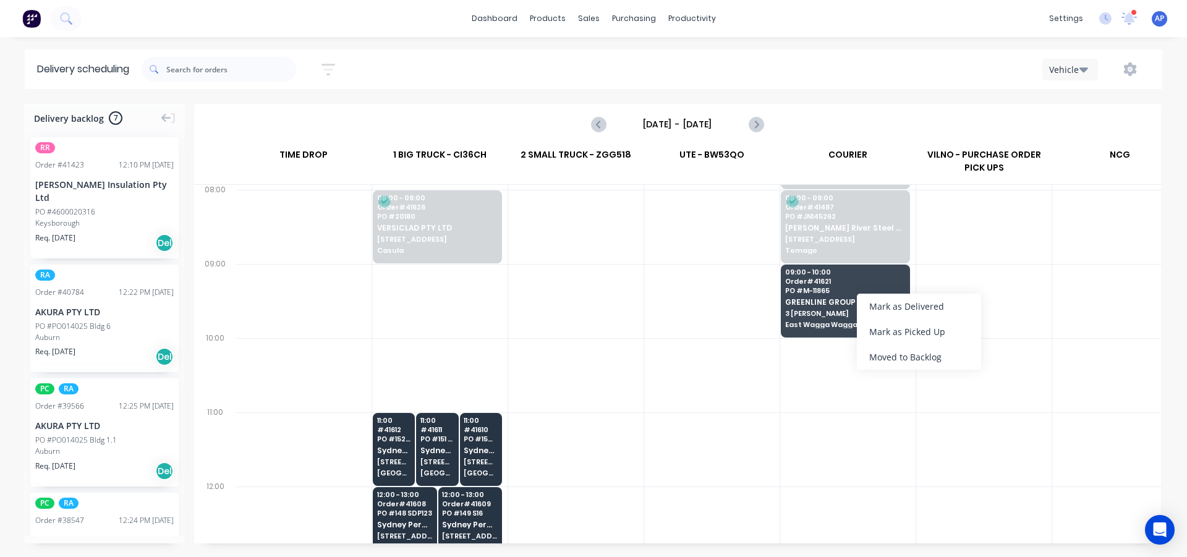
click at [930, 303] on div "Mark as Delivered" at bounding box center [919, 306] width 124 height 25
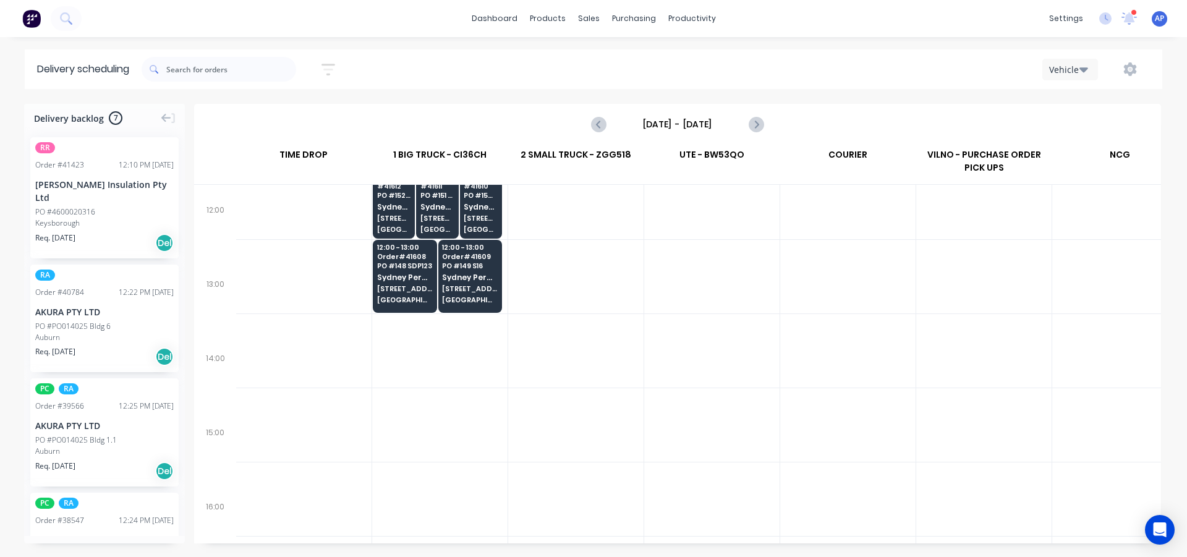
scroll to position [495, 1]
